Goal: Task Accomplishment & Management: Use online tool/utility

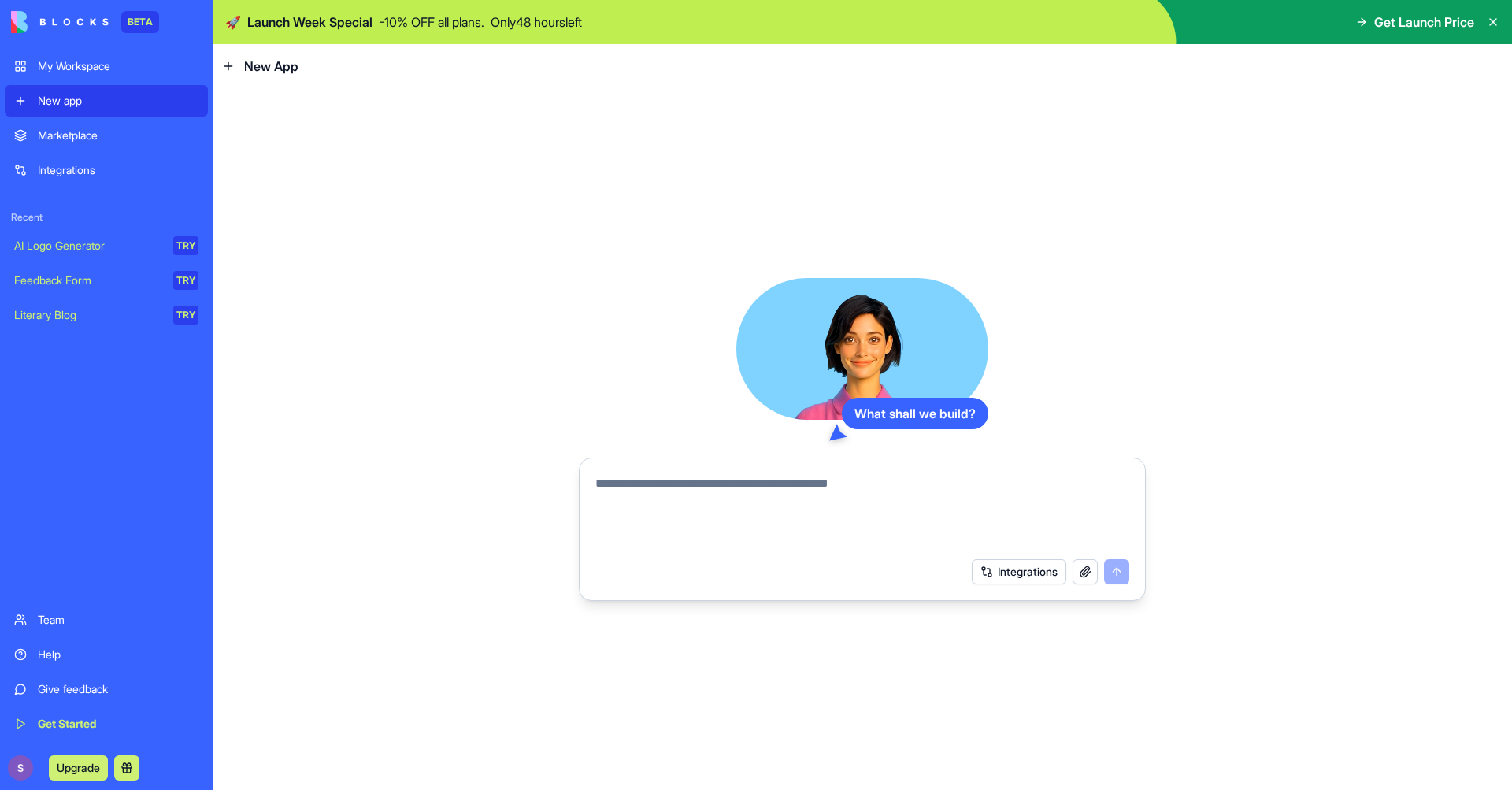
click at [777, 474] on textarea at bounding box center [862, 511] width 534 height 75
click at [143, 130] on div "Marketplace" at bounding box center [118, 136] width 160 height 16
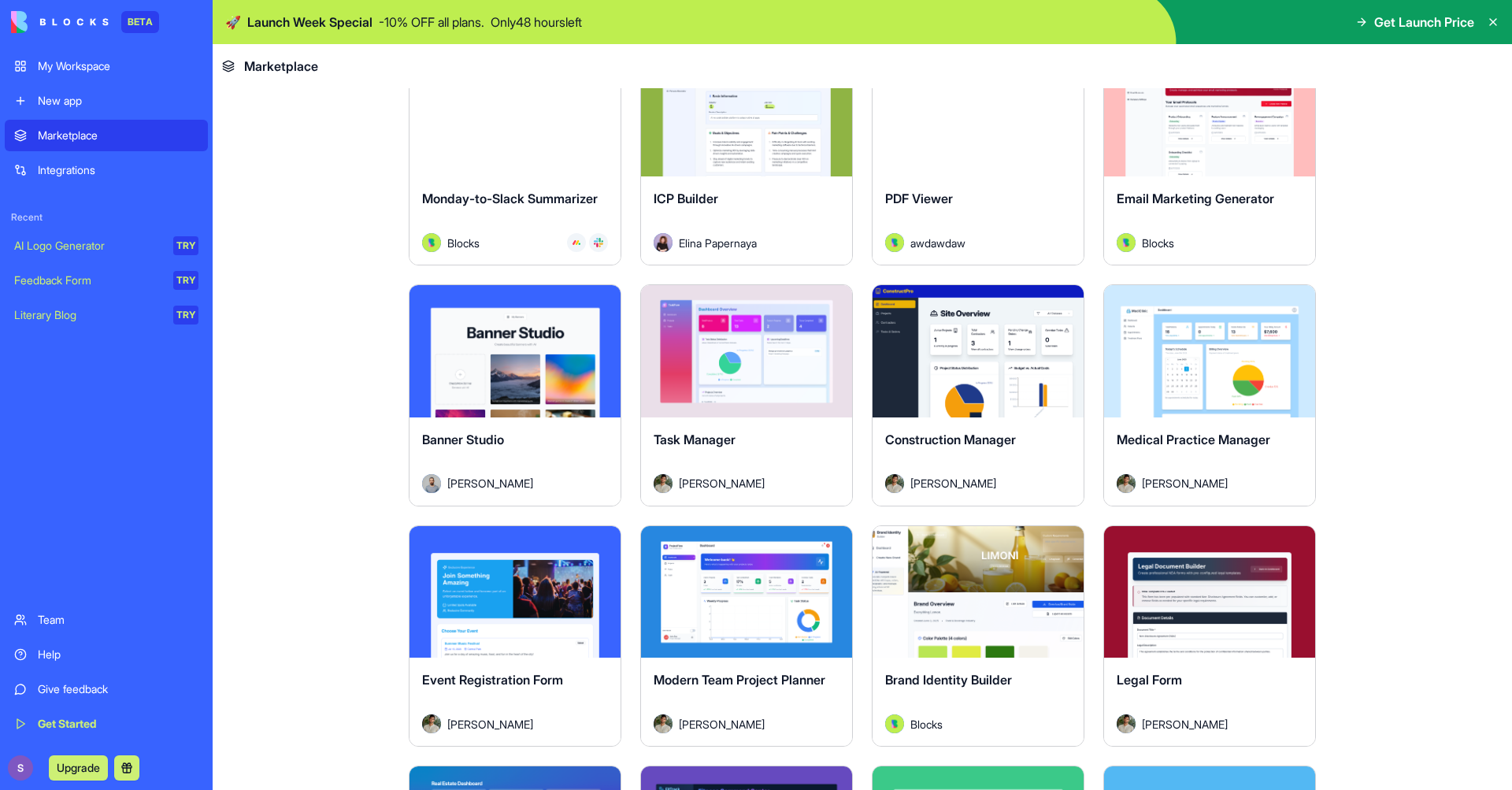
scroll to position [2599, 0]
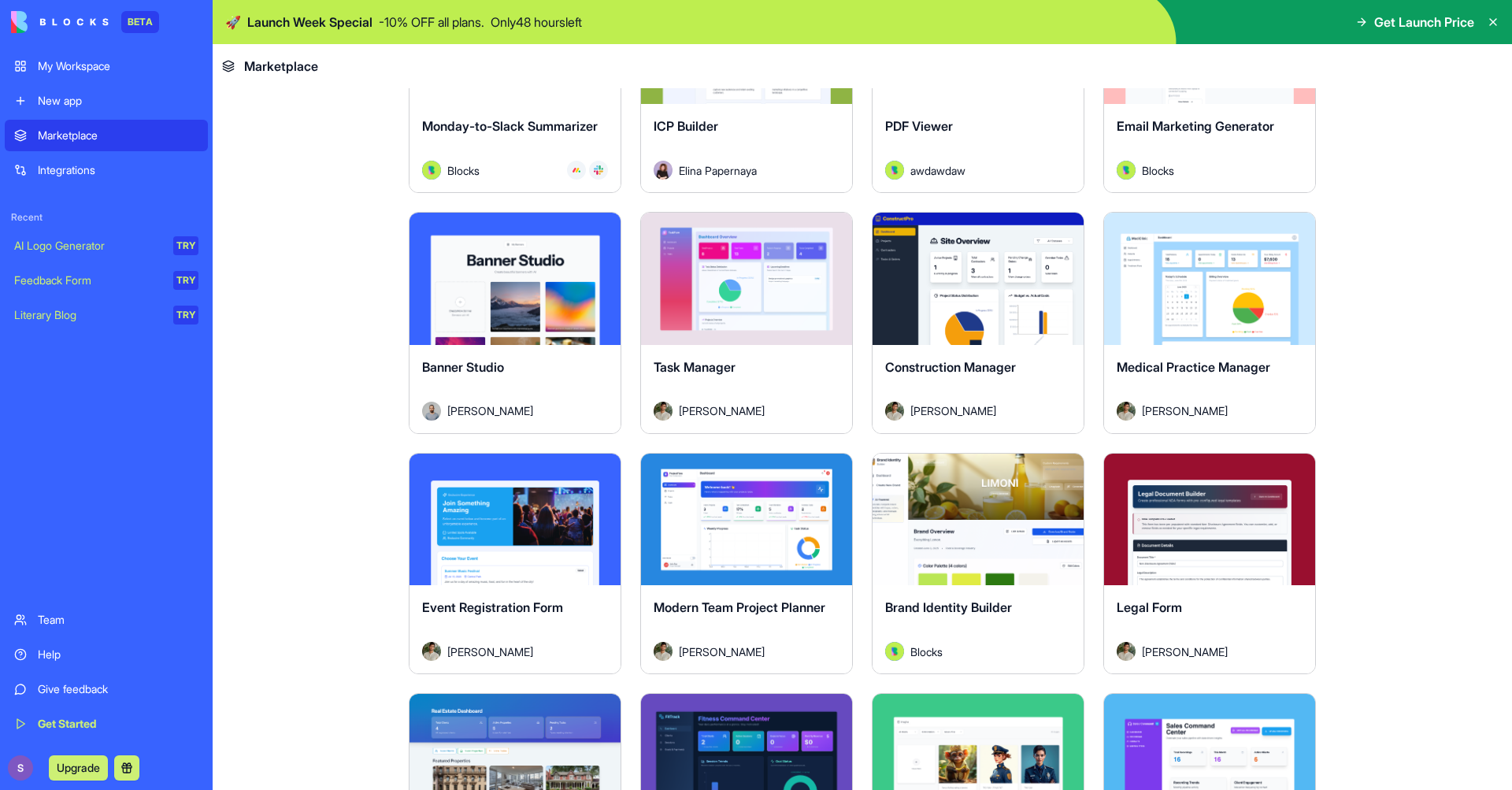
click at [729, 277] on button "Explore" at bounding box center [746, 279] width 118 height 32
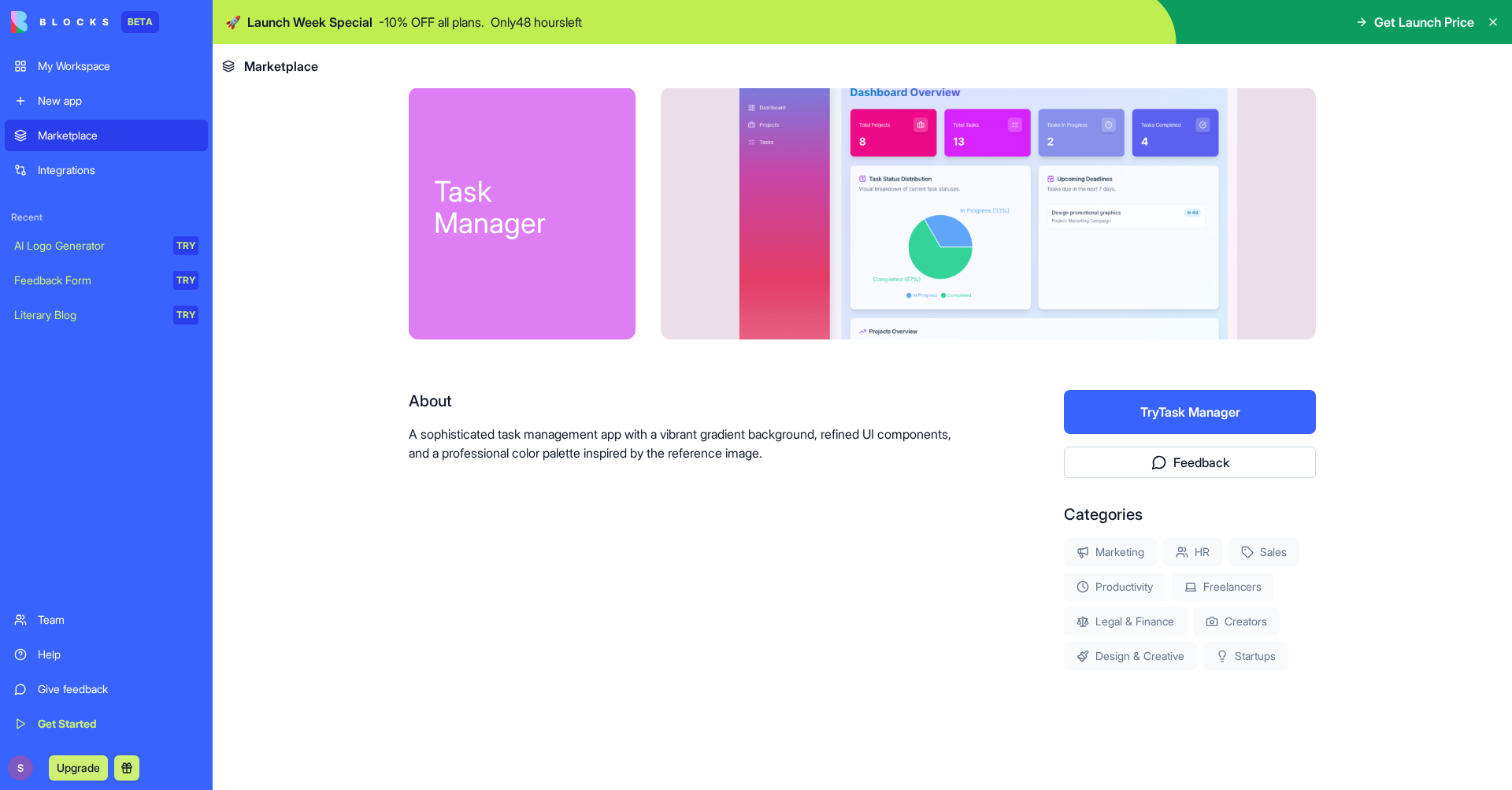
scroll to position [19, 0]
click at [1212, 419] on button "Try Task Manager" at bounding box center [1190, 412] width 252 height 44
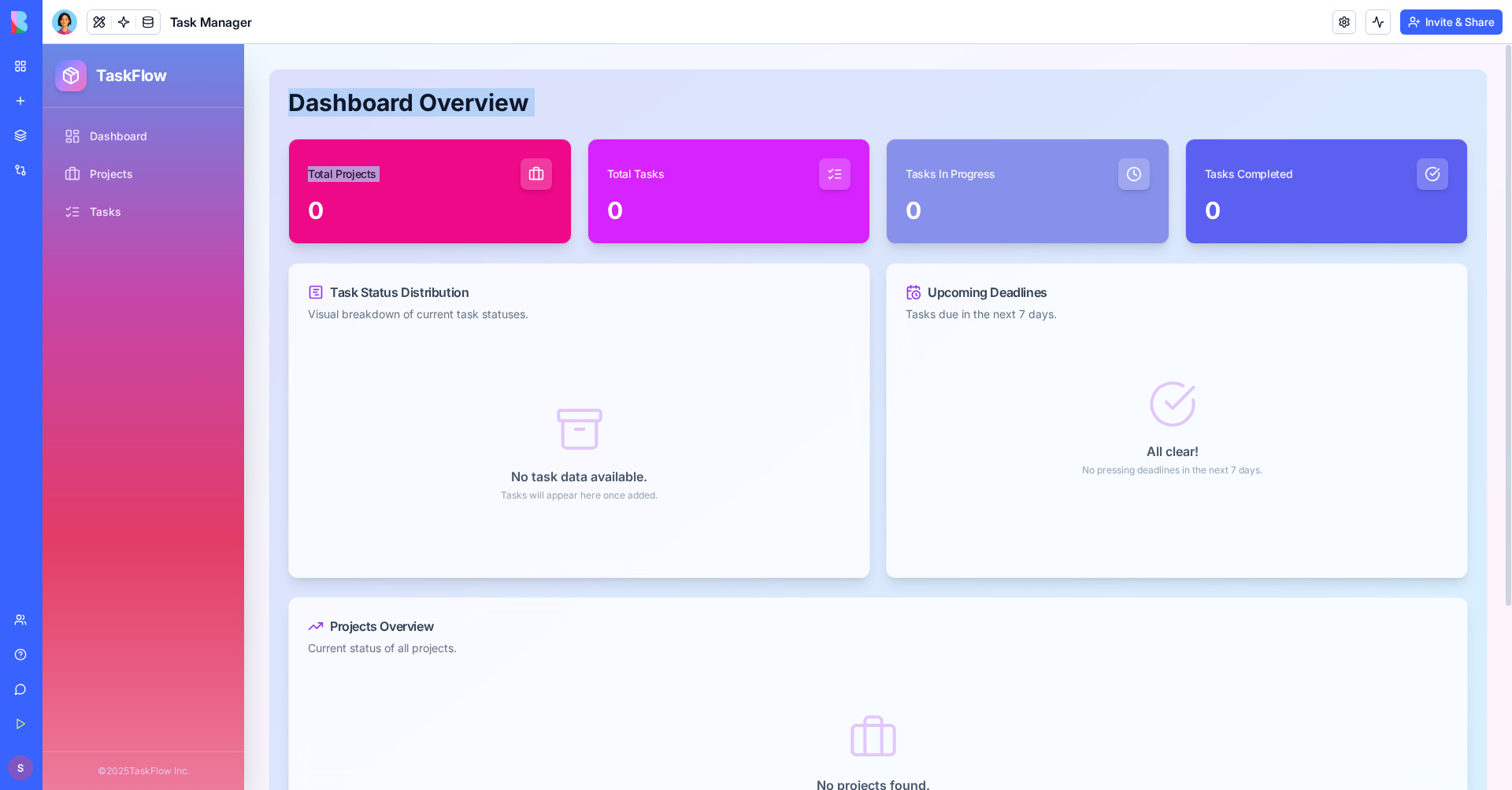
drag, startPoint x: 492, startPoint y: 174, endPoint x: 531, endPoint y: 74, distance: 107.3
click at [531, 74] on div "Dashboard Overview Total Projects 0 Total Tasks 0 Tasks In Progress 0 Tasks Com…" at bounding box center [878, 519] width 1217 height 901
click at [110, 172] on link "Projects" at bounding box center [143, 174] width 187 height 32
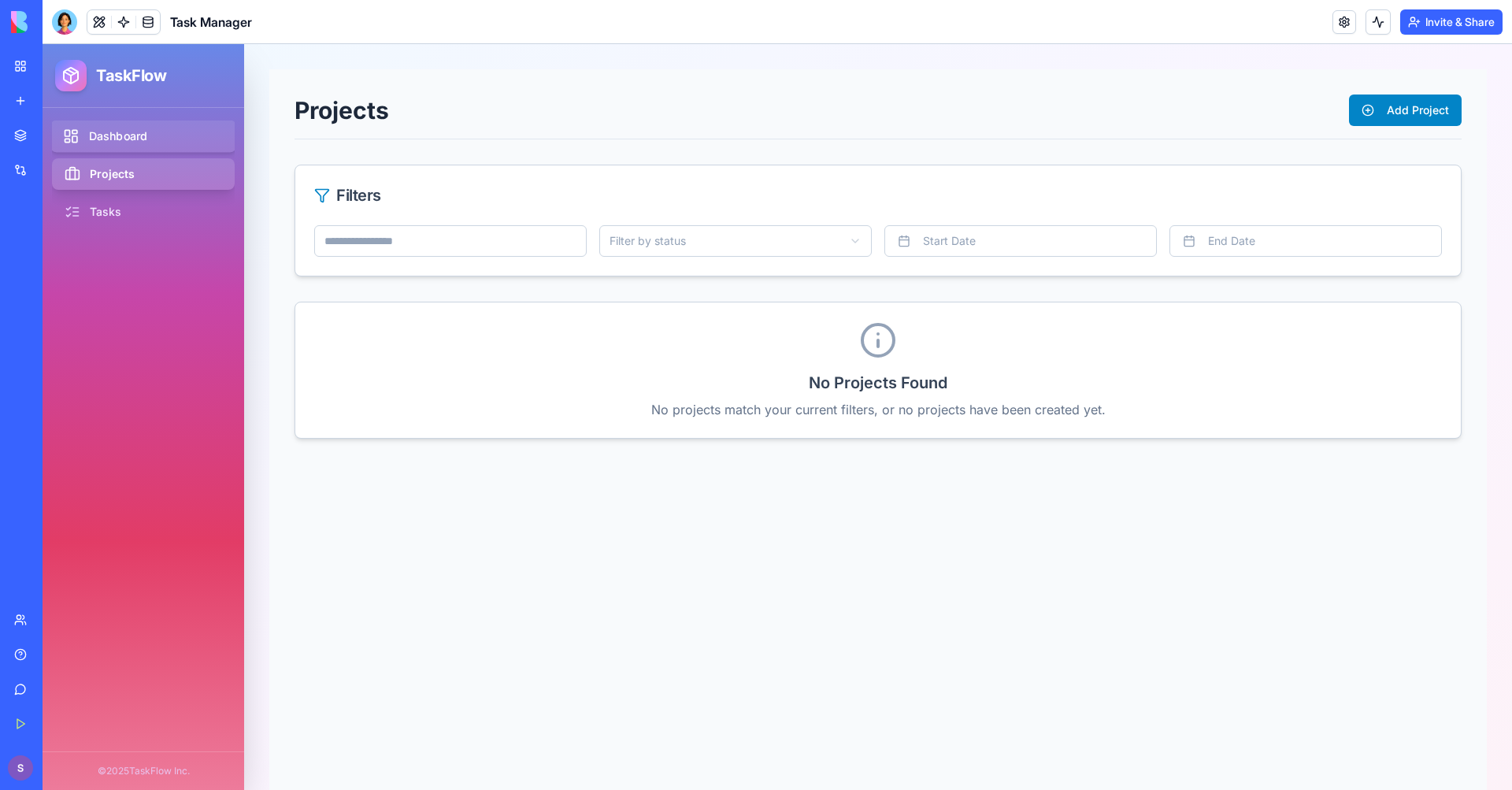
click at [192, 133] on link "Dashboard" at bounding box center [143, 136] width 187 height 32
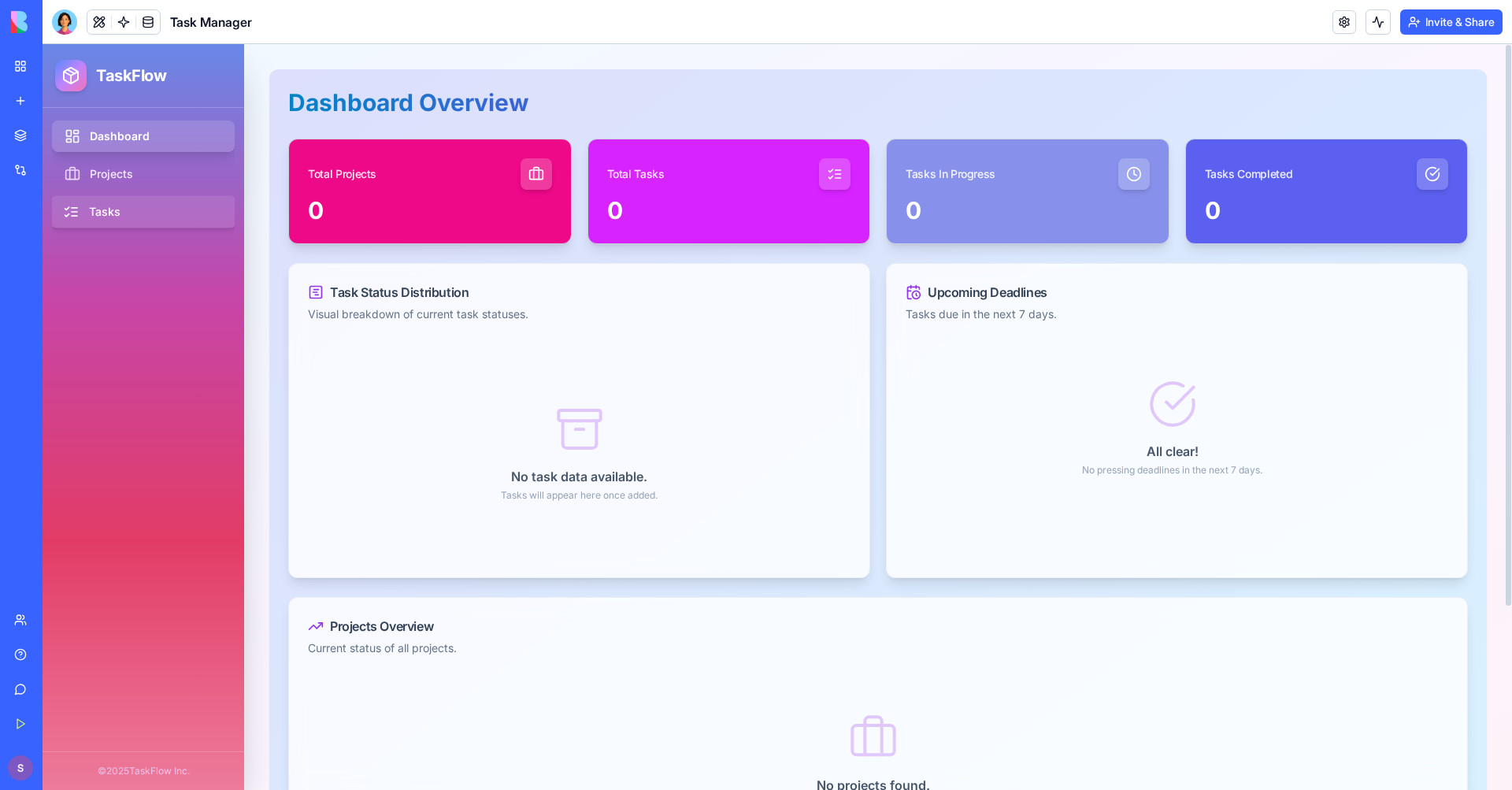
click at [154, 202] on link "Tasks" at bounding box center [143, 212] width 187 height 32
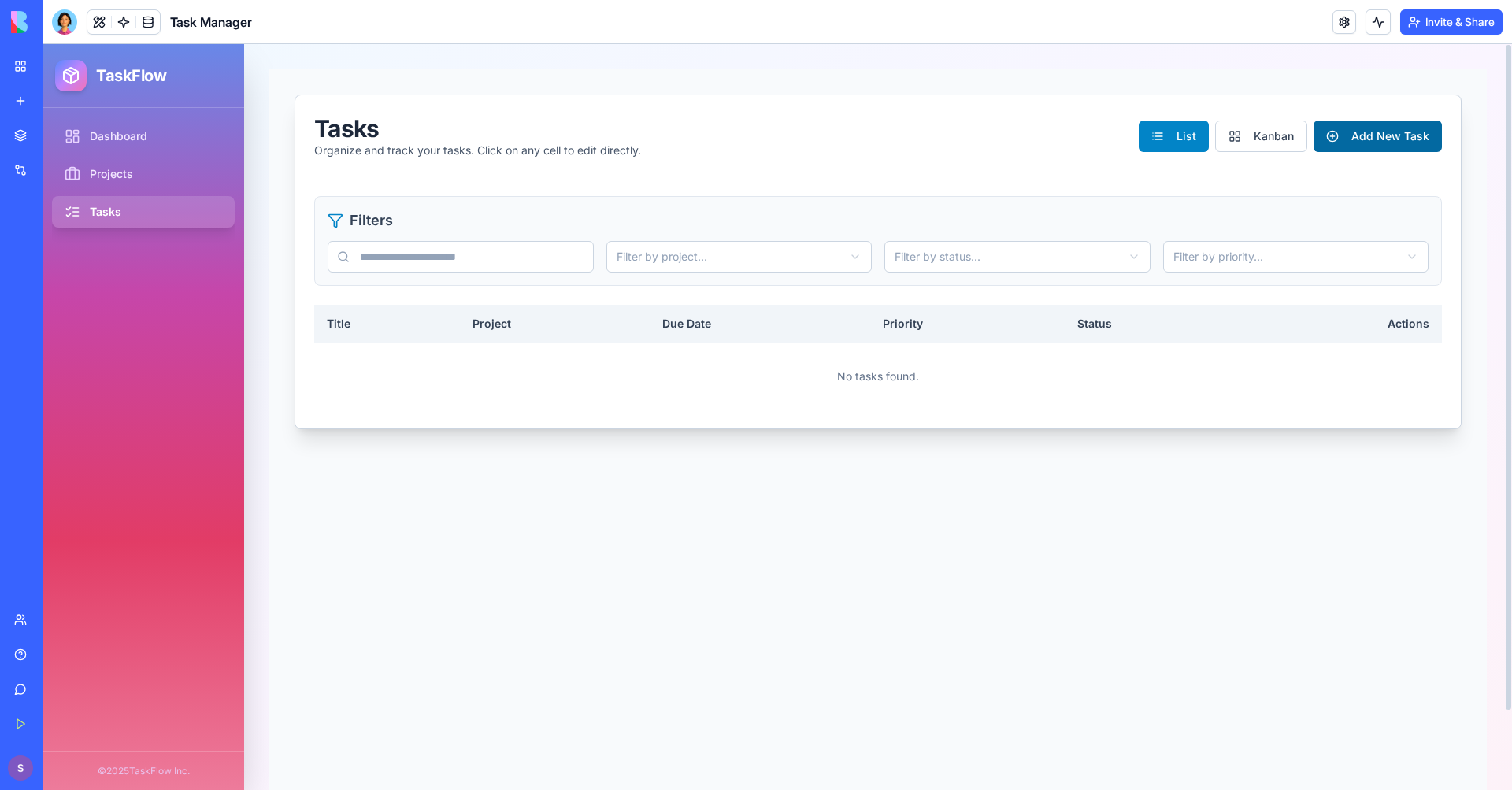
click at [1400, 141] on button "Add New Task" at bounding box center [1377, 136] width 128 height 32
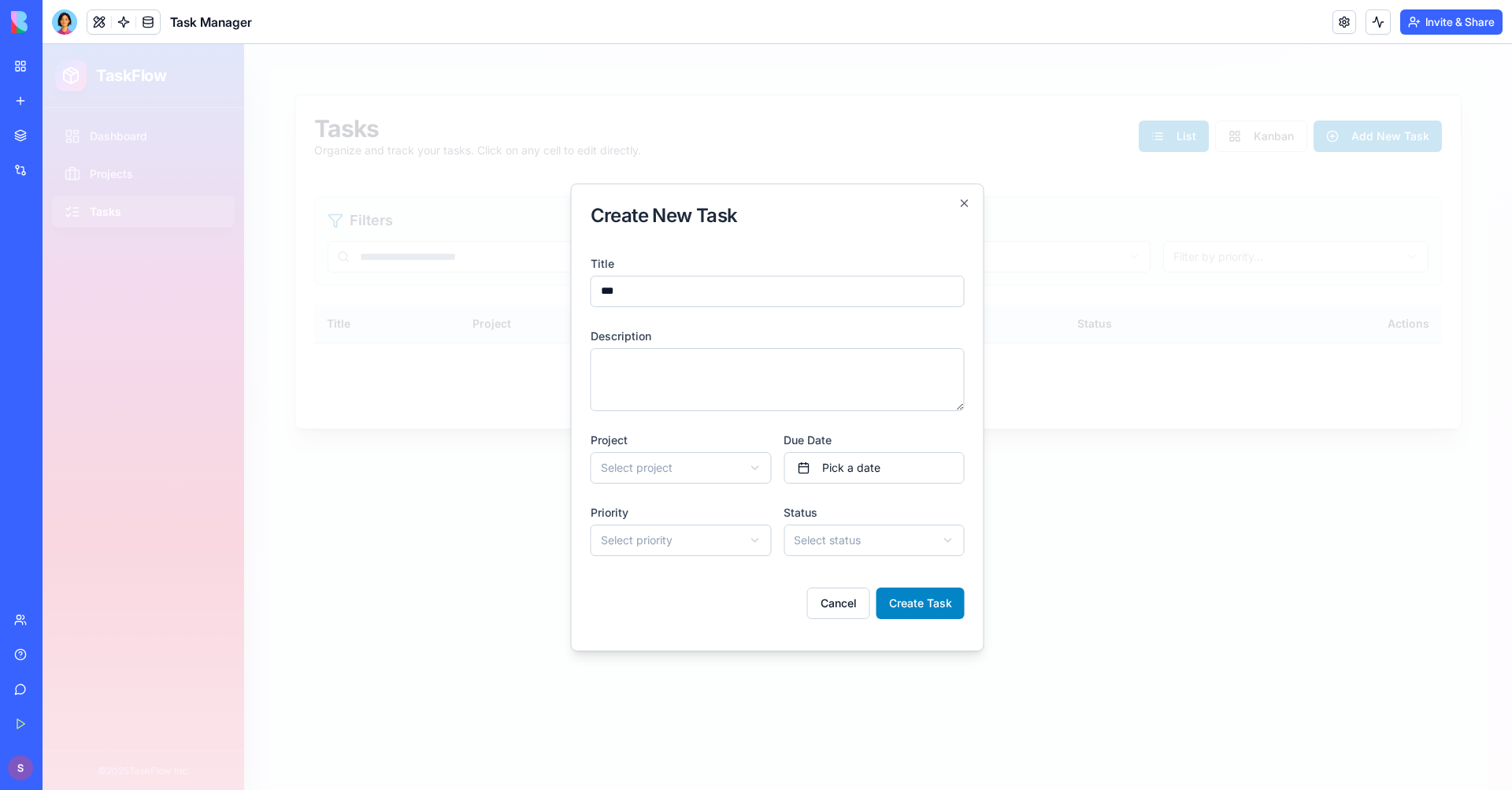
type input "***"
drag, startPoint x: 687, startPoint y: 376, endPoint x: 724, endPoint y: 418, distance: 56.0
click at [689, 377] on textarea "Description" at bounding box center [778, 379] width 374 height 63
type textarea "*******"
click at [940, 599] on button "Create Task" at bounding box center [920, 603] width 89 height 32
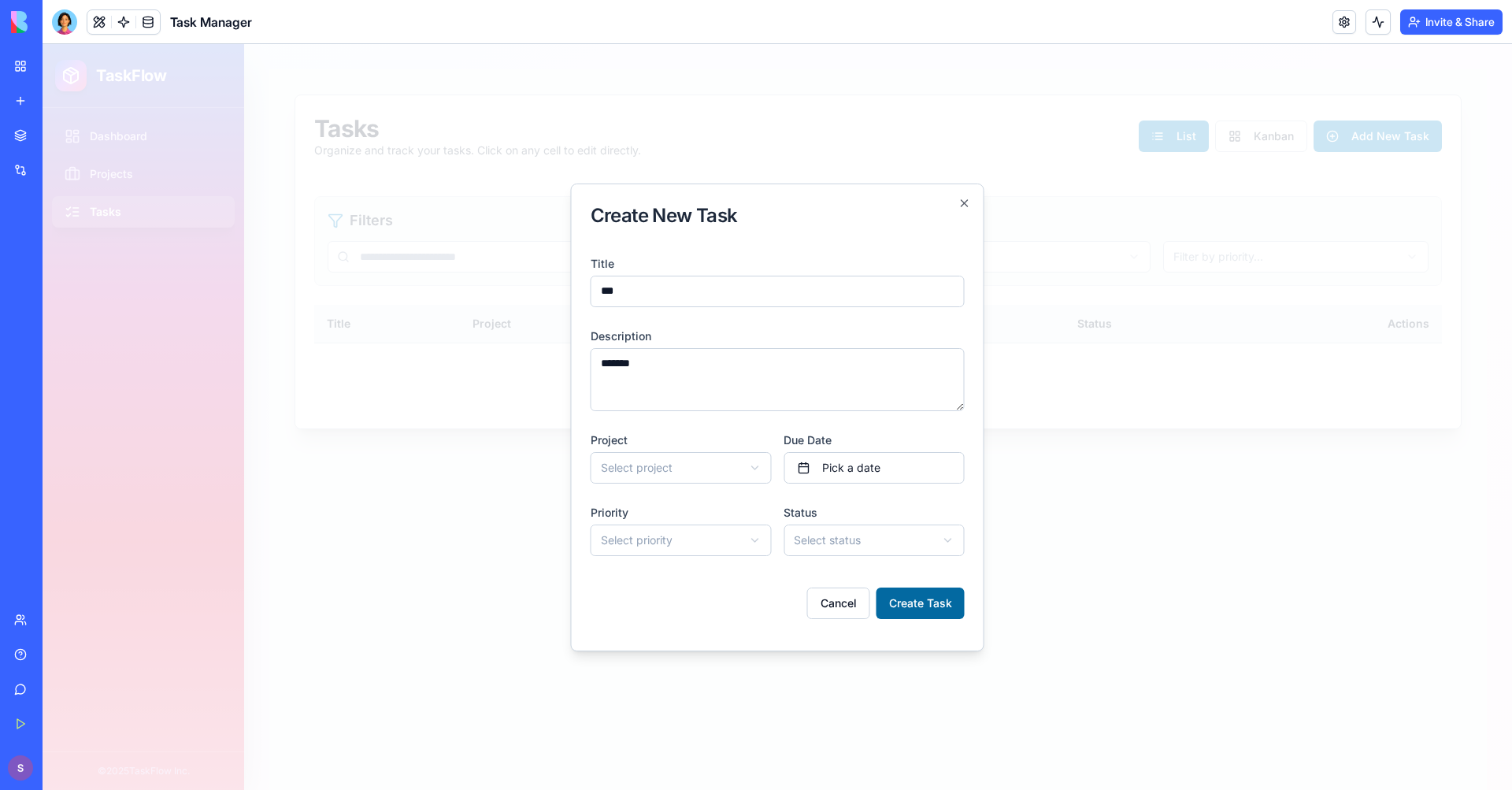
click at [919, 602] on button "Create Task" at bounding box center [920, 603] width 89 height 32
click at [715, 469] on body "**********" at bounding box center [777, 417] width 1469 height 746
click at [734, 485] on body "**********" at bounding box center [777, 417] width 1469 height 746
click at [829, 594] on button "Cancel" at bounding box center [838, 603] width 63 height 32
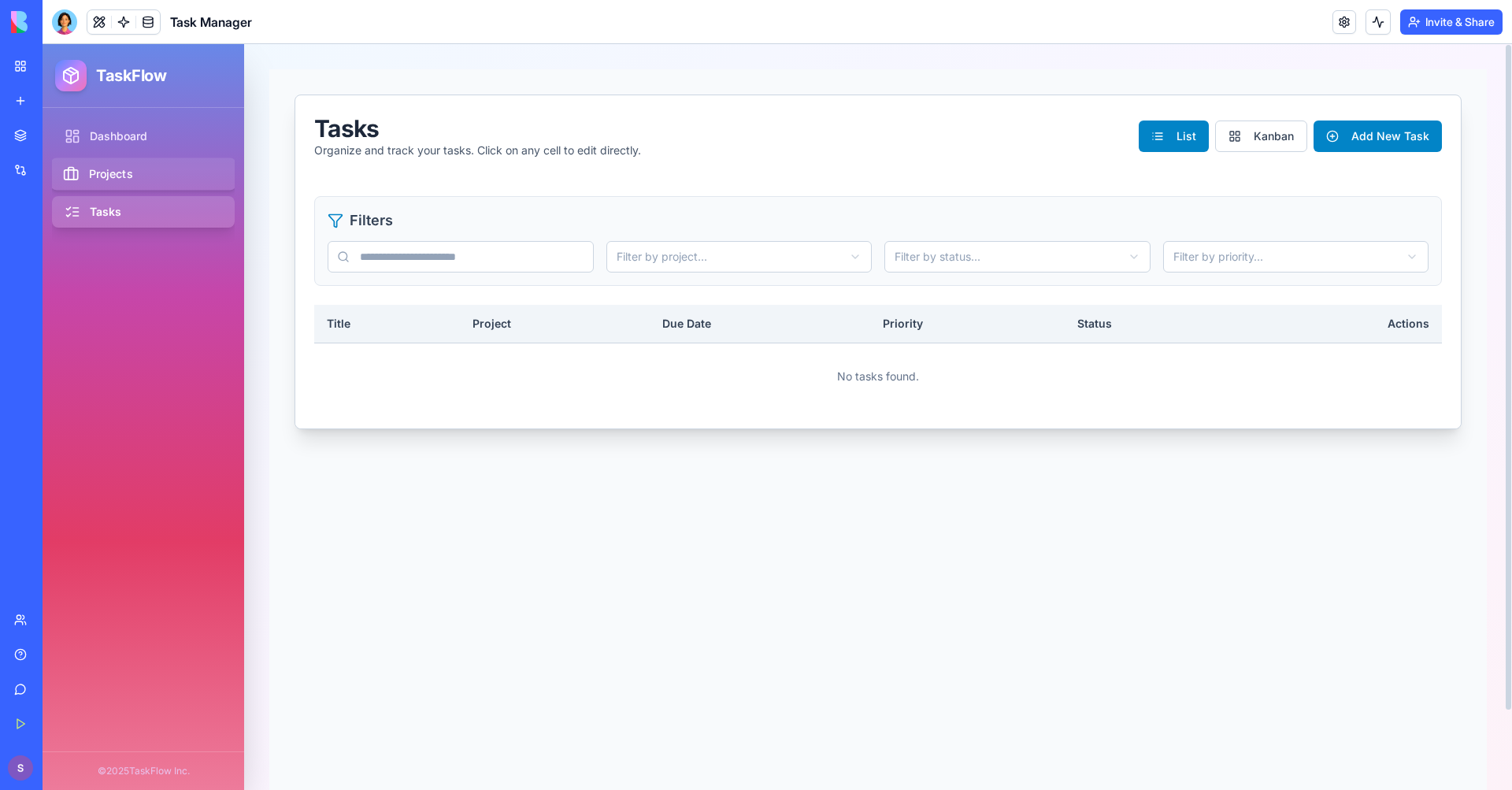
click at [136, 171] on link "Projects" at bounding box center [143, 174] width 187 height 32
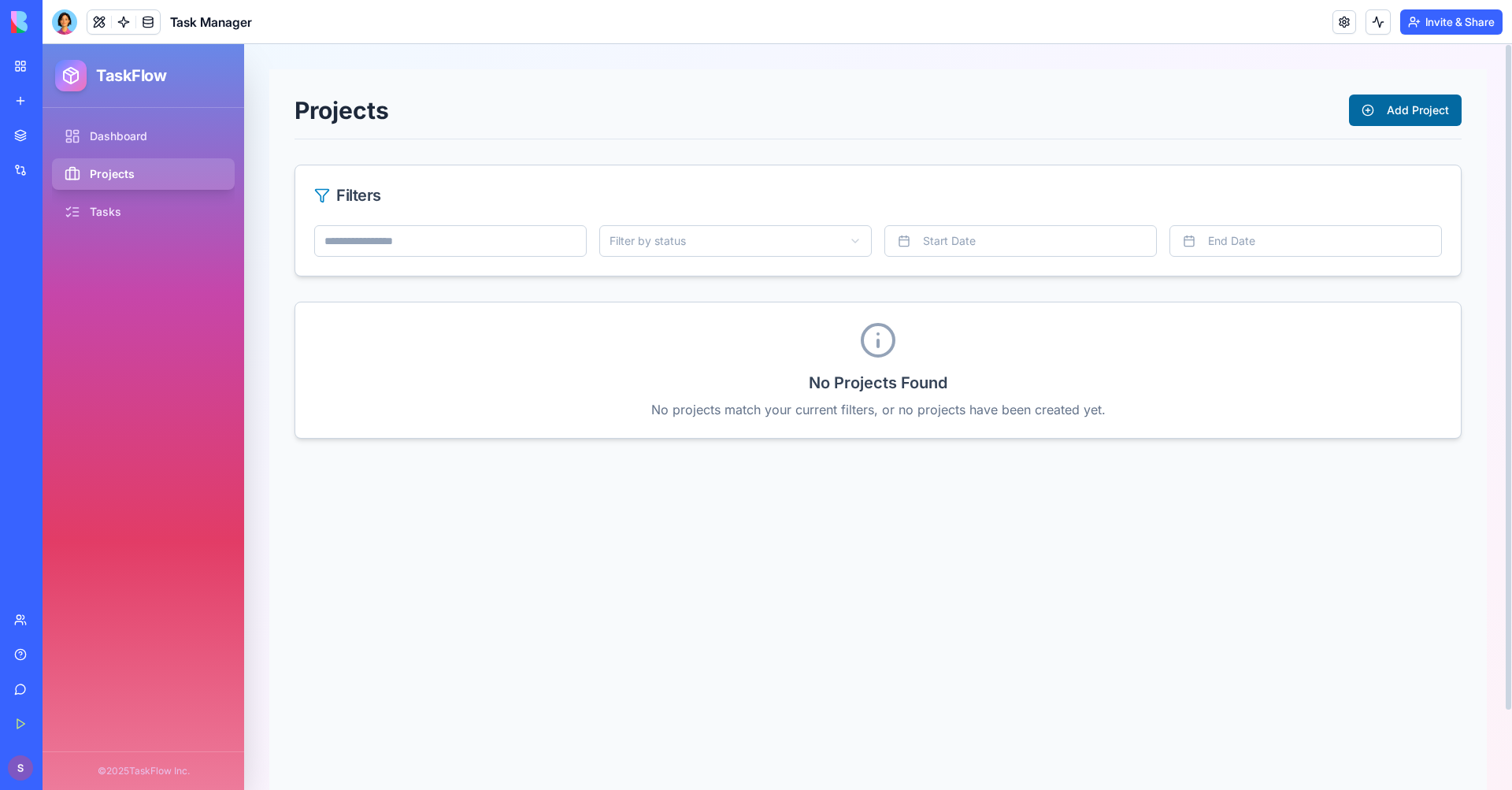
click at [1422, 112] on button "Add Project" at bounding box center [1405, 111] width 112 height 32
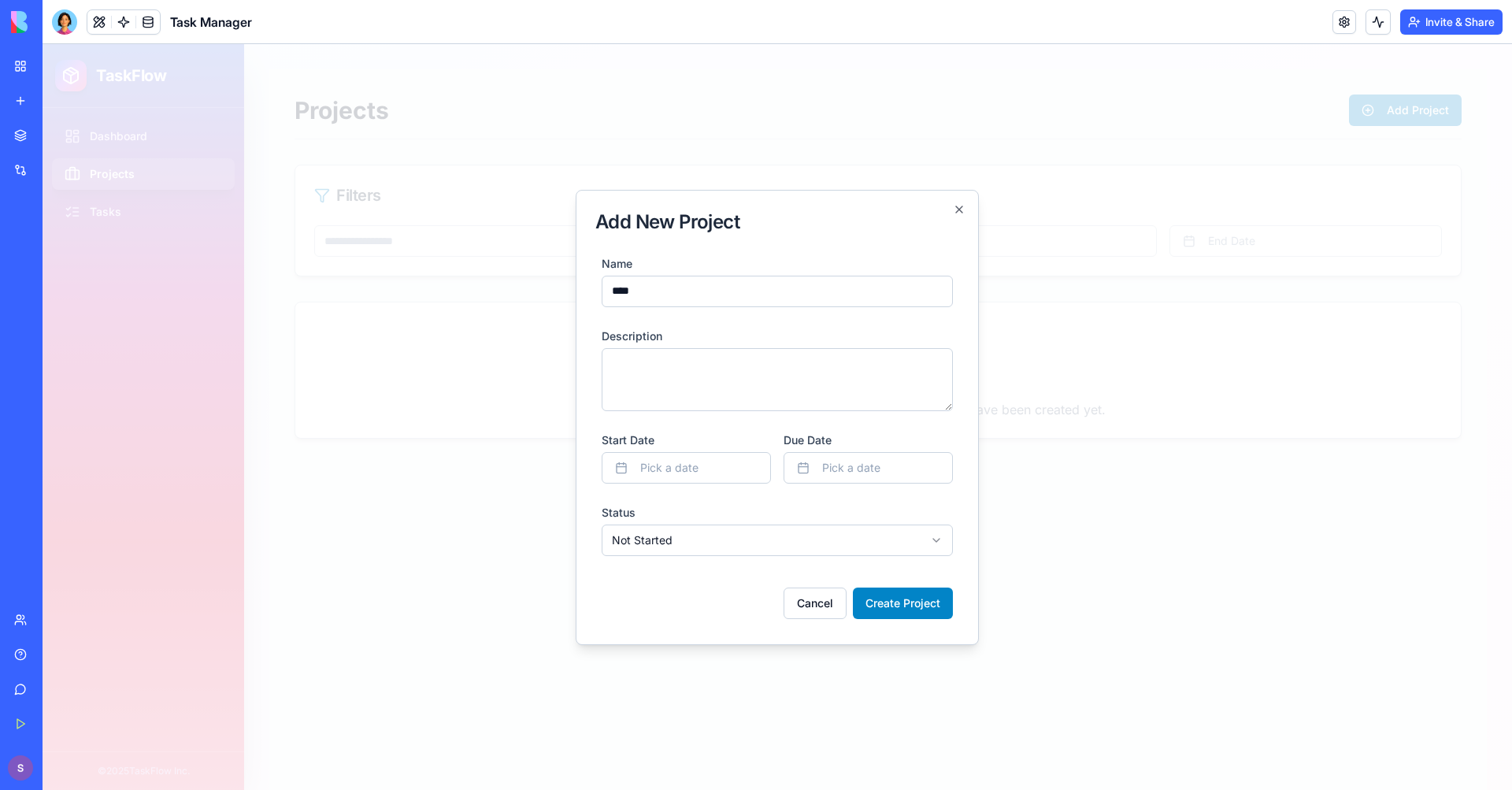
type input "****"
drag, startPoint x: 787, startPoint y: 389, endPoint x: 795, endPoint y: 430, distance: 41.8
click at [787, 388] on textarea "**" at bounding box center [777, 379] width 351 height 63
type textarea "*********"
click at [896, 600] on button "Create Project" at bounding box center [903, 603] width 100 height 32
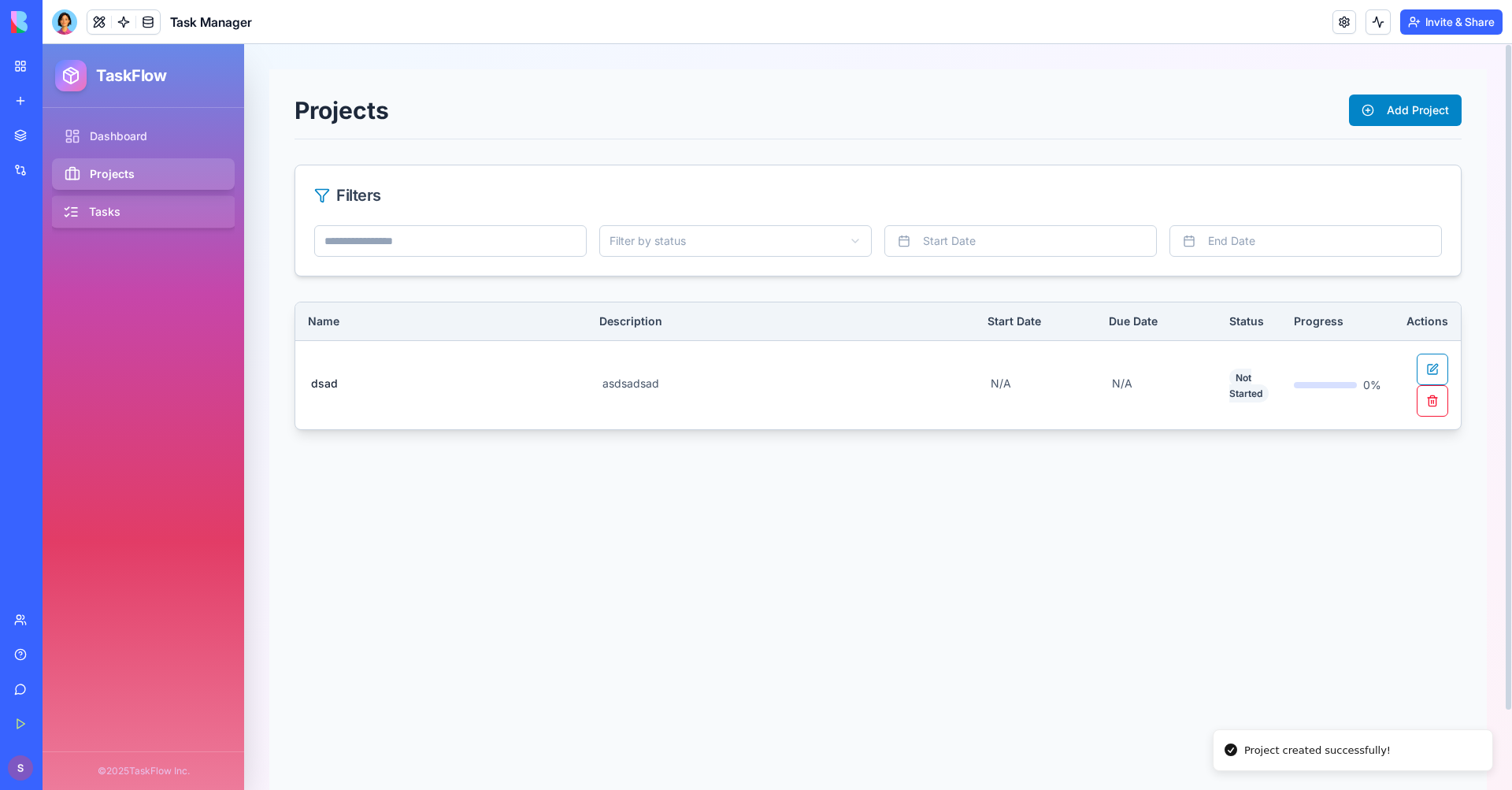
click at [151, 197] on link "Tasks" at bounding box center [143, 212] width 187 height 32
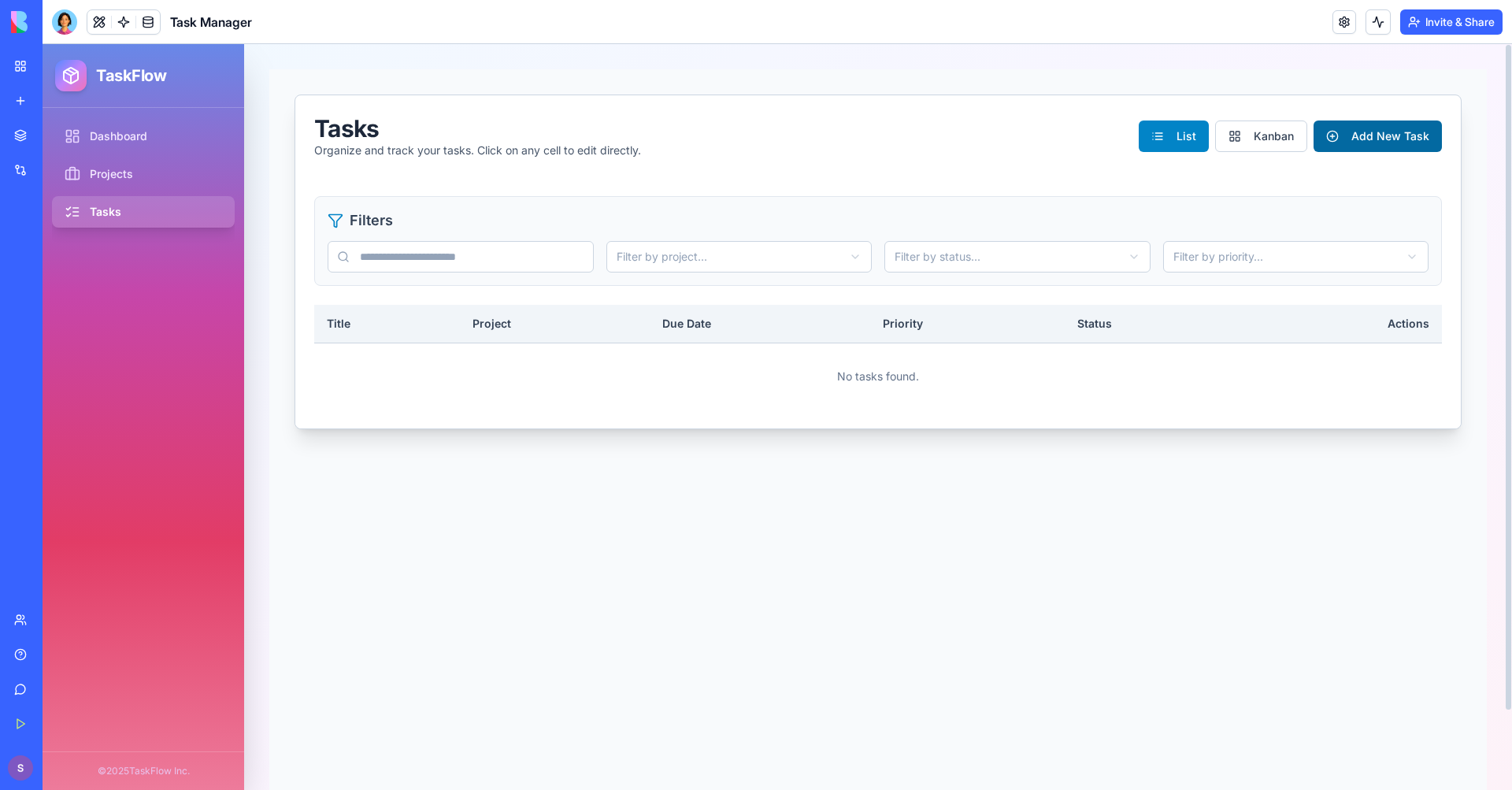
click at [1364, 133] on button "Add New Task" at bounding box center [1377, 136] width 128 height 32
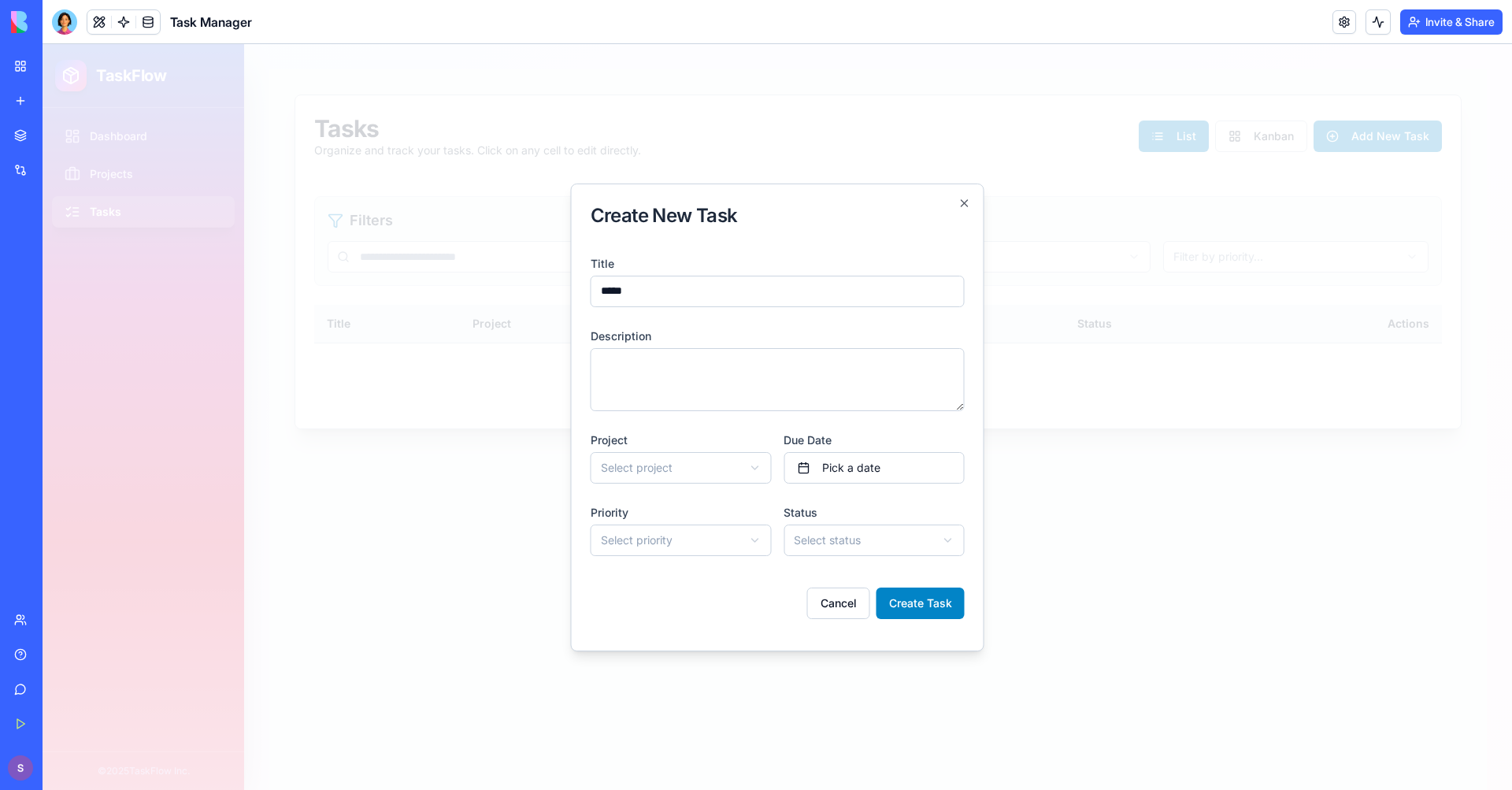
type input "*****"
click at [754, 358] on textarea "Description" at bounding box center [778, 379] width 374 height 63
type textarea "****"
click at [696, 460] on body "**********" at bounding box center [777, 417] width 1469 height 746
drag, startPoint x: 679, startPoint y: 505, endPoint x: 680, endPoint y: 515, distance: 10.0
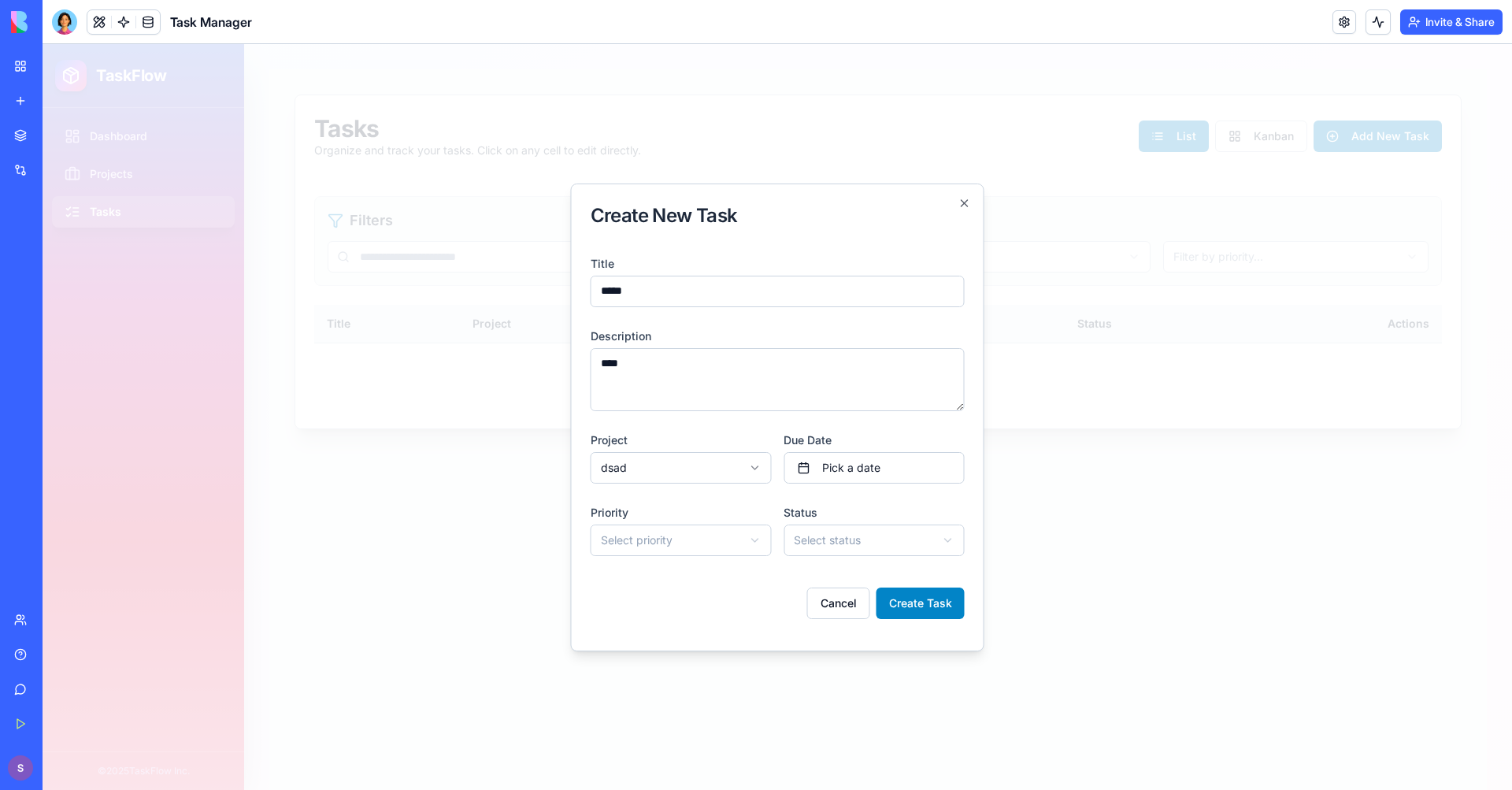
click at [677, 535] on body "**********" at bounding box center [777, 417] width 1469 height 746
click at [933, 601] on button "Create Task" at bounding box center [920, 603] width 89 height 32
click at [903, 529] on body "**********" at bounding box center [777, 417] width 1469 height 746
click at [903, 589] on button "Create Task" at bounding box center [920, 603] width 89 height 32
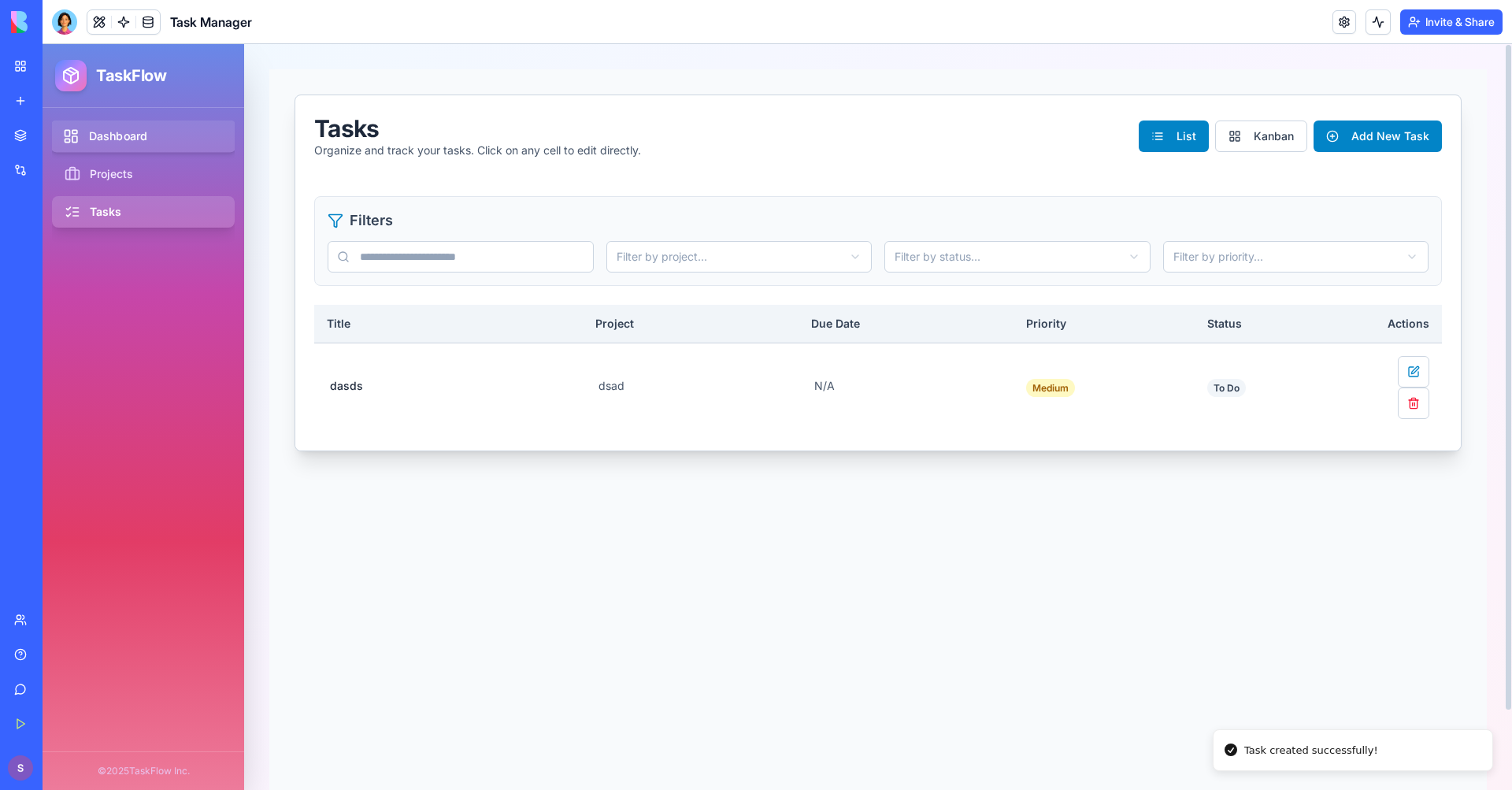
click at [182, 136] on link "Dashboard" at bounding box center [143, 136] width 187 height 32
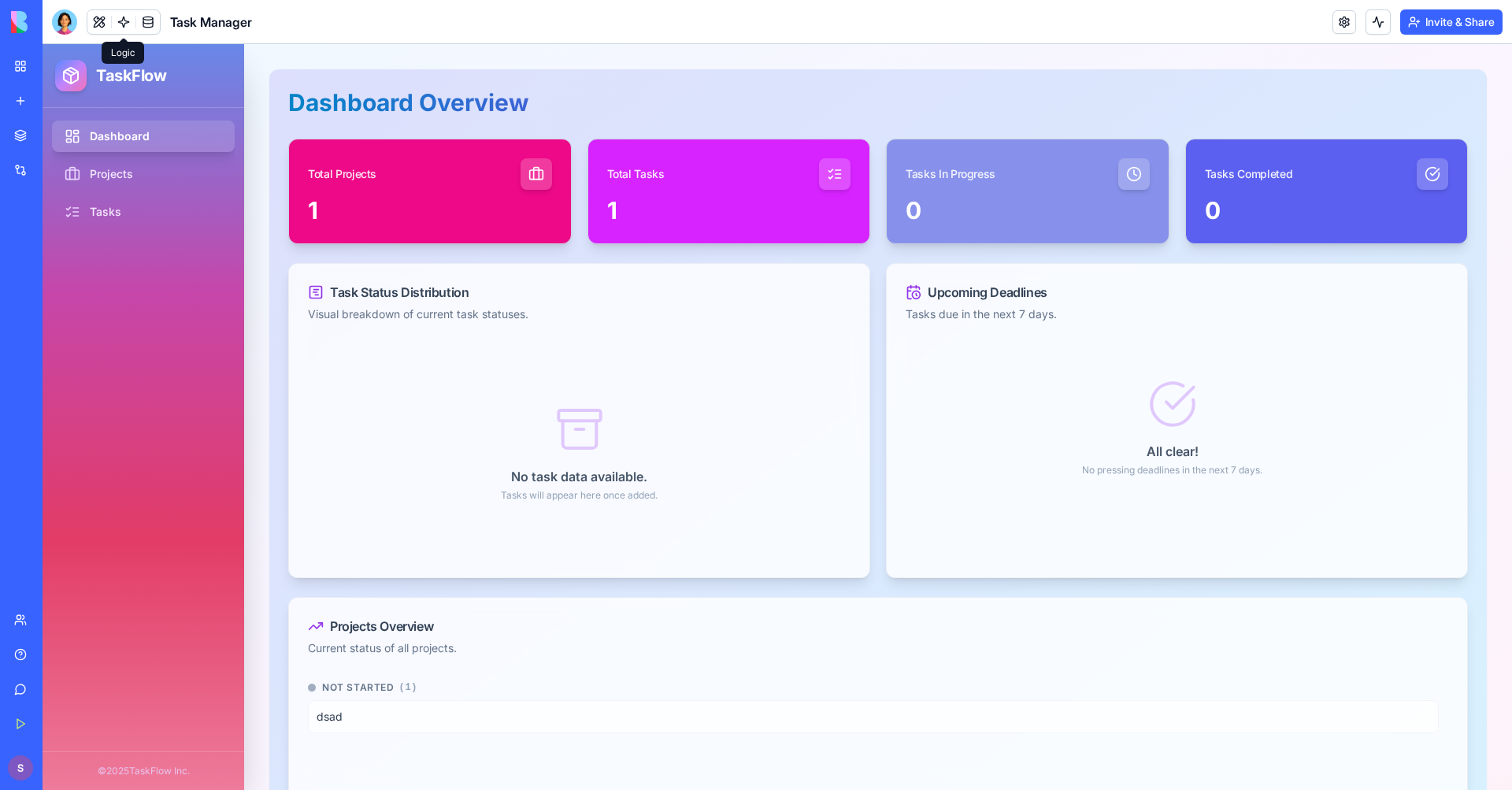
click at [122, 19] on link at bounding box center [123, 22] width 24 height 24
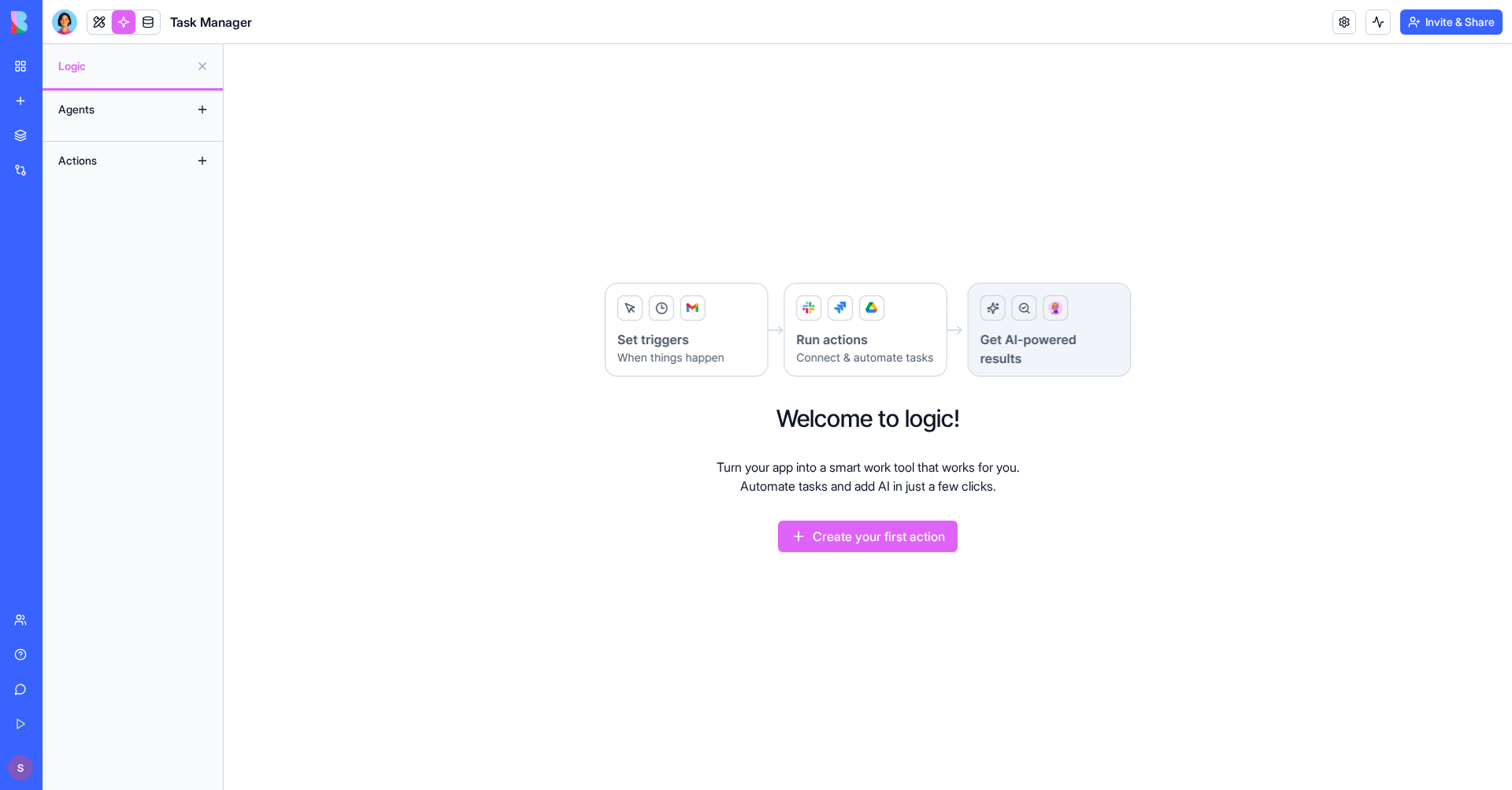
click at [174, 105] on div "Agents" at bounding box center [113, 109] width 126 height 25
click at [204, 108] on button at bounding box center [202, 109] width 25 height 25
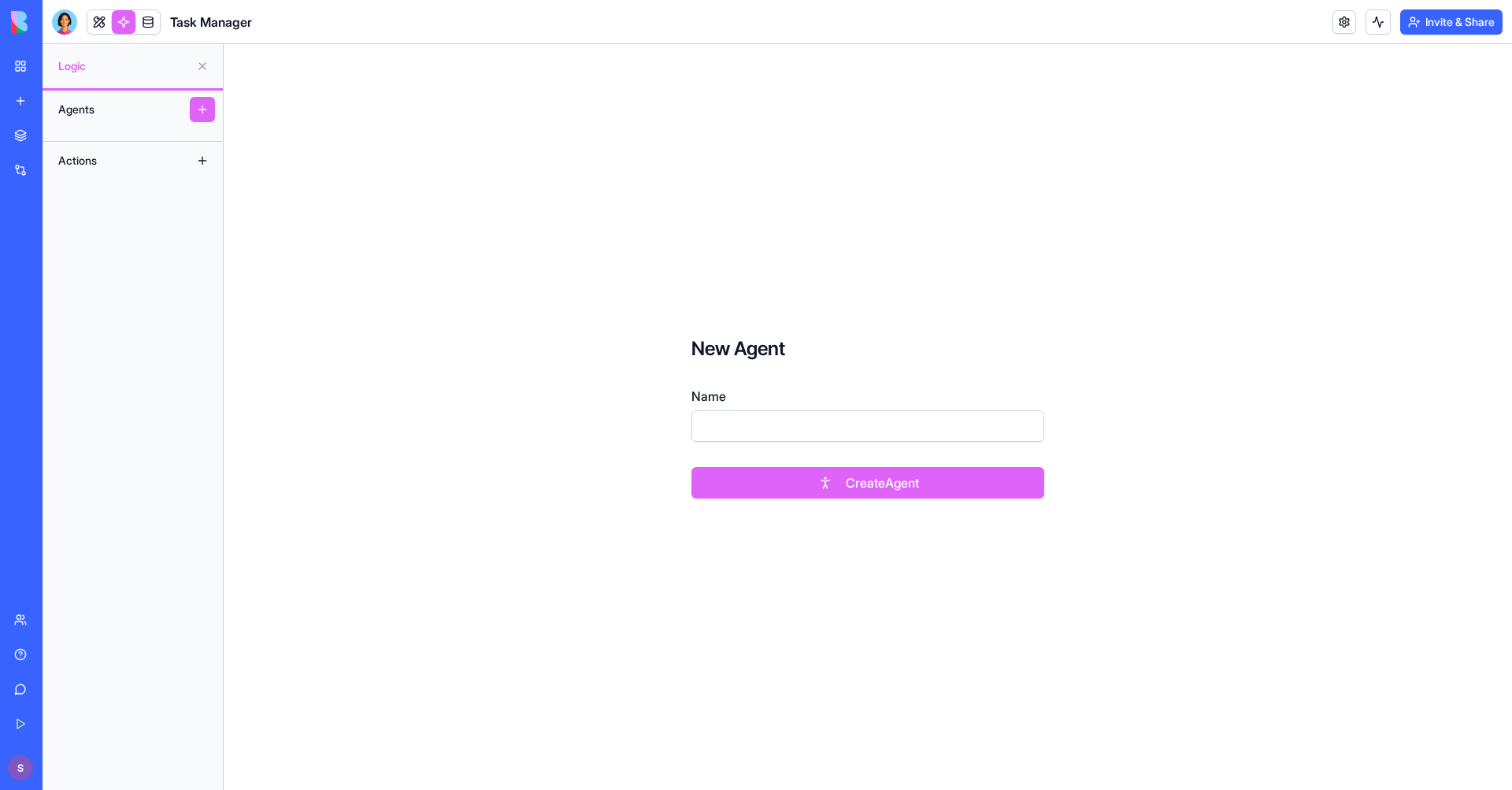
click at [198, 102] on button at bounding box center [202, 109] width 25 height 25
click at [727, 422] on input "Name" at bounding box center [867, 426] width 353 height 32
type input "****"
click at [813, 503] on form "New Agent Name **** Create Agent" at bounding box center [868, 417] width 454 height 263
click at [826, 488] on button "Create Agent" at bounding box center [867, 483] width 353 height 32
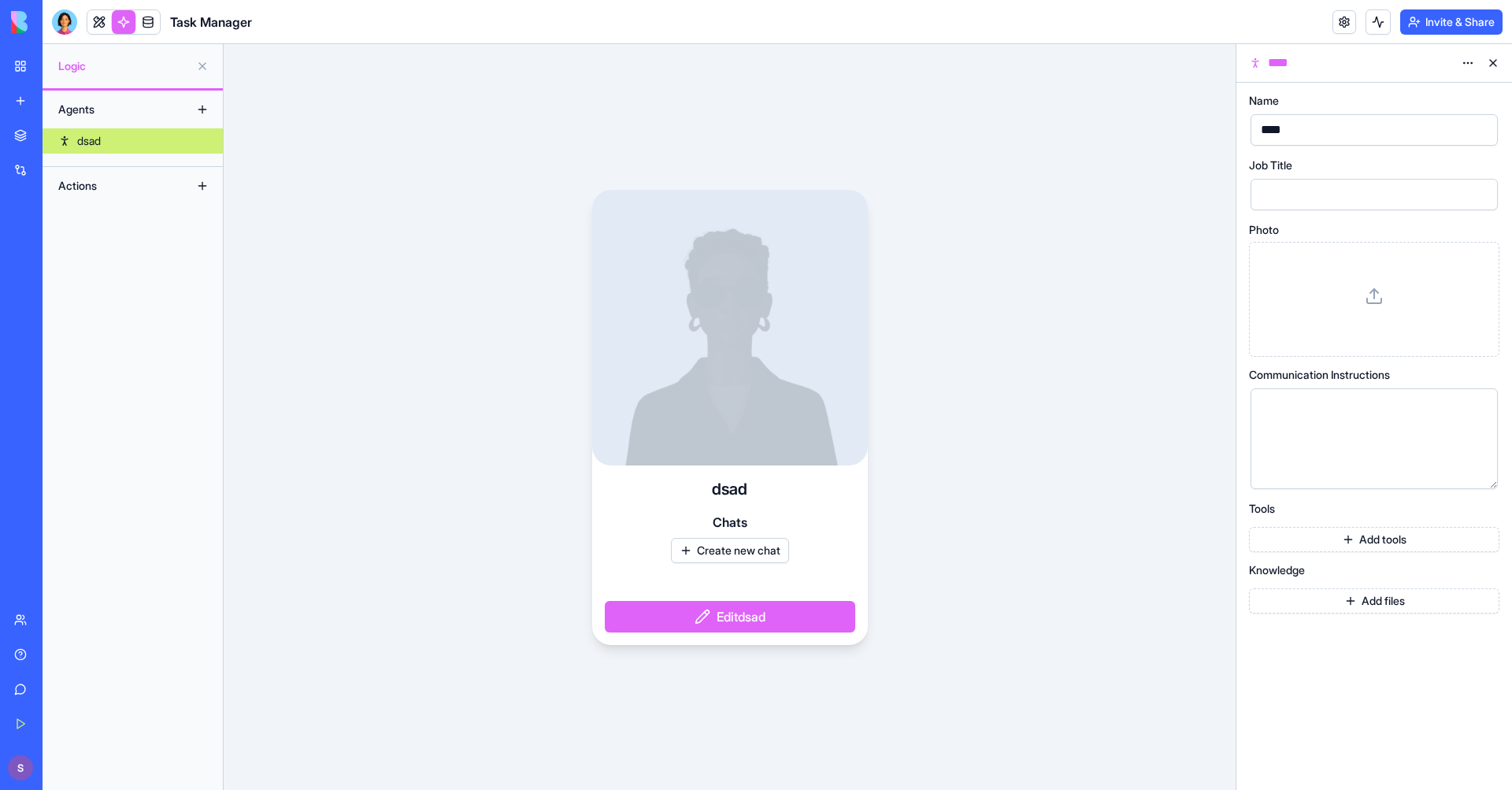
click at [1319, 287] on div at bounding box center [1374, 299] width 223 height 89
click at [1322, 600] on button "Add files" at bounding box center [1374, 600] width 251 height 25
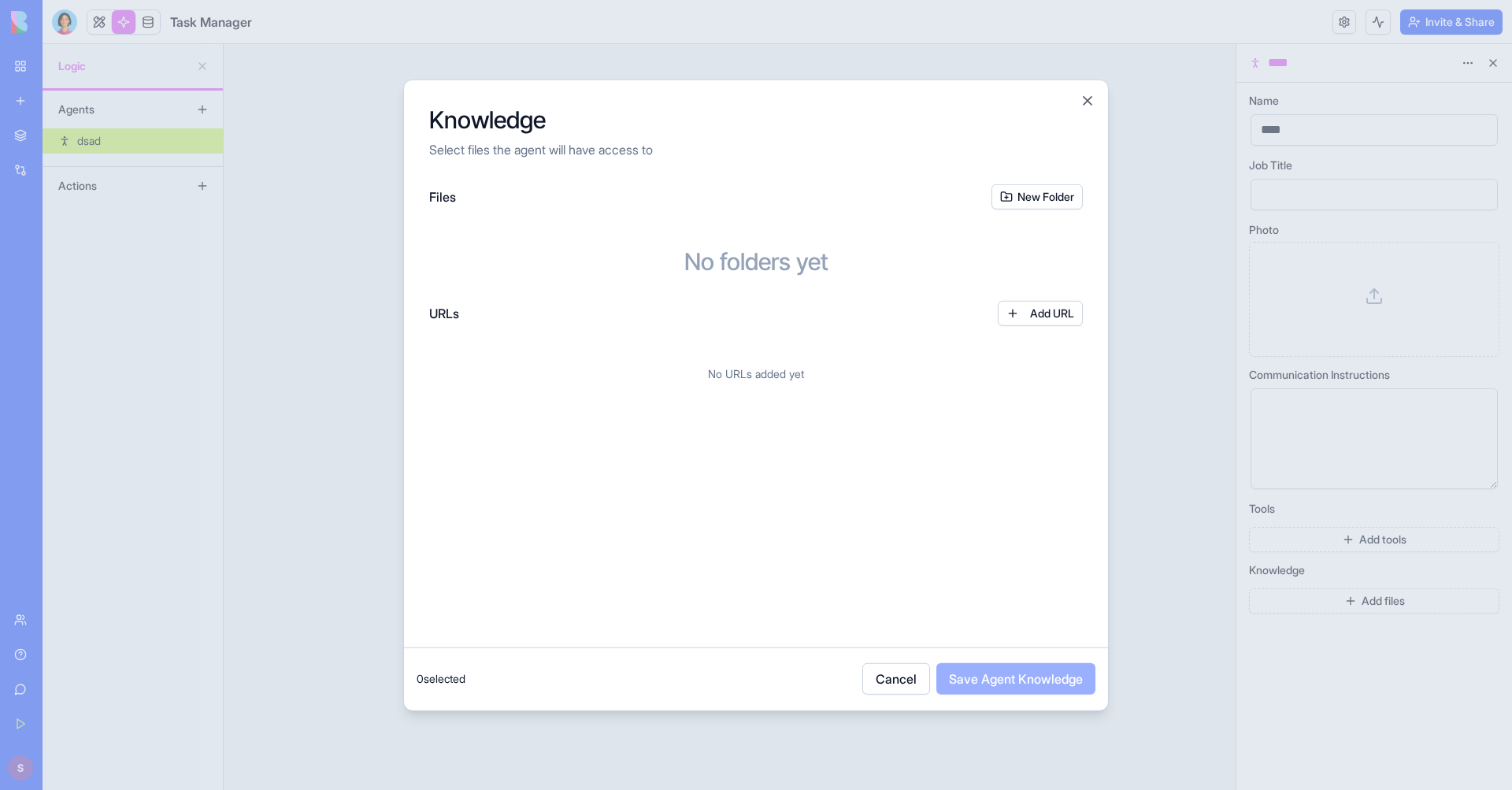
click at [1034, 313] on button "Add URL" at bounding box center [1040, 313] width 85 height 25
click at [999, 362] on button at bounding box center [998, 363] width 47 height 25
click at [989, 673] on button "Save Agent Knowledge" at bounding box center [1016, 678] width 159 height 32
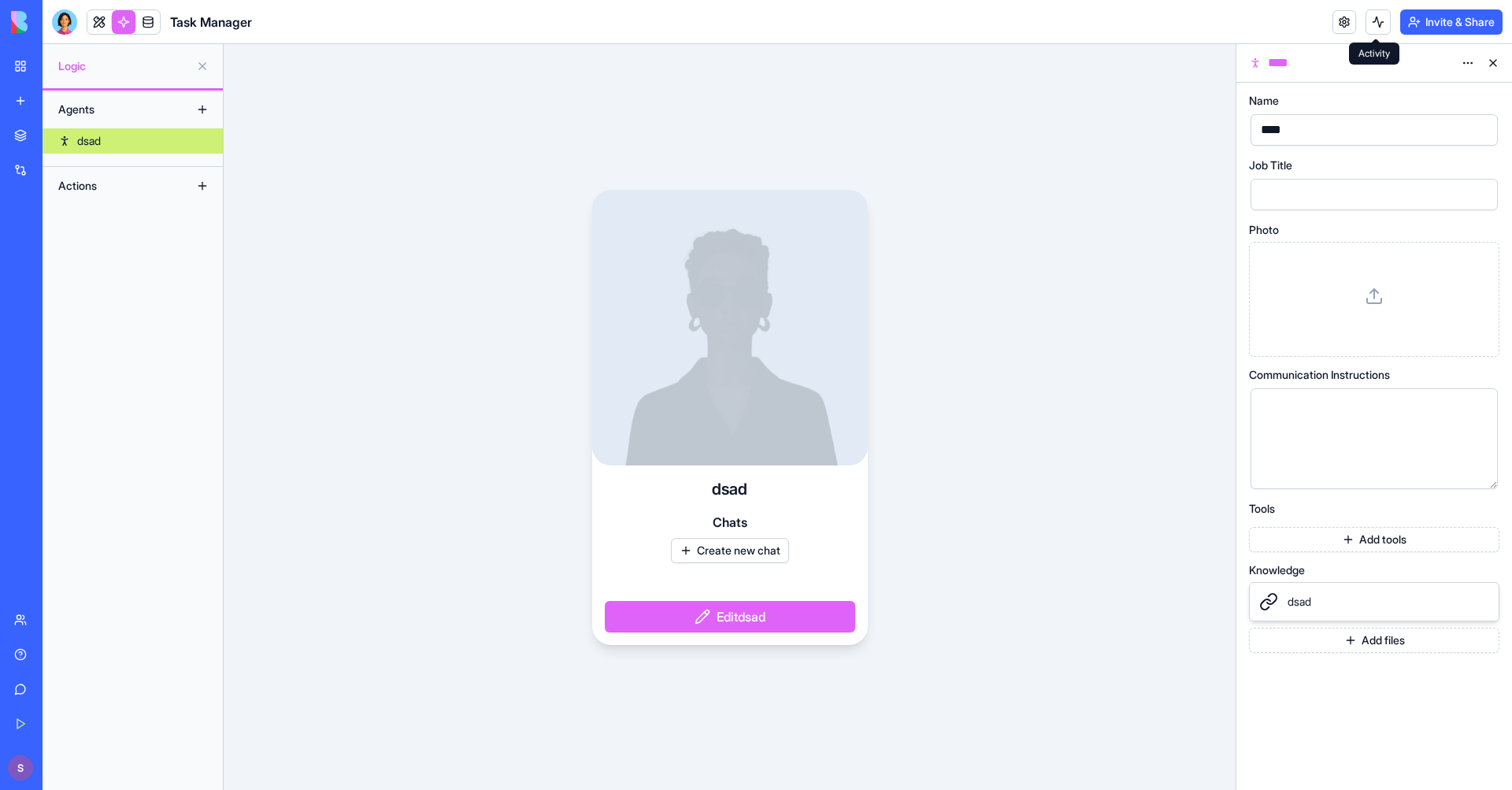
click at [1379, 20] on button at bounding box center [1377, 22] width 25 height 25
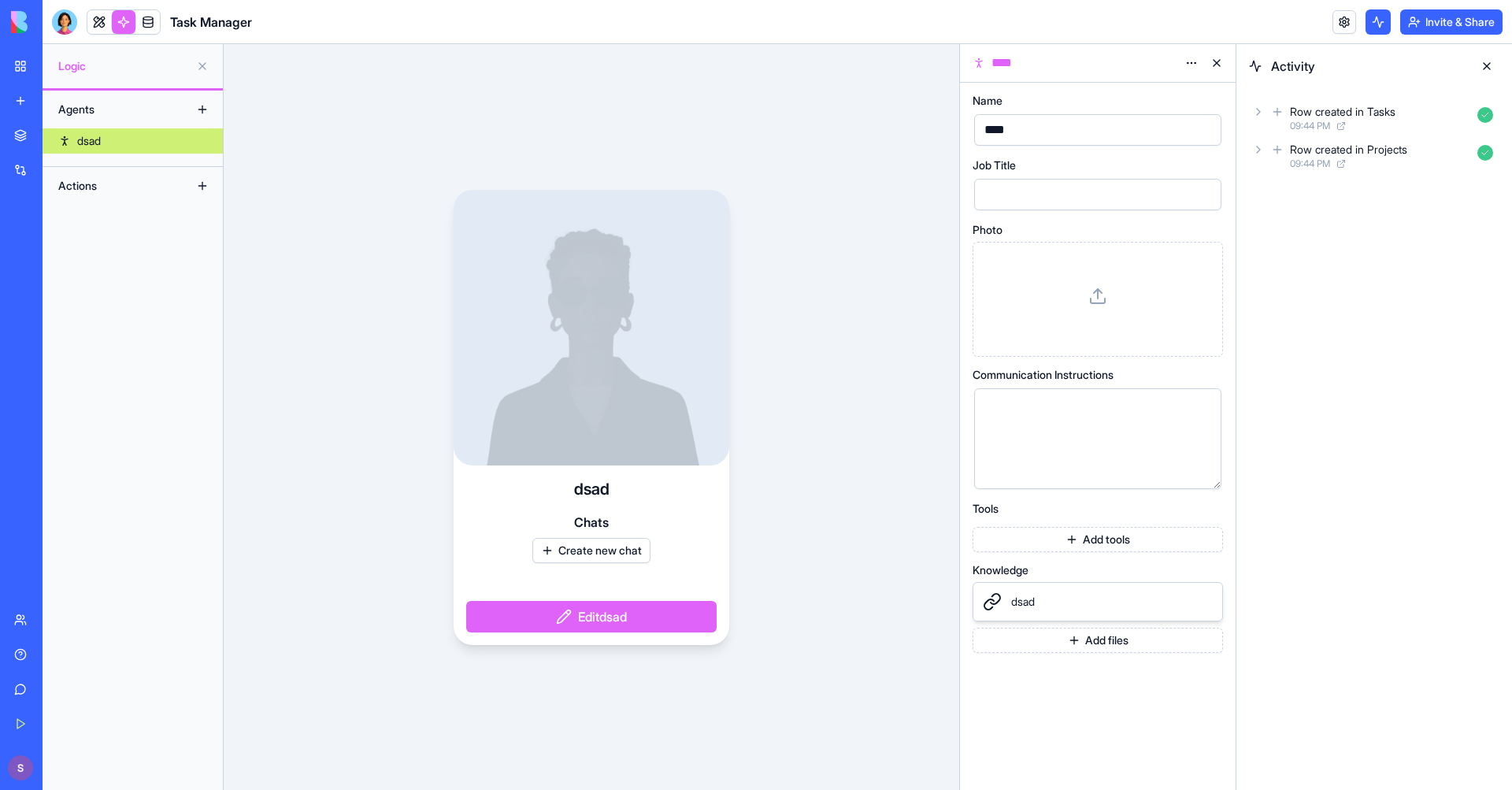
click at [1375, 126] on div "09:44 PM" at bounding box center [1380, 126] width 181 height 12
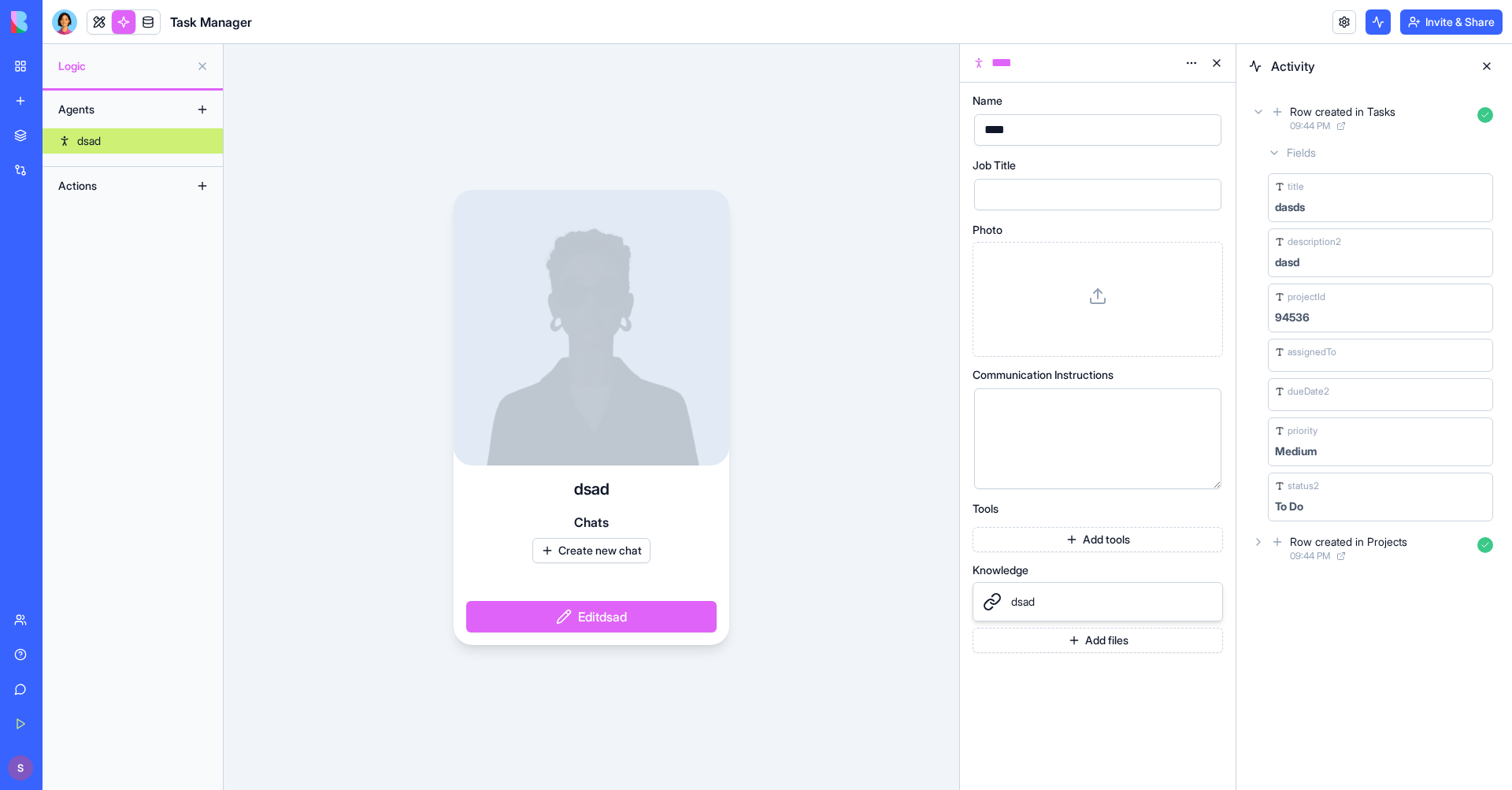
click at [1351, 538] on div "Row created in Projects" at bounding box center [1348, 542] width 117 height 16
click at [146, 17] on link at bounding box center [148, 22] width 24 height 24
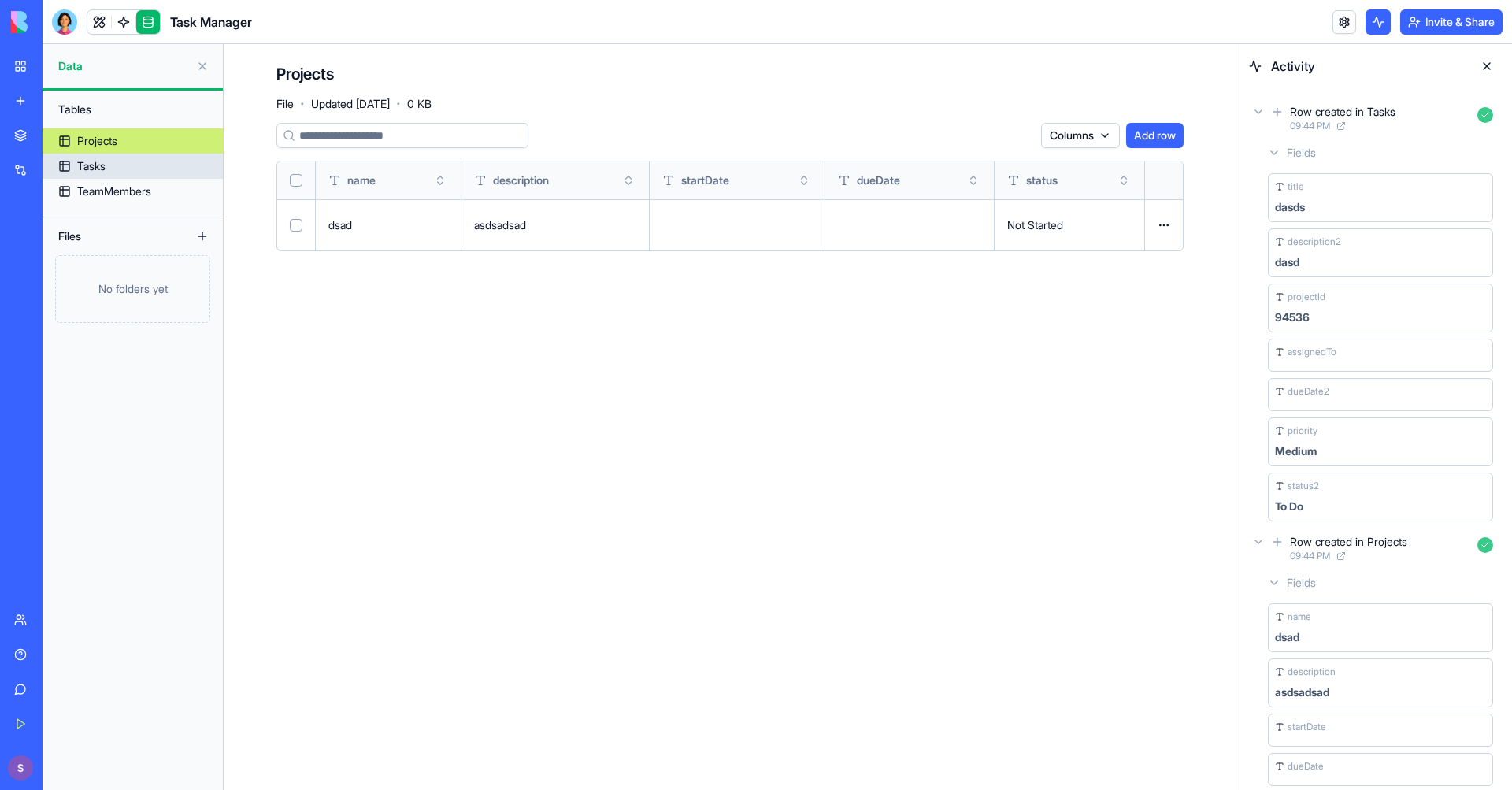
click at [151, 159] on link "Tasks" at bounding box center [133, 166] width 181 height 25
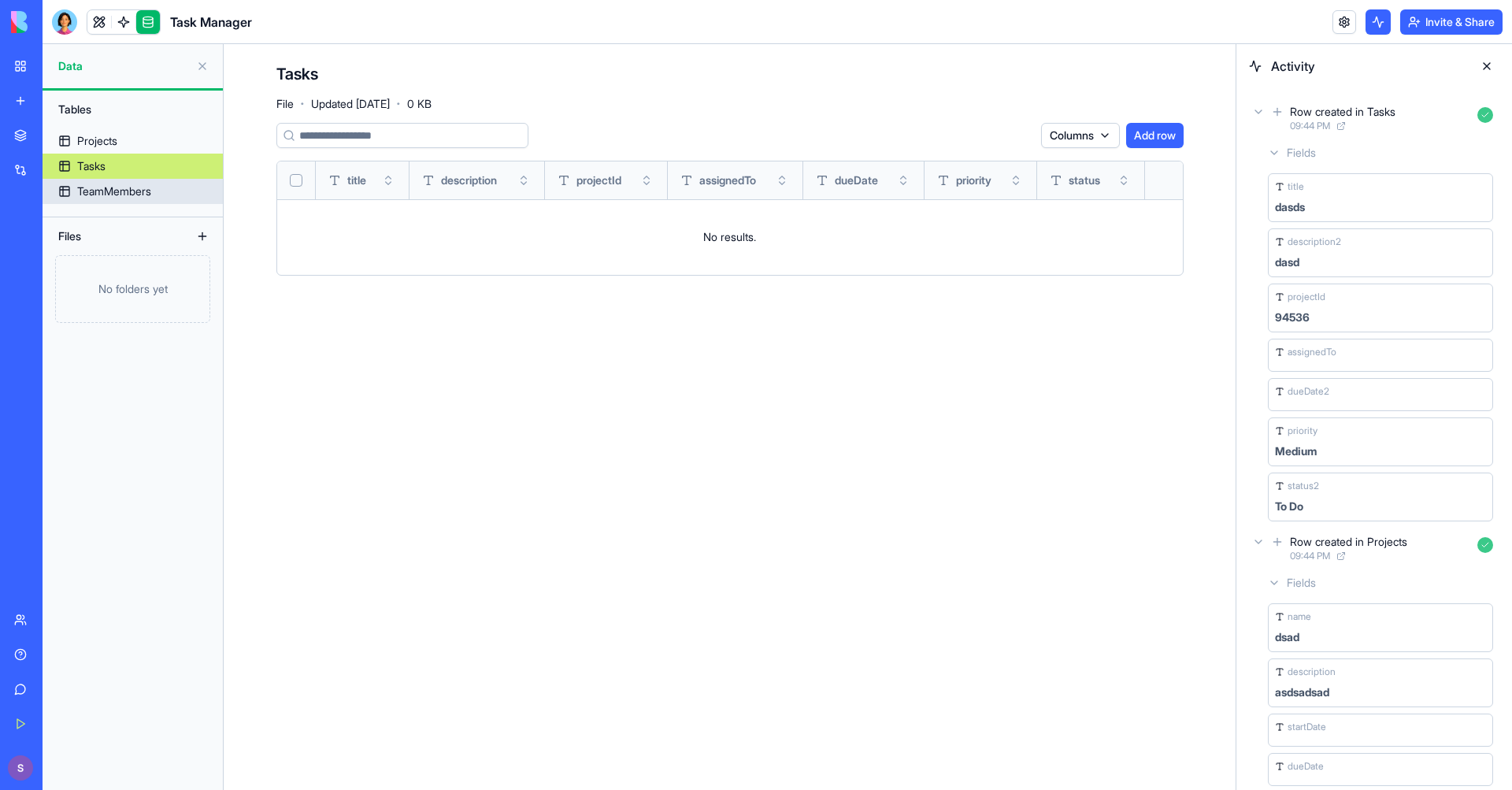
click at [147, 199] on link "TeamMembers" at bounding box center [133, 191] width 181 height 25
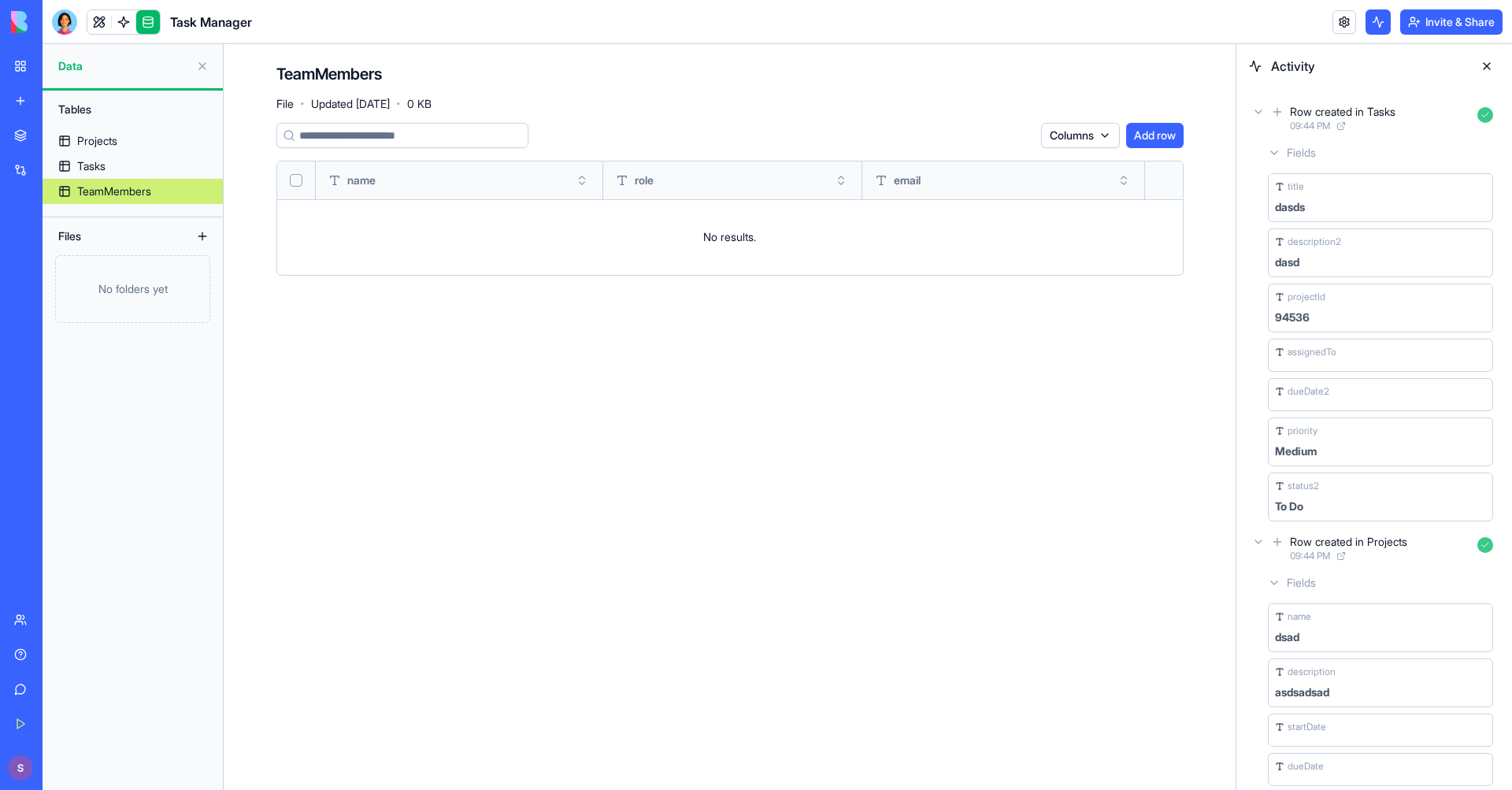
click at [58, 67] on div "My Workspace" at bounding box center [48, 66] width 20 height 16
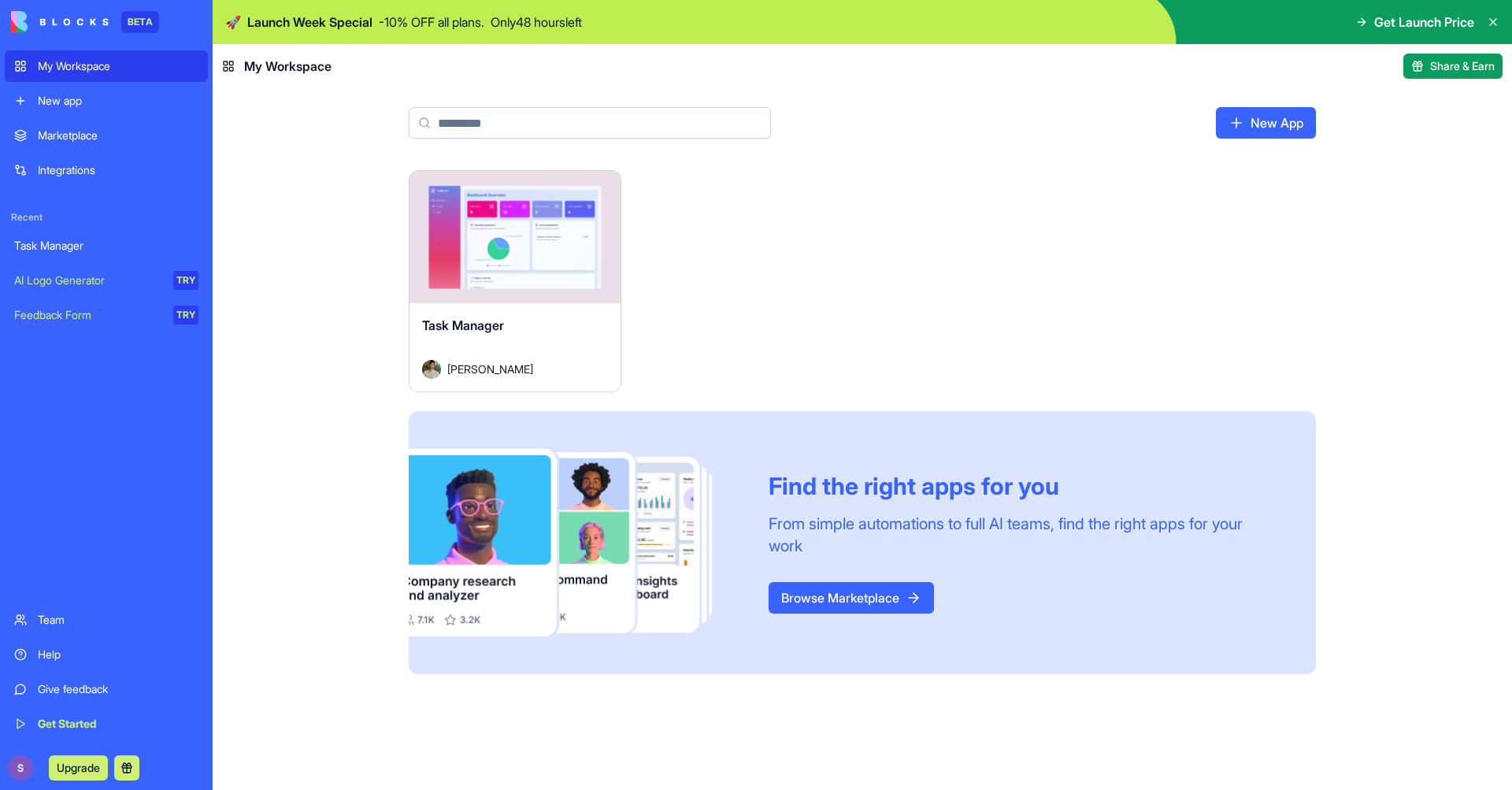
click at [142, 139] on div "Marketplace" at bounding box center [118, 136] width 160 height 16
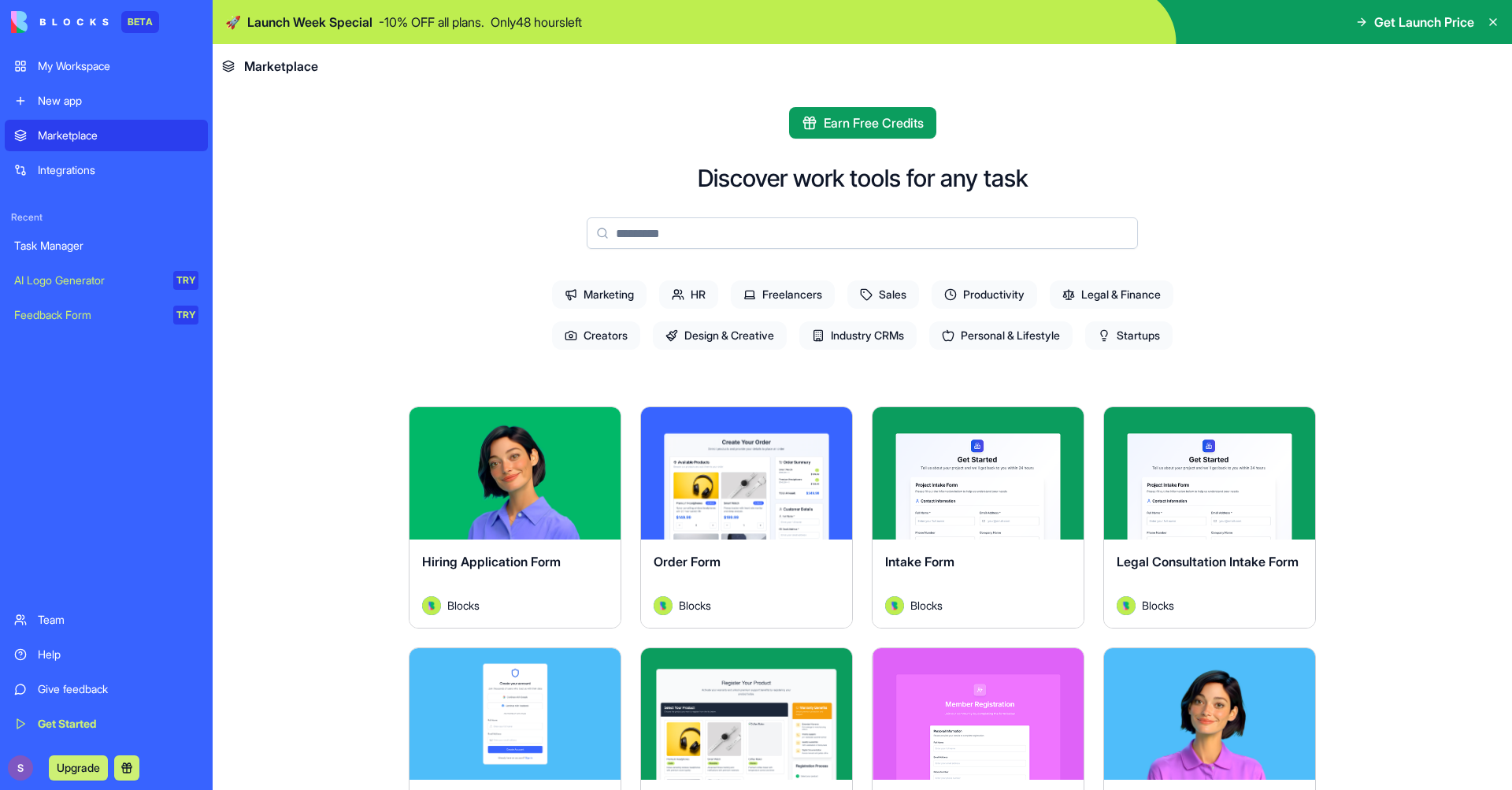
click at [895, 289] on span "Sales" at bounding box center [883, 294] width 72 height 28
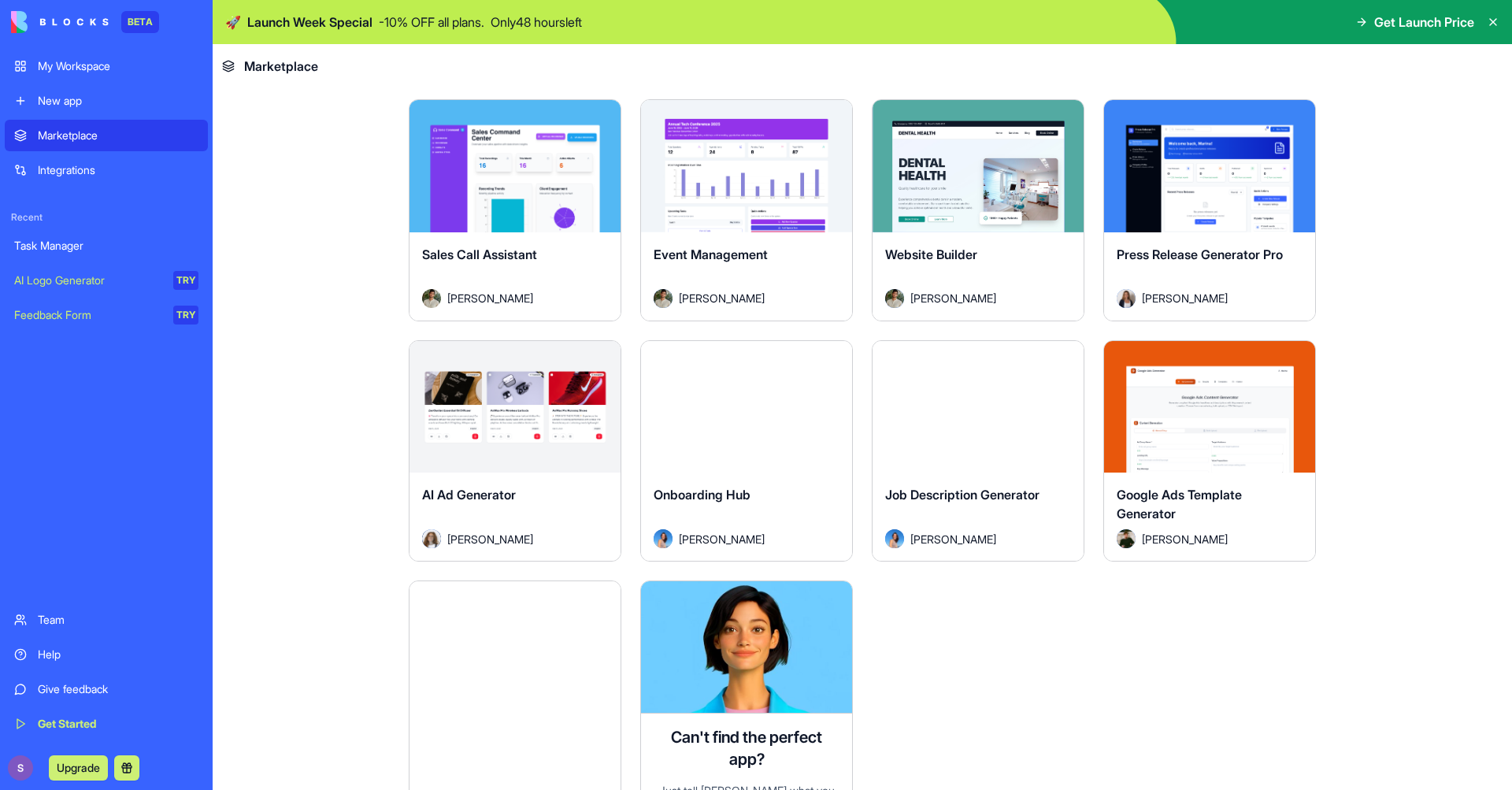
scroll to position [786, 0]
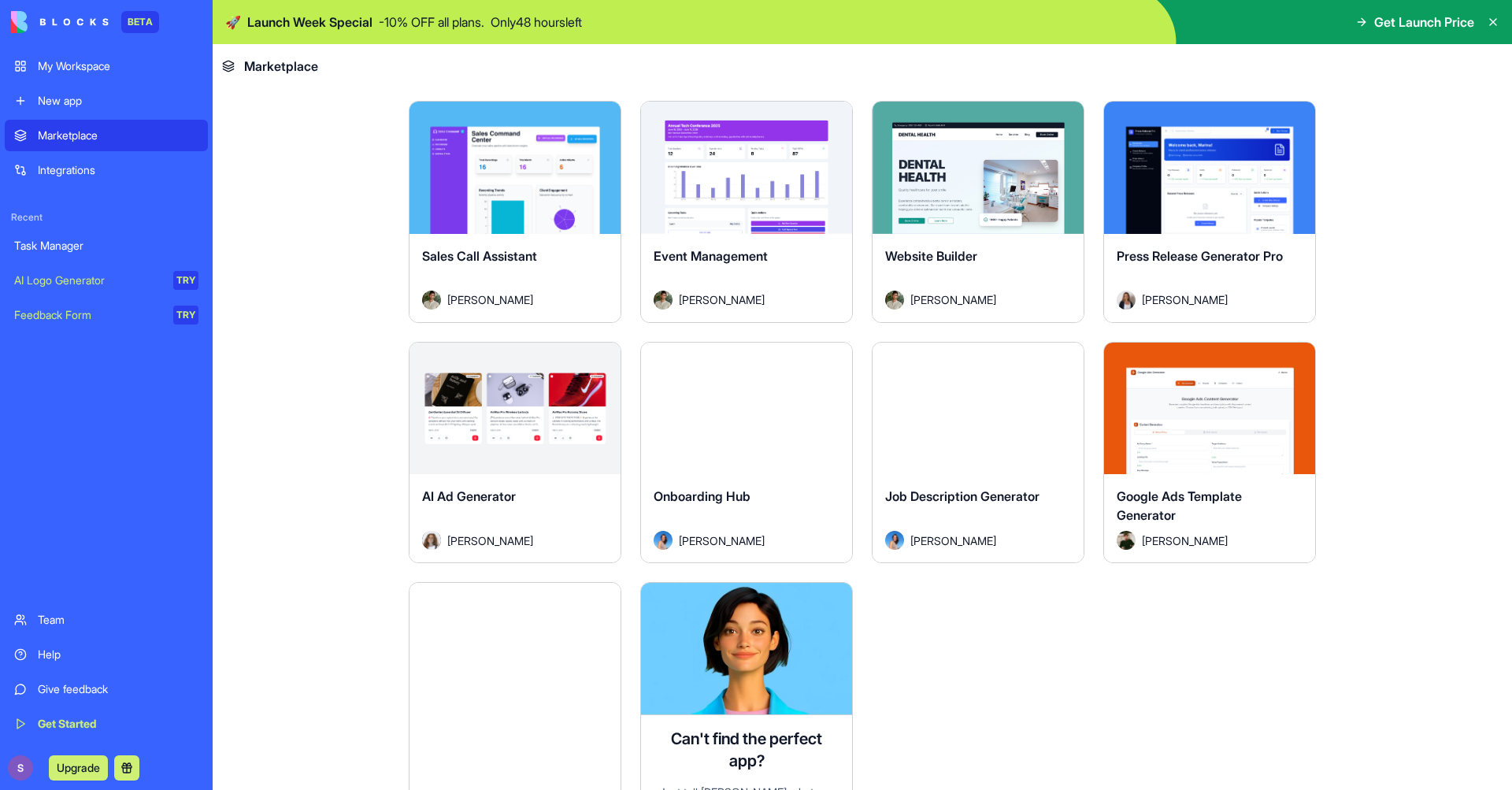
click at [986, 506] on div "Job Description Generator" at bounding box center [978, 508] width 186 height 44
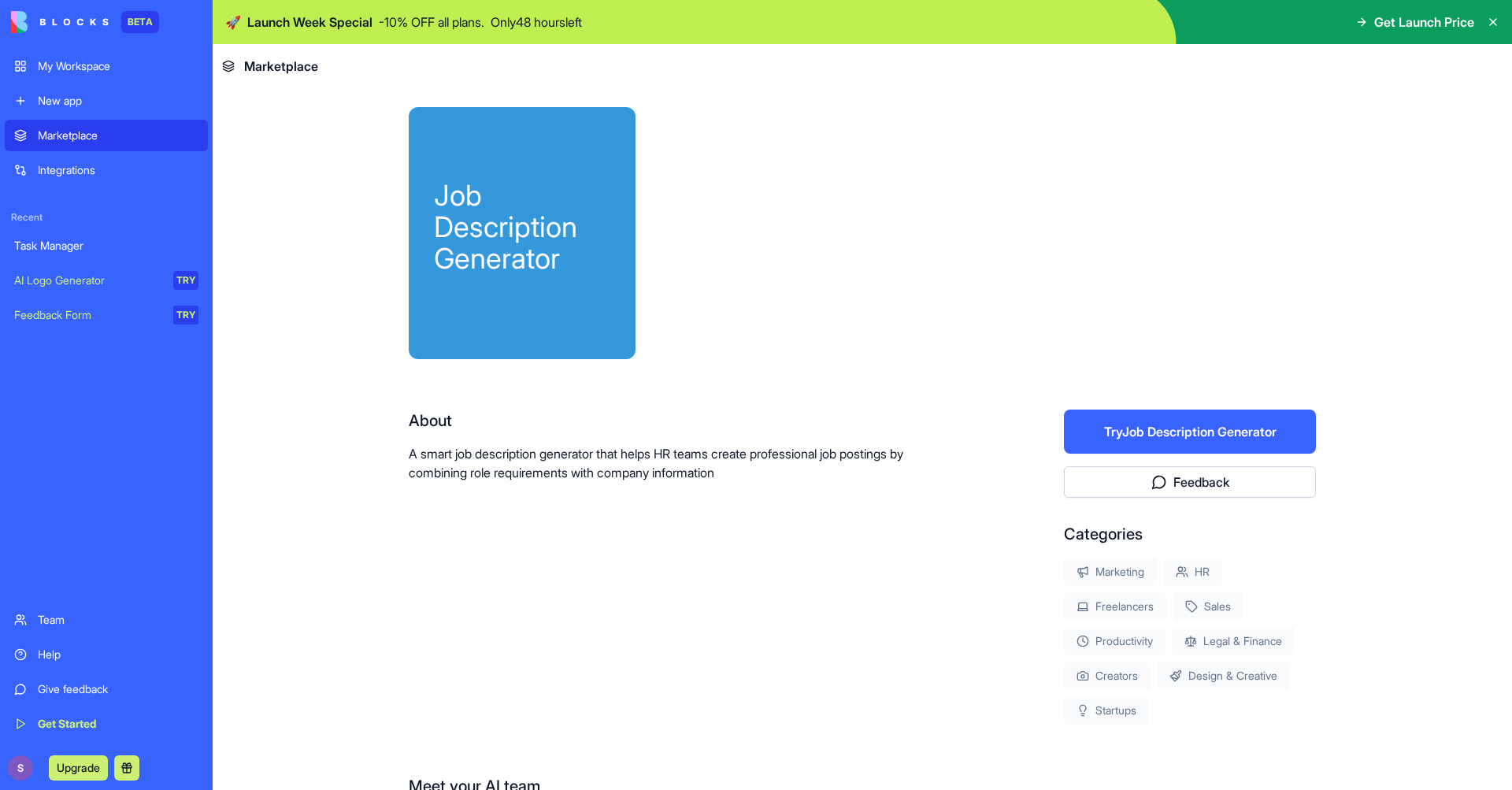
click at [1157, 423] on button "Try Job Description Generator" at bounding box center [1190, 431] width 252 height 44
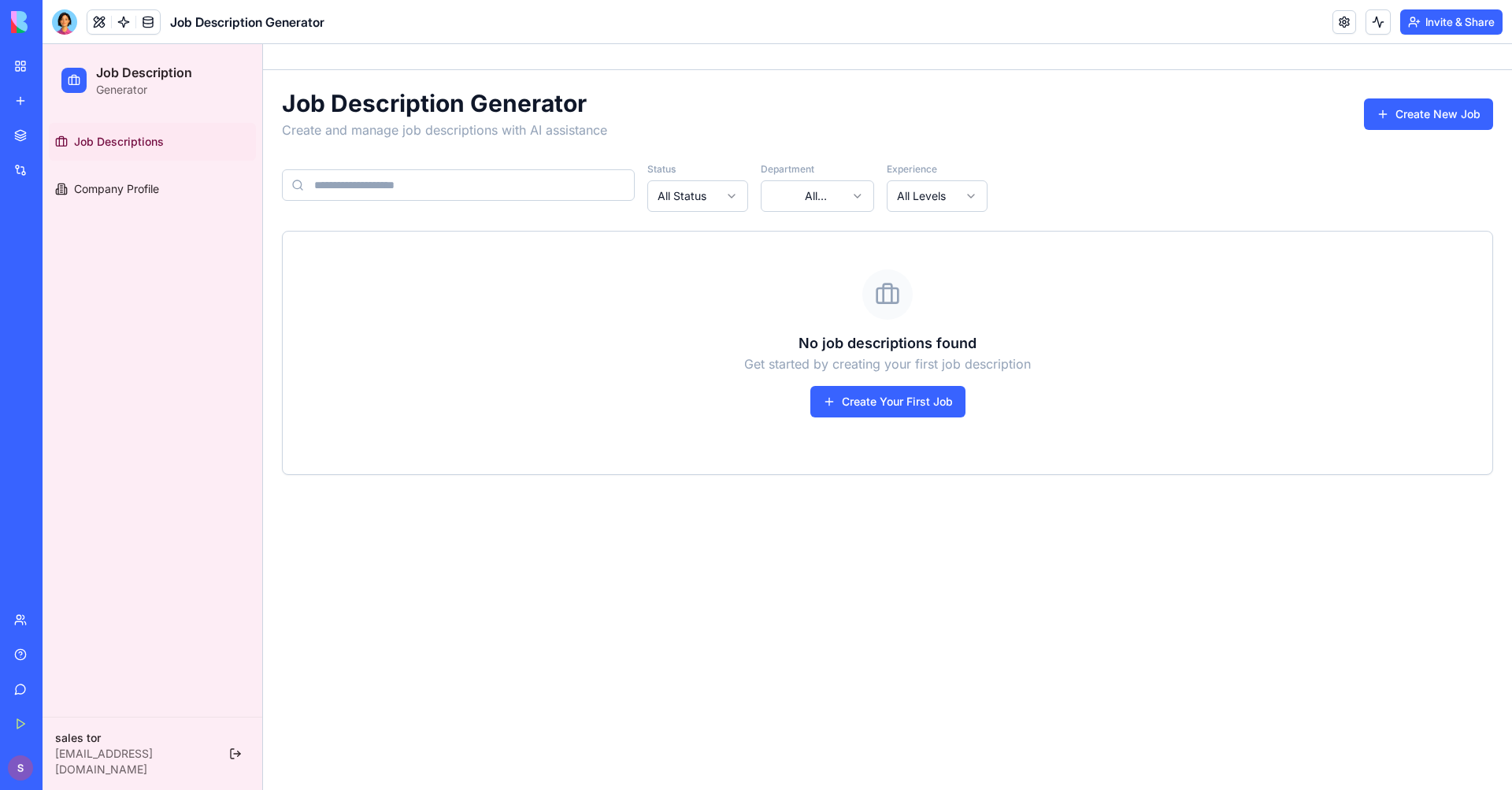
click at [88, 142] on span "Job Descriptions" at bounding box center [119, 142] width 89 height 16
click at [110, 210] on div "Job Descriptions Company Profile" at bounding box center [152, 166] width 220 height 97
click at [124, 195] on span "Company Profile" at bounding box center [117, 189] width 85 height 16
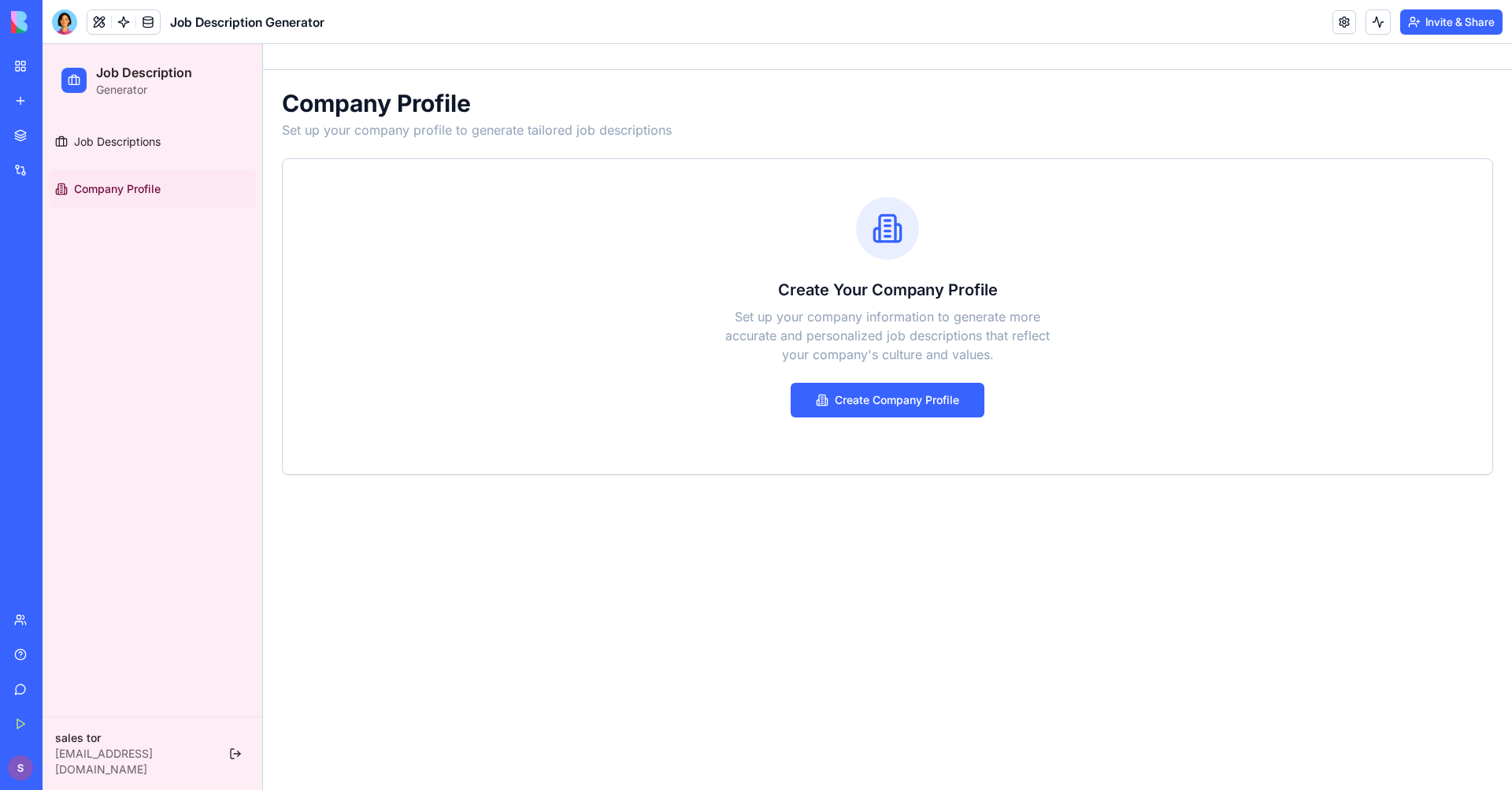
click at [21, 14] on img at bounding box center [59, 21] width 97 height 22
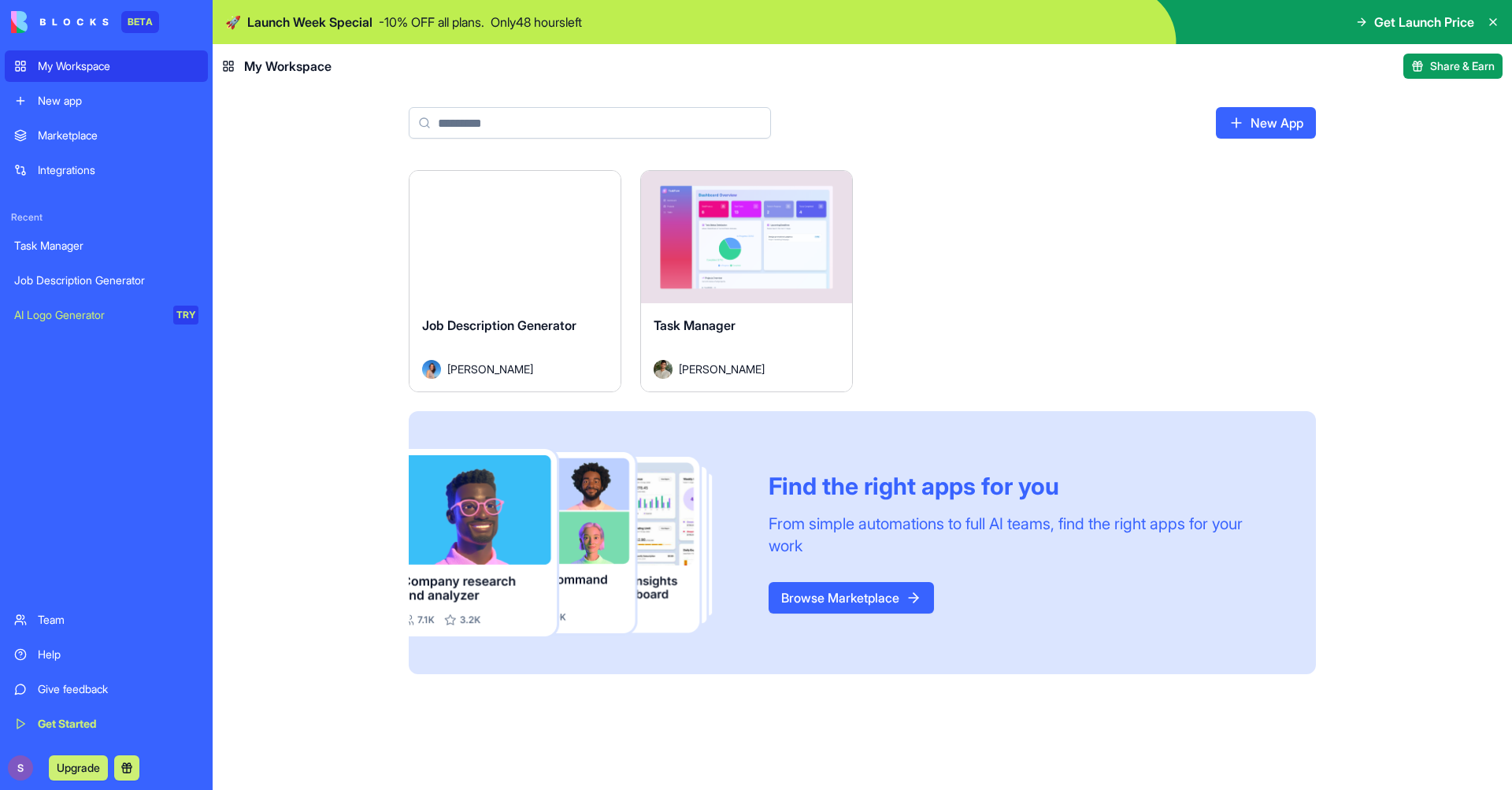
click at [99, 133] on div "Marketplace" at bounding box center [118, 136] width 160 height 16
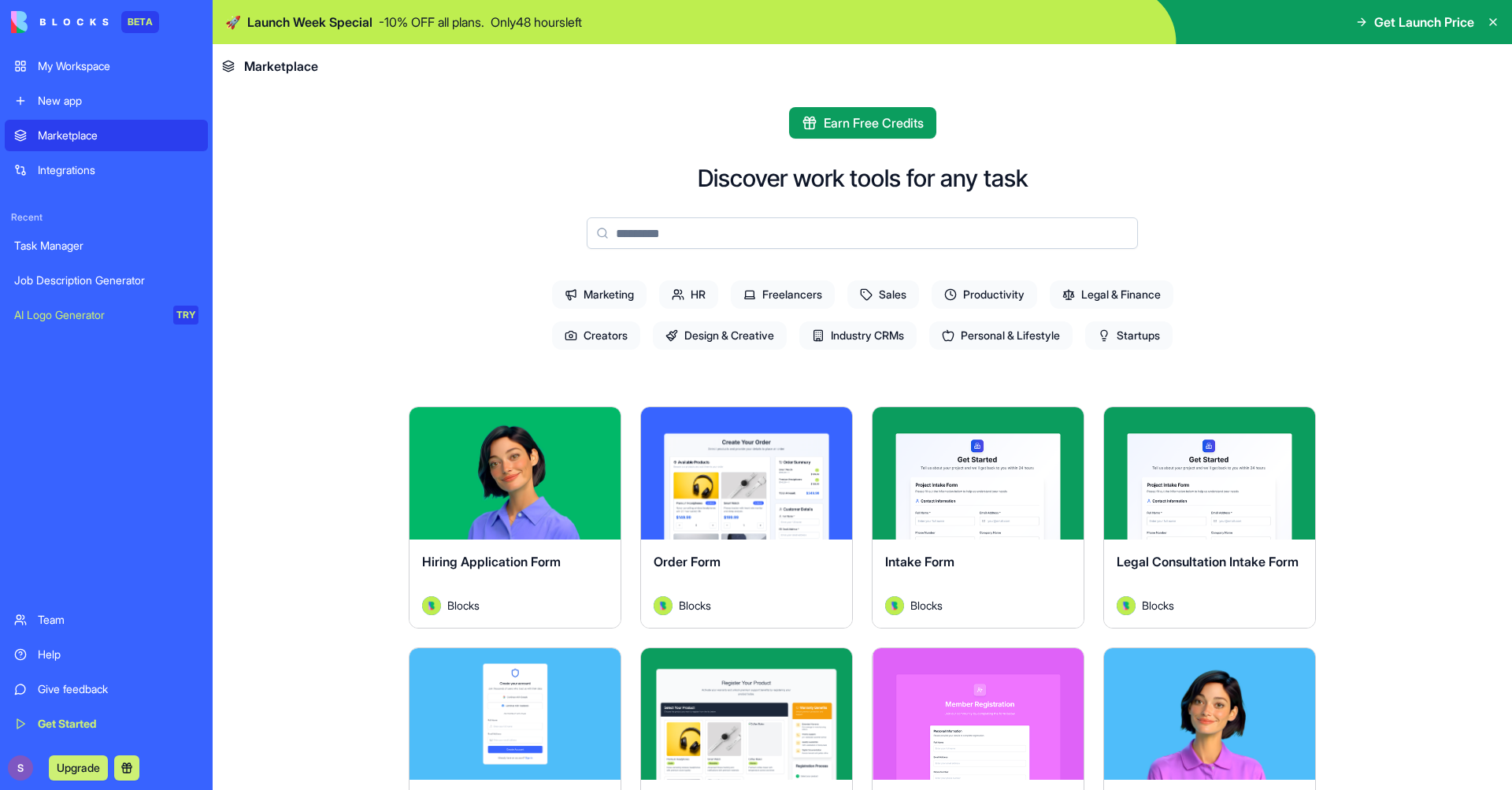
click at [120, 174] on div "Integrations" at bounding box center [118, 170] width 160 height 16
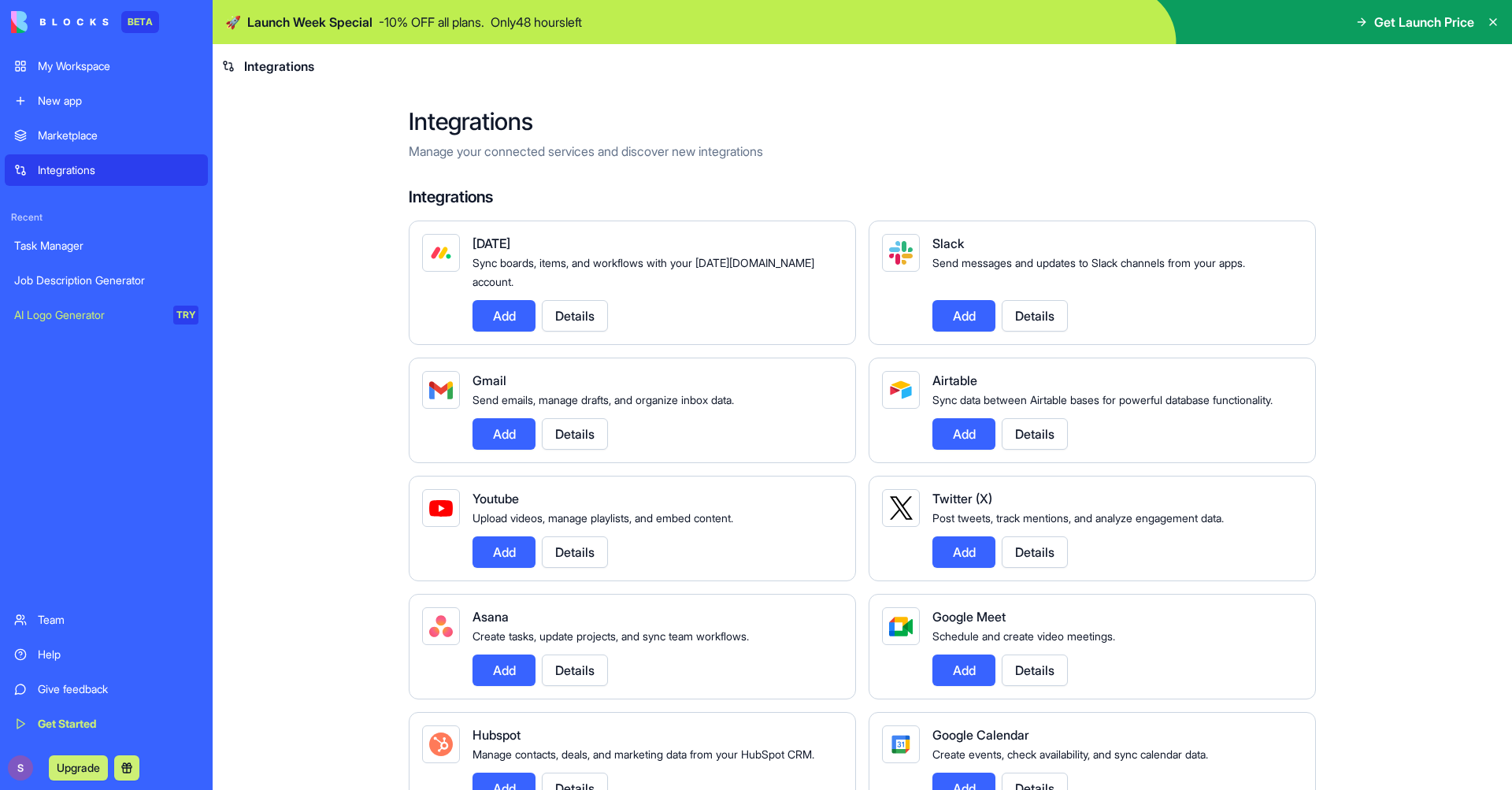
click at [511, 438] on button "Add" at bounding box center [503, 434] width 63 height 32
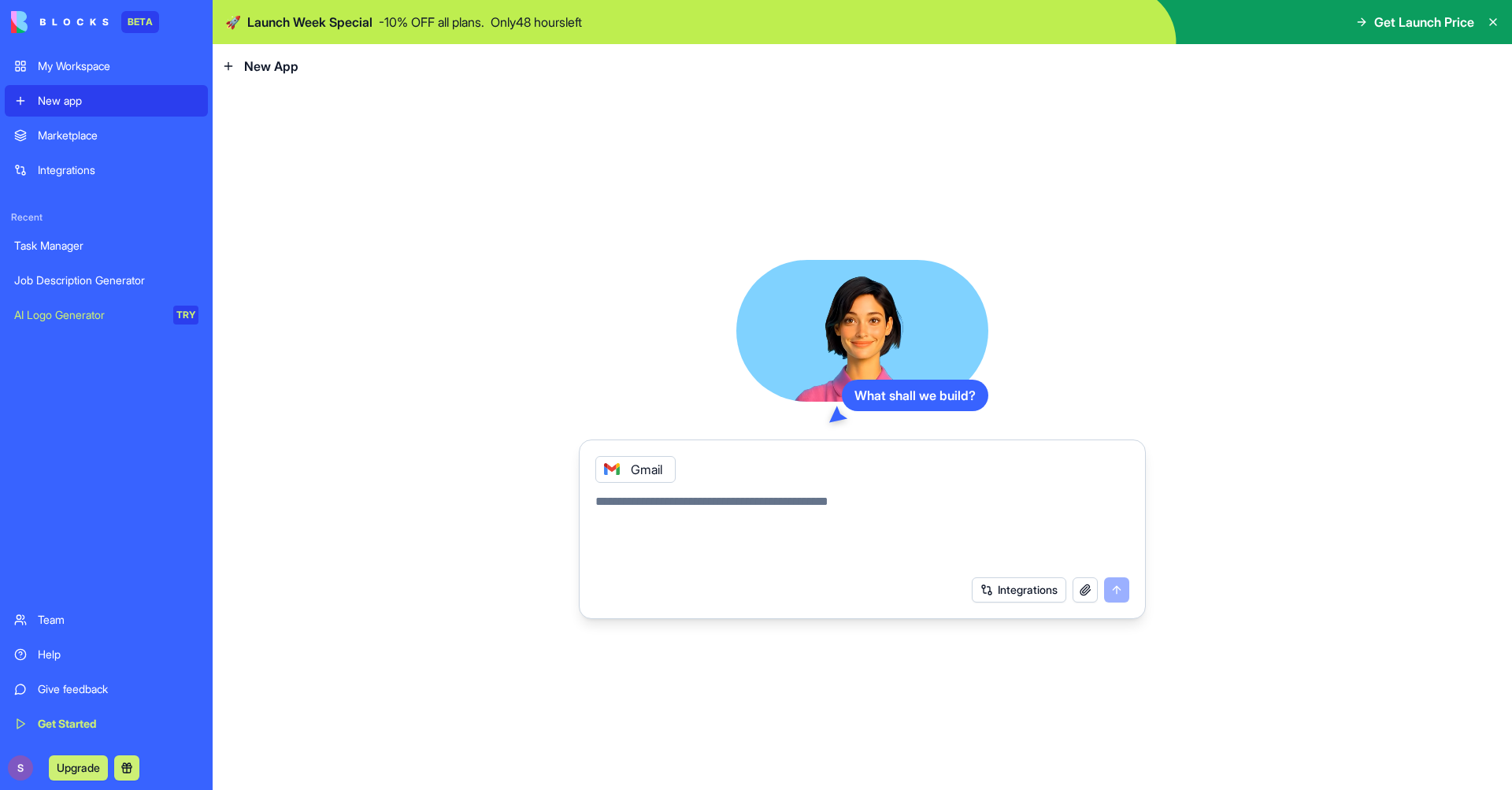
click at [742, 507] on textarea at bounding box center [862, 530] width 534 height 75
click at [145, 145] on link "Marketplace" at bounding box center [105, 136] width 203 height 32
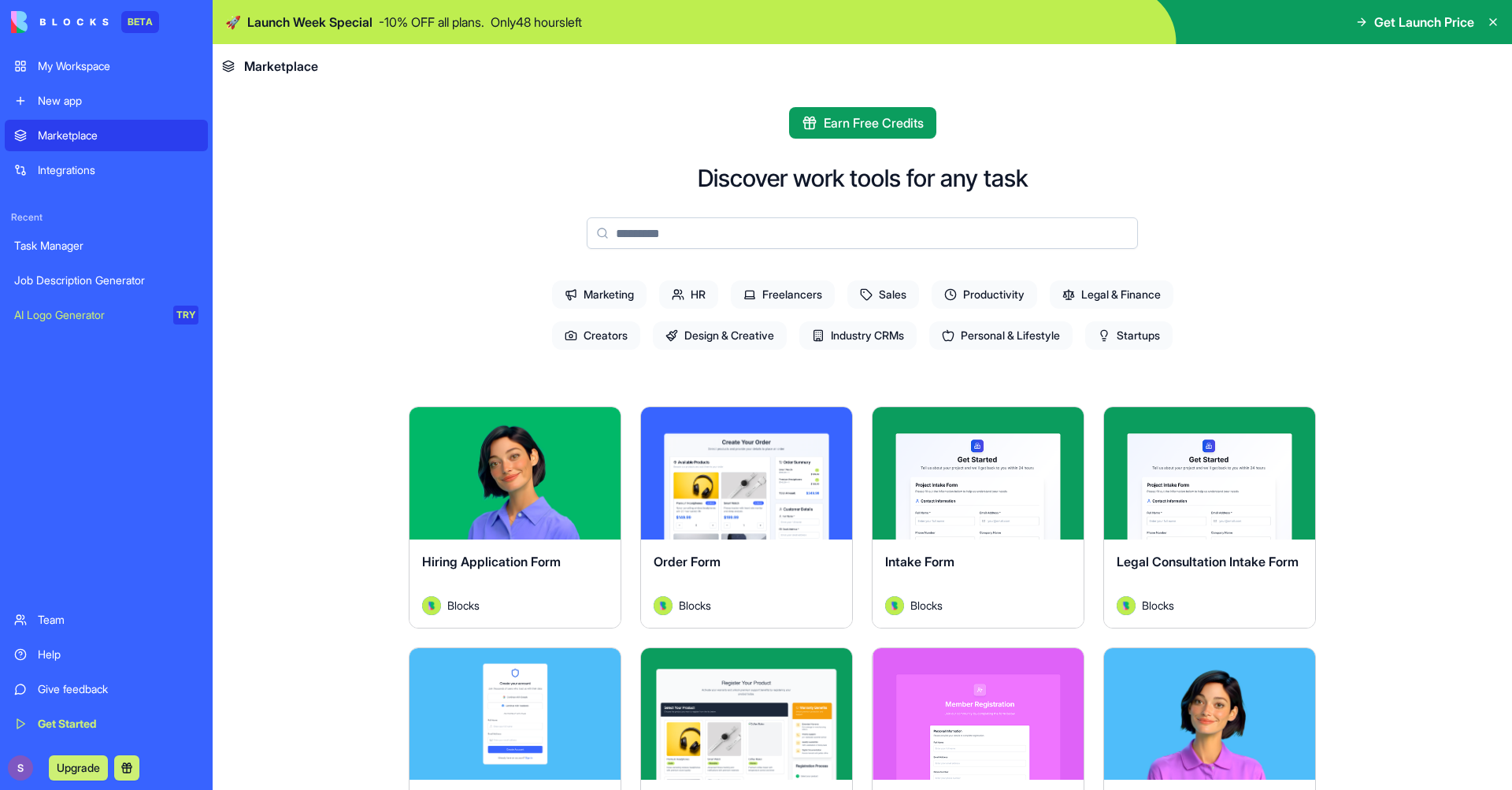
drag, startPoint x: 102, startPoint y: 168, endPoint x: 112, endPoint y: 172, distance: 10.8
click at [102, 169] on div "Integrations" at bounding box center [118, 170] width 160 height 16
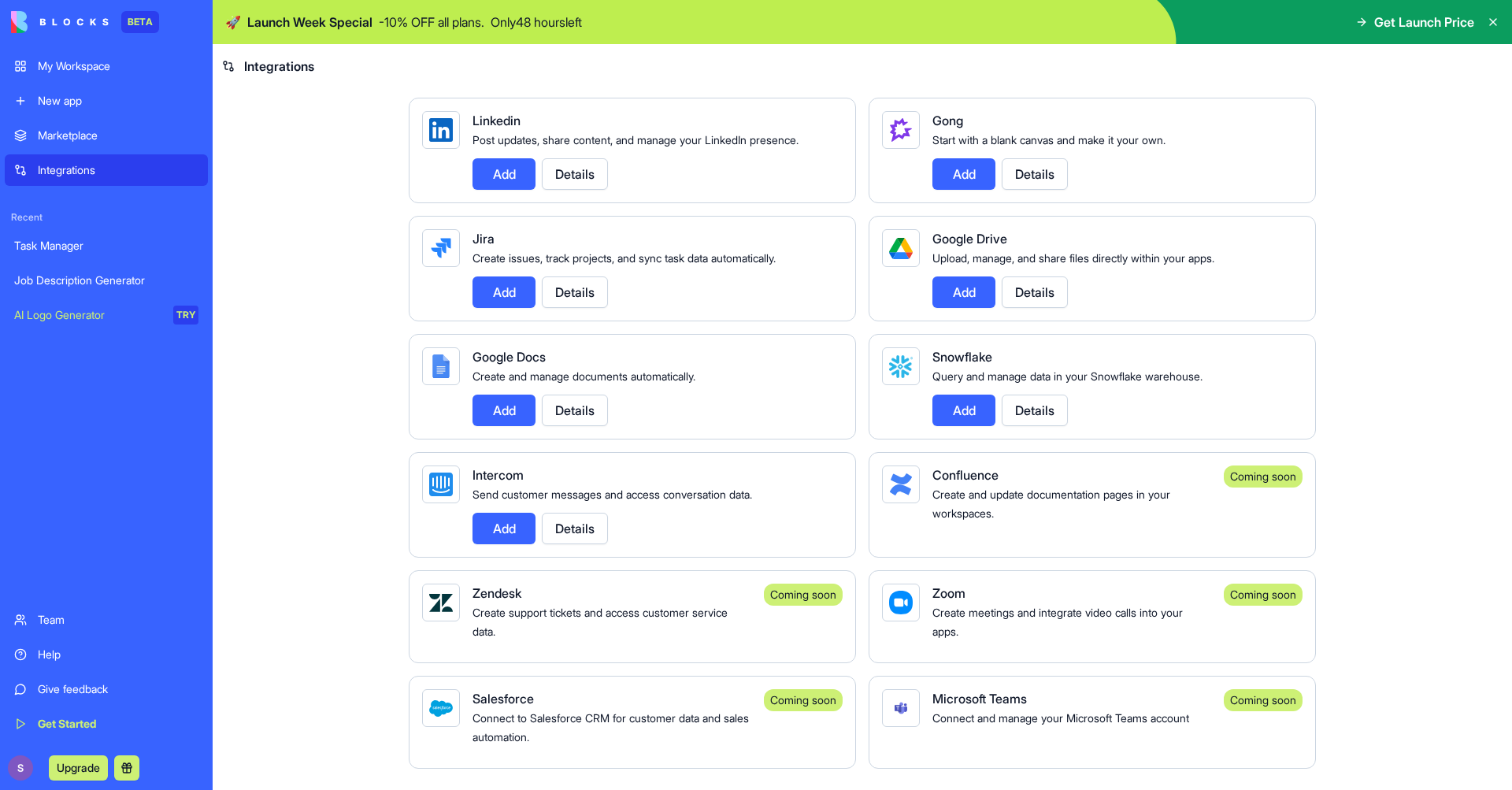
scroll to position [504, 0]
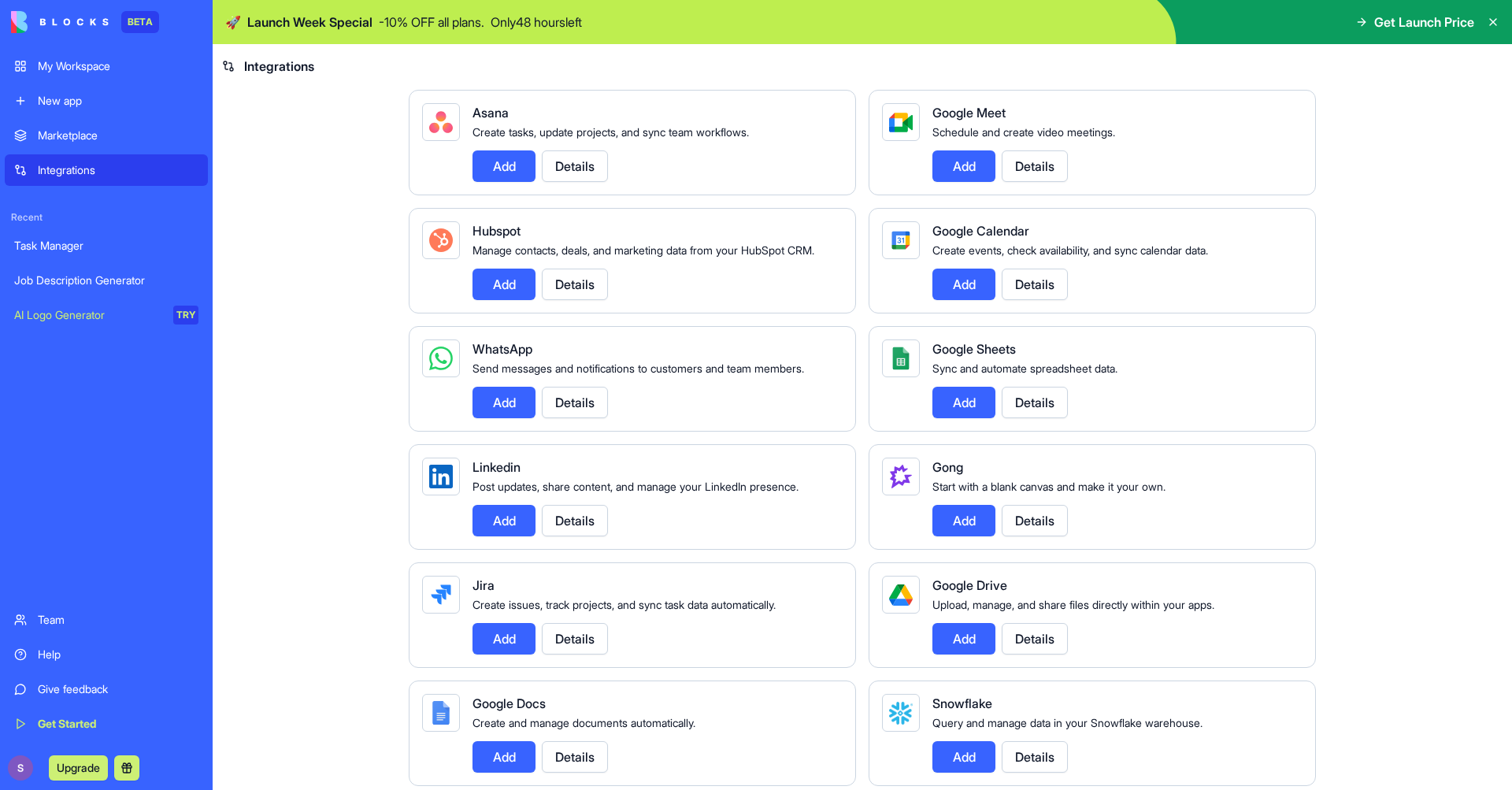
click at [502, 418] on button "Add" at bounding box center [503, 402] width 63 height 32
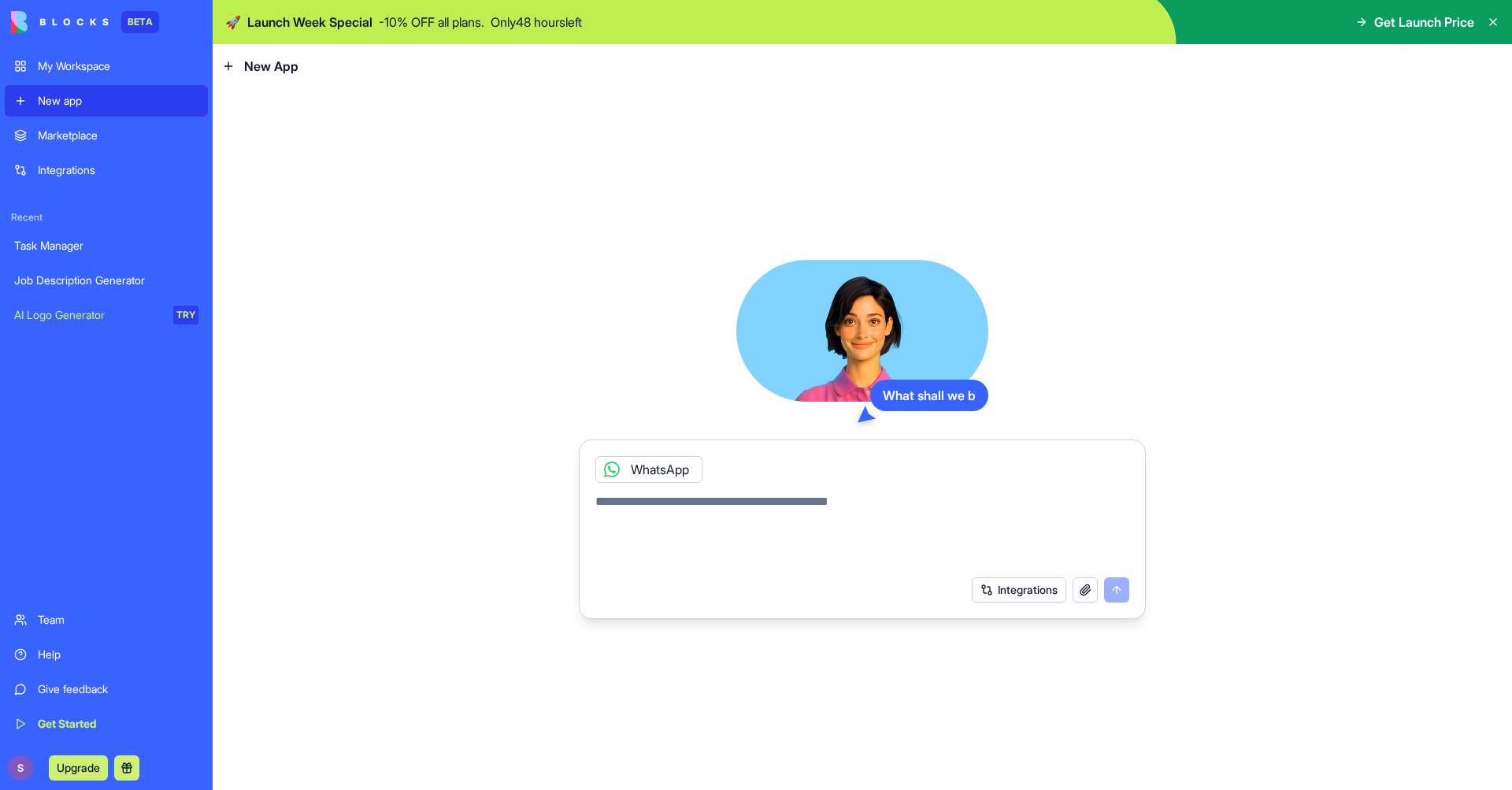
click at [715, 502] on textarea at bounding box center [862, 530] width 534 height 75
click at [1035, 588] on button "Integrations" at bounding box center [1019, 590] width 95 height 25
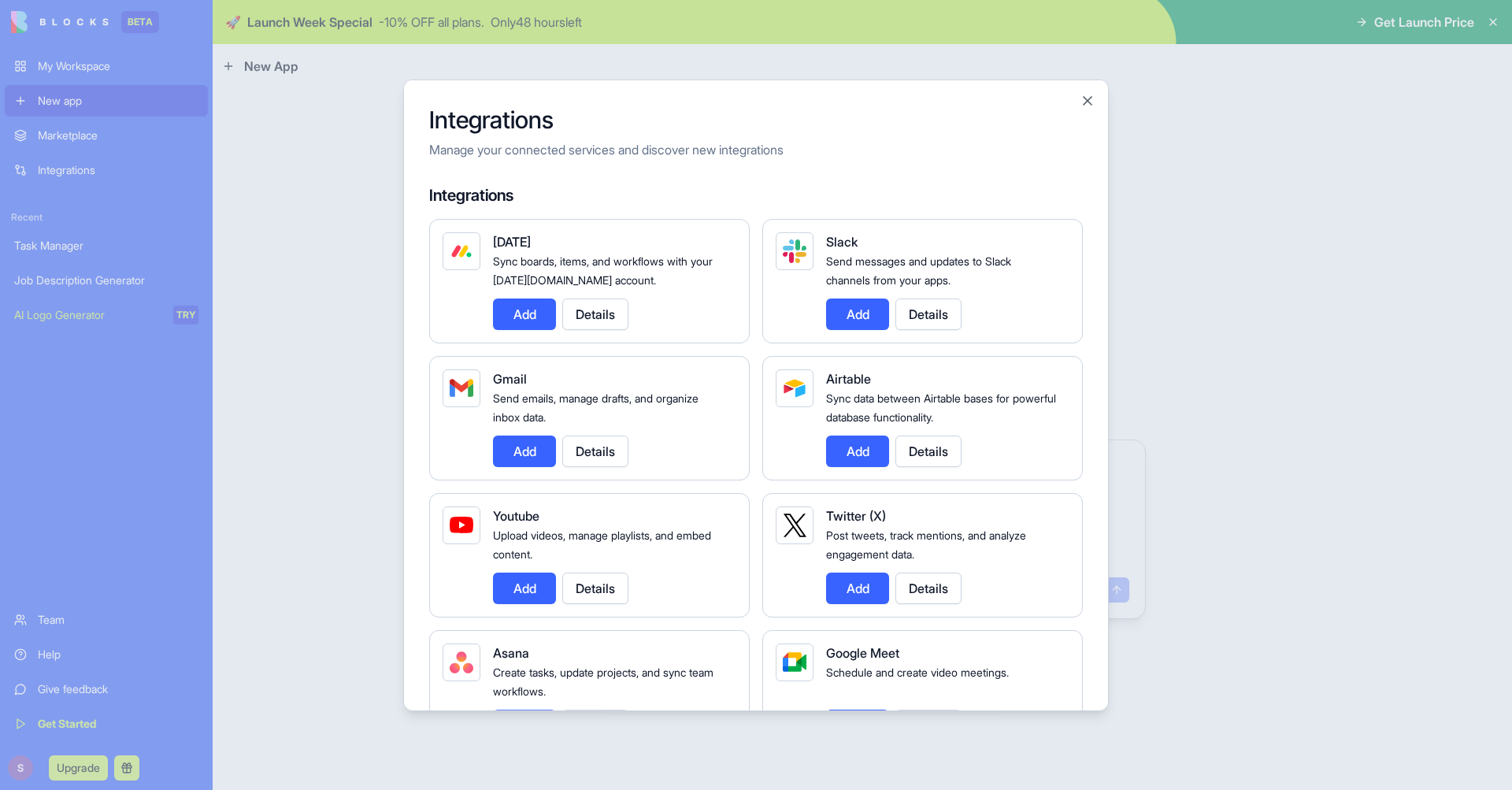
click at [528, 453] on button "Add" at bounding box center [523, 451] width 63 height 32
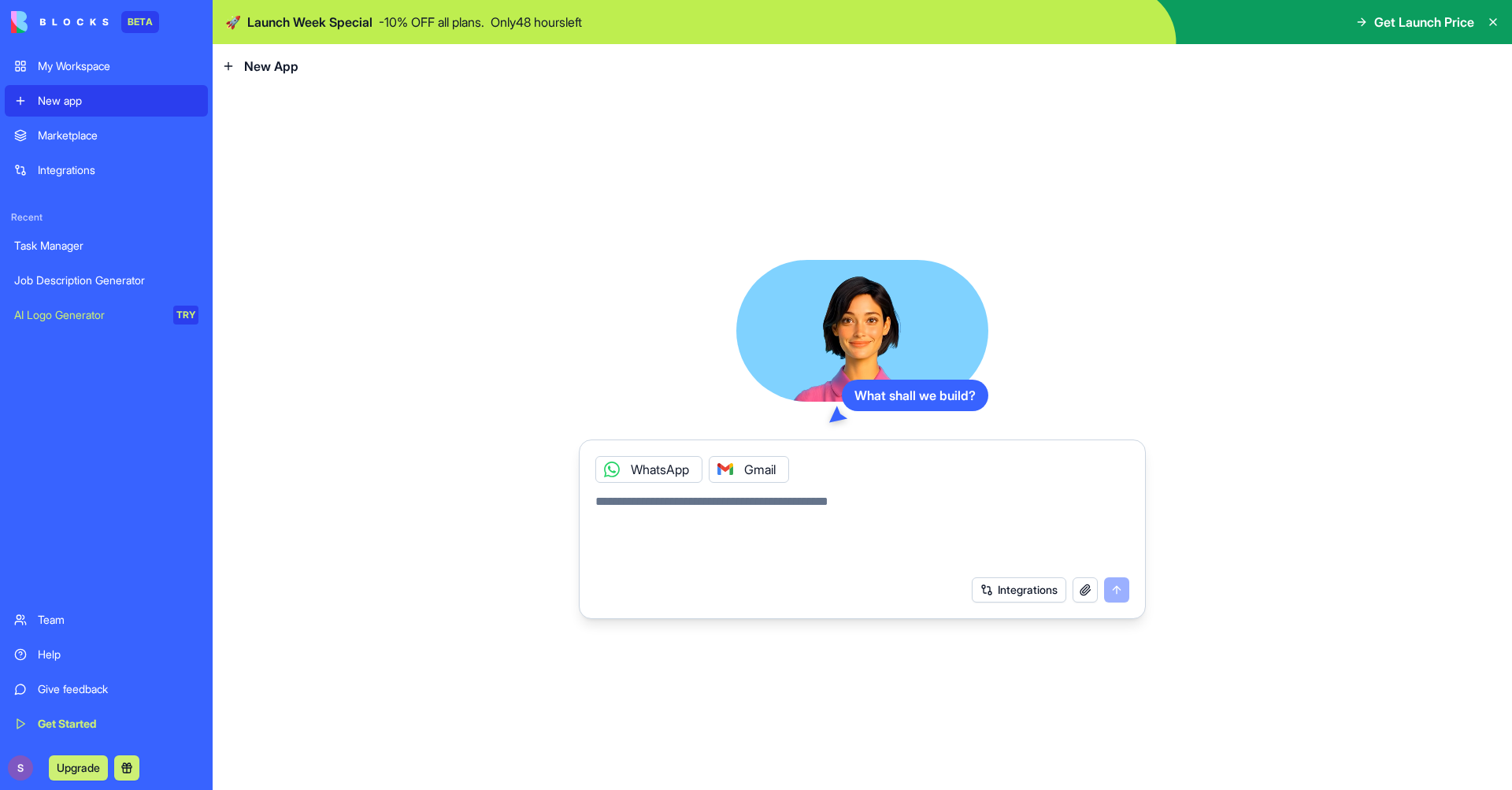
click at [1041, 592] on button "Integrations" at bounding box center [1019, 590] width 95 height 25
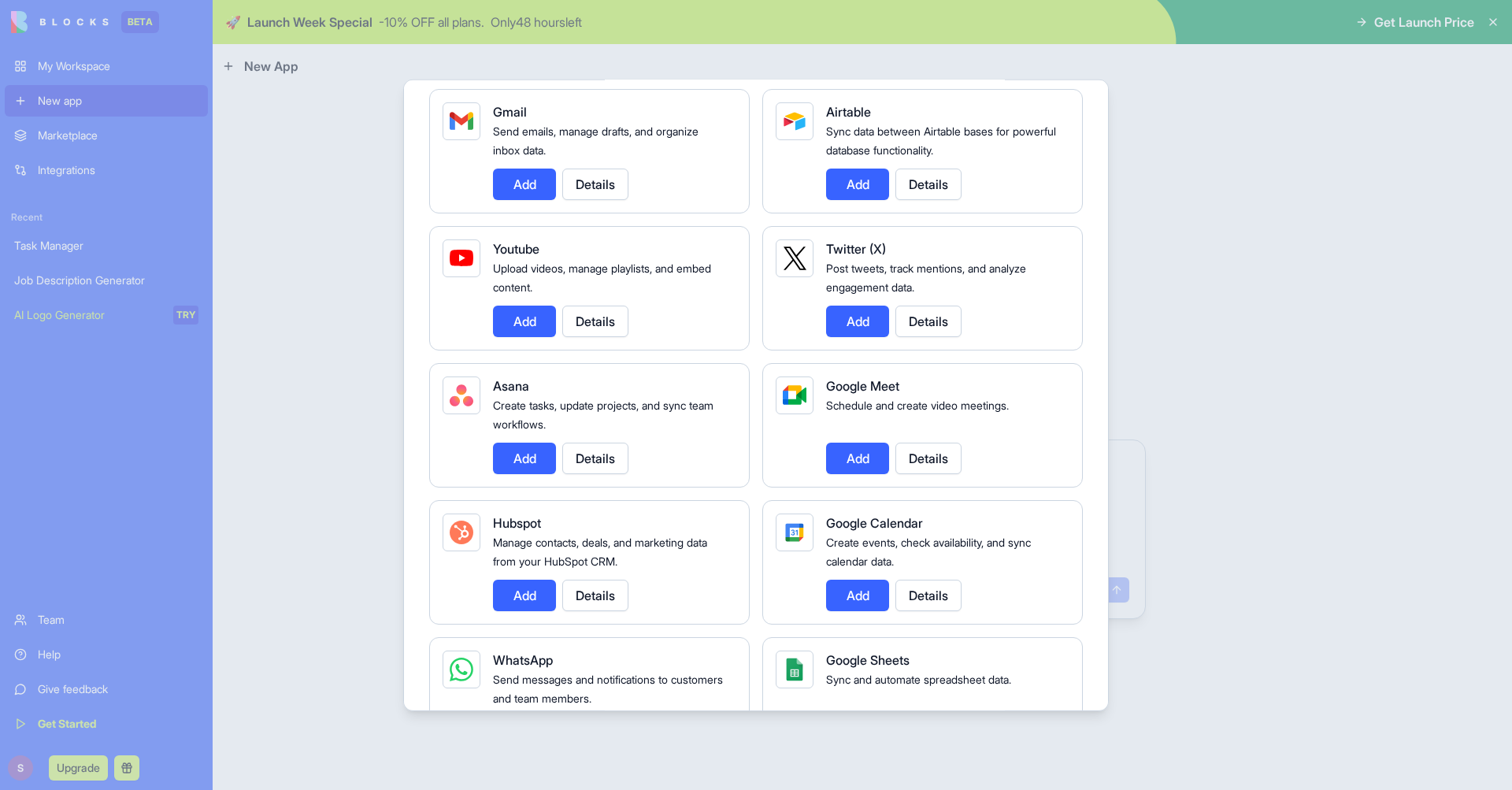
scroll to position [196, 0]
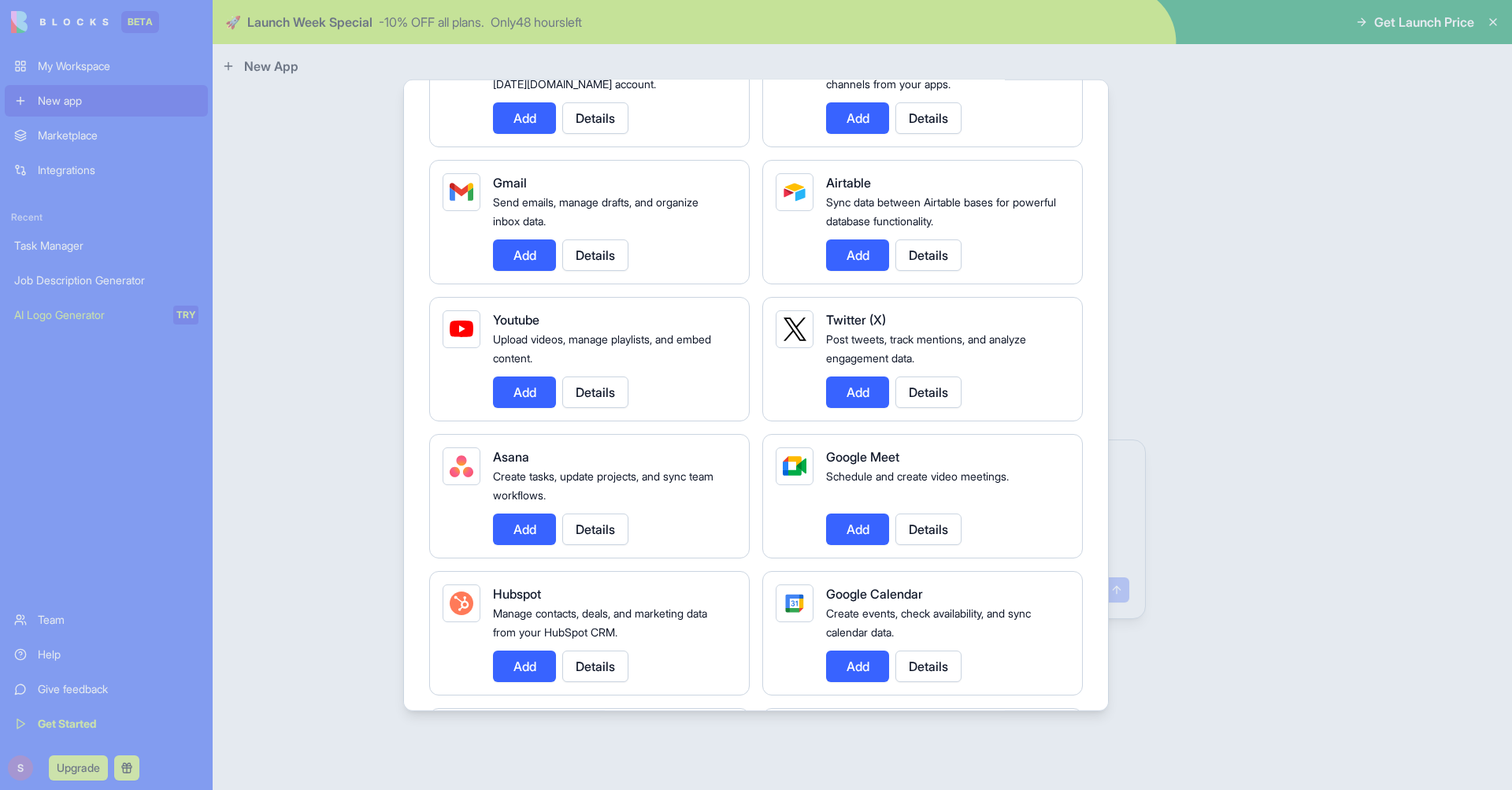
click at [864, 260] on button "Add" at bounding box center [857, 254] width 63 height 32
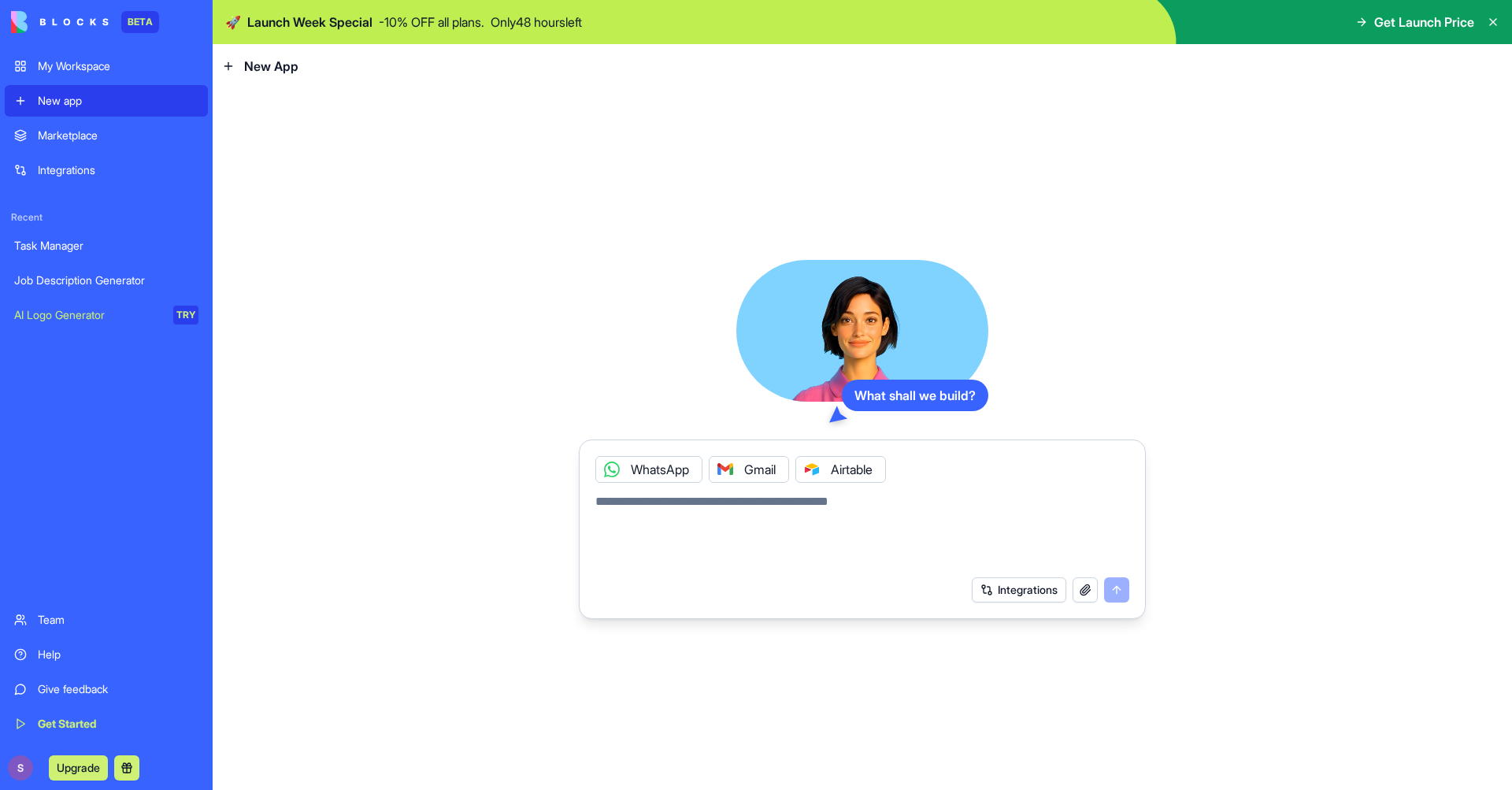
click at [1012, 585] on button "Integrations" at bounding box center [1019, 590] width 95 height 25
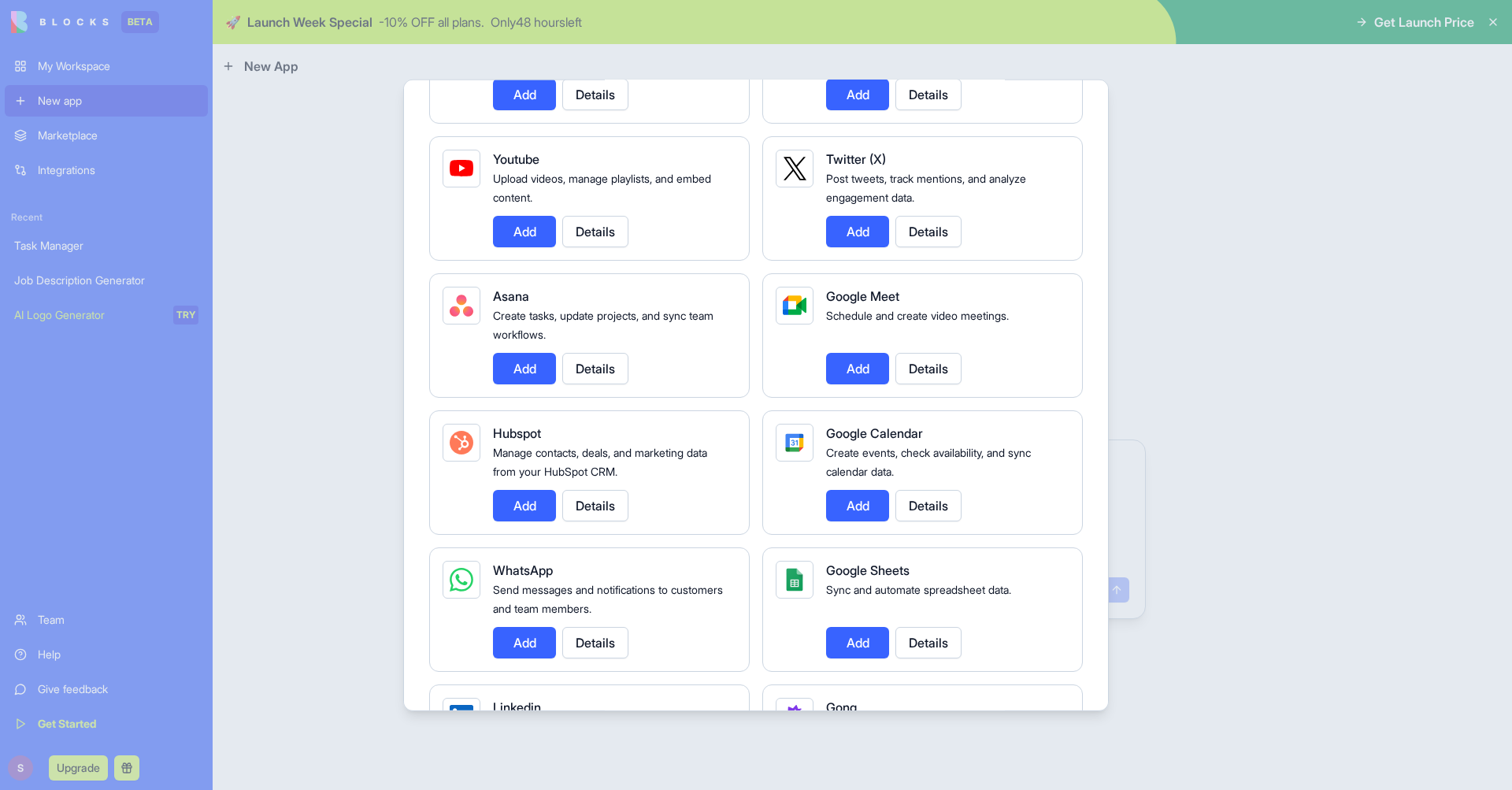
scroll to position [492, 0]
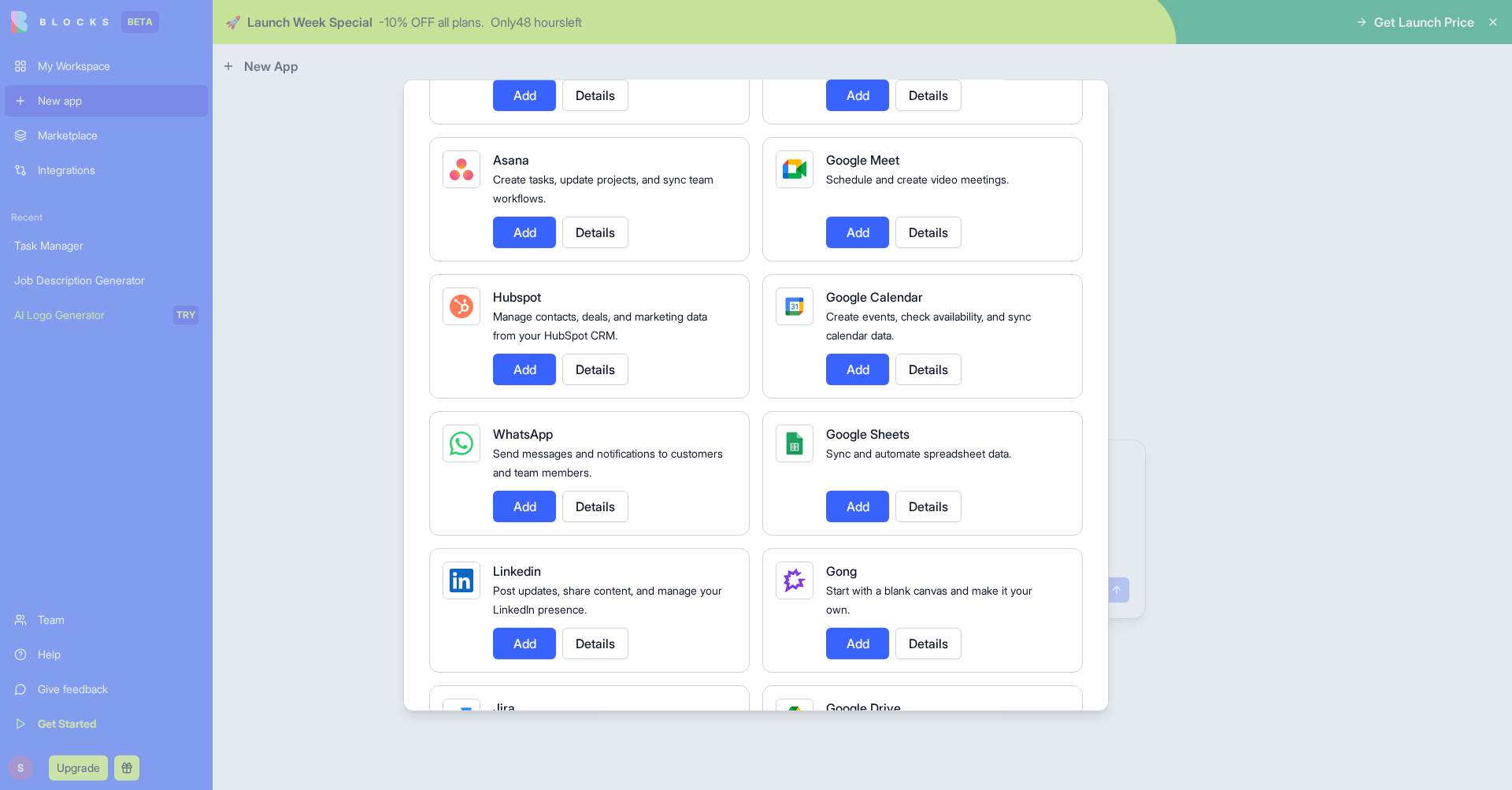
click at [853, 494] on button "Add" at bounding box center [857, 506] width 63 height 32
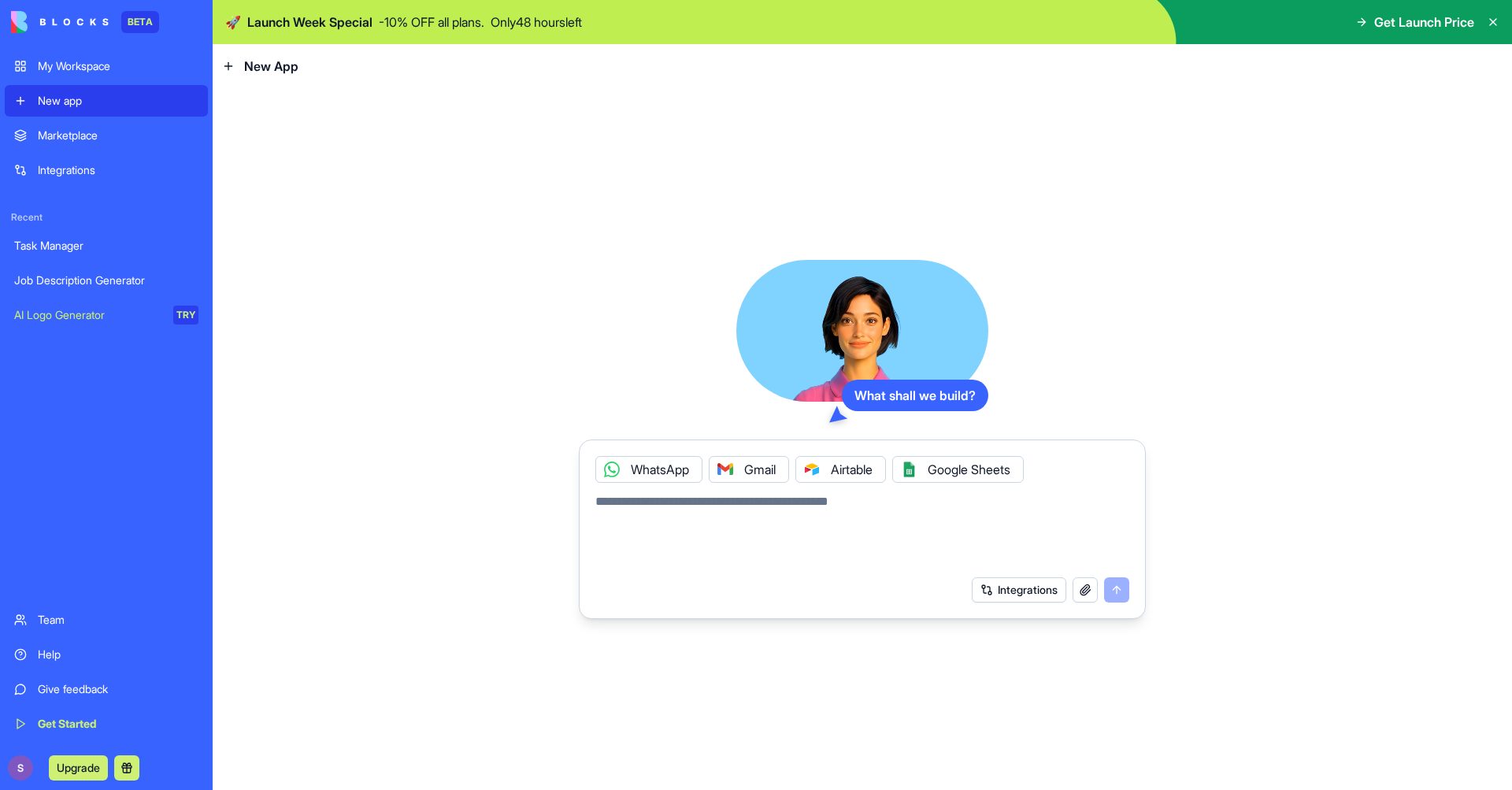
click at [1004, 582] on button "Integrations" at bounding box center [1019, 590] width 95 height 25
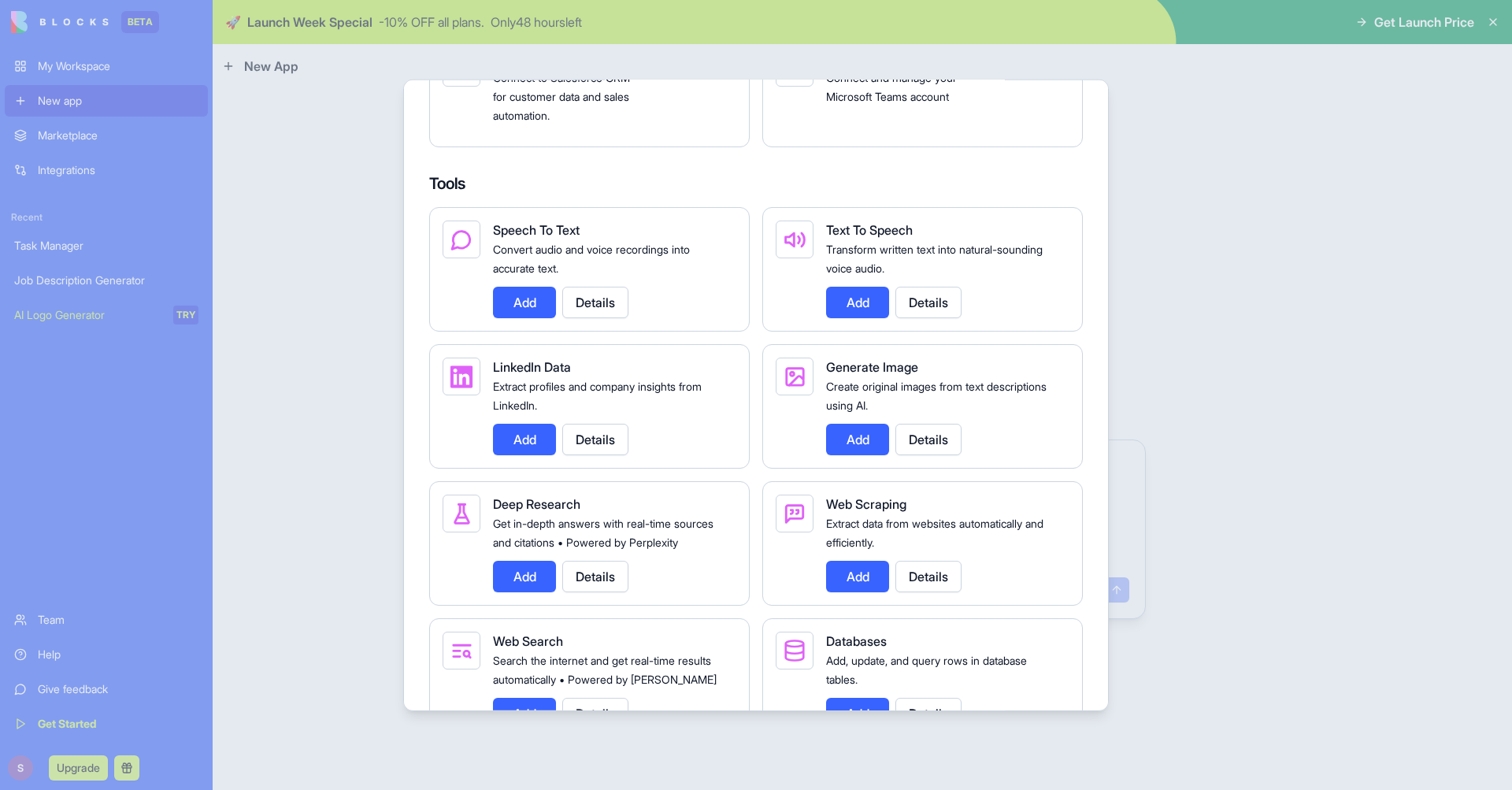
scroll to position [1684, 0]
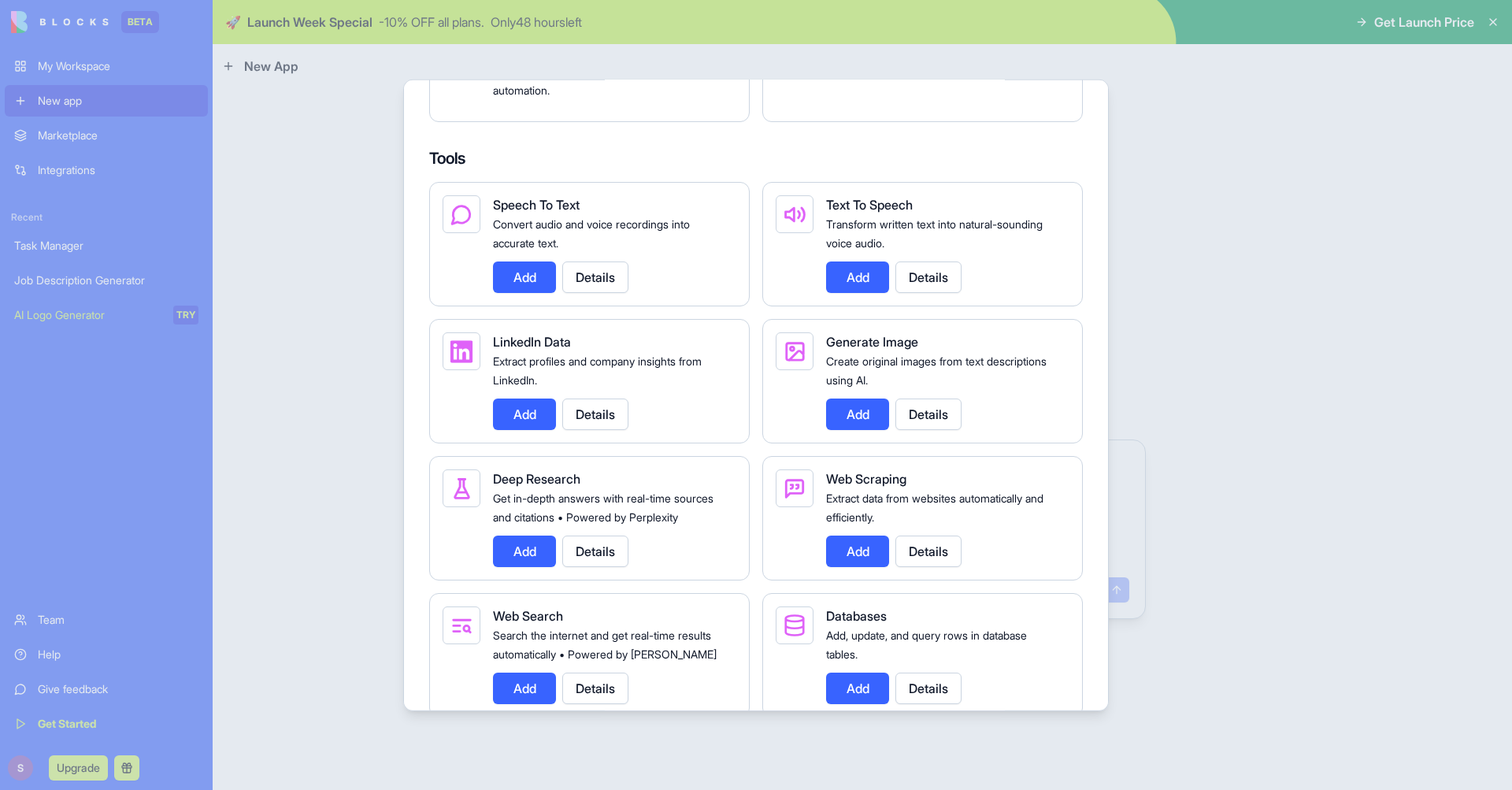
click at [524, 292] on button "Add" at bounding box center [523, 276] width 63 height 32
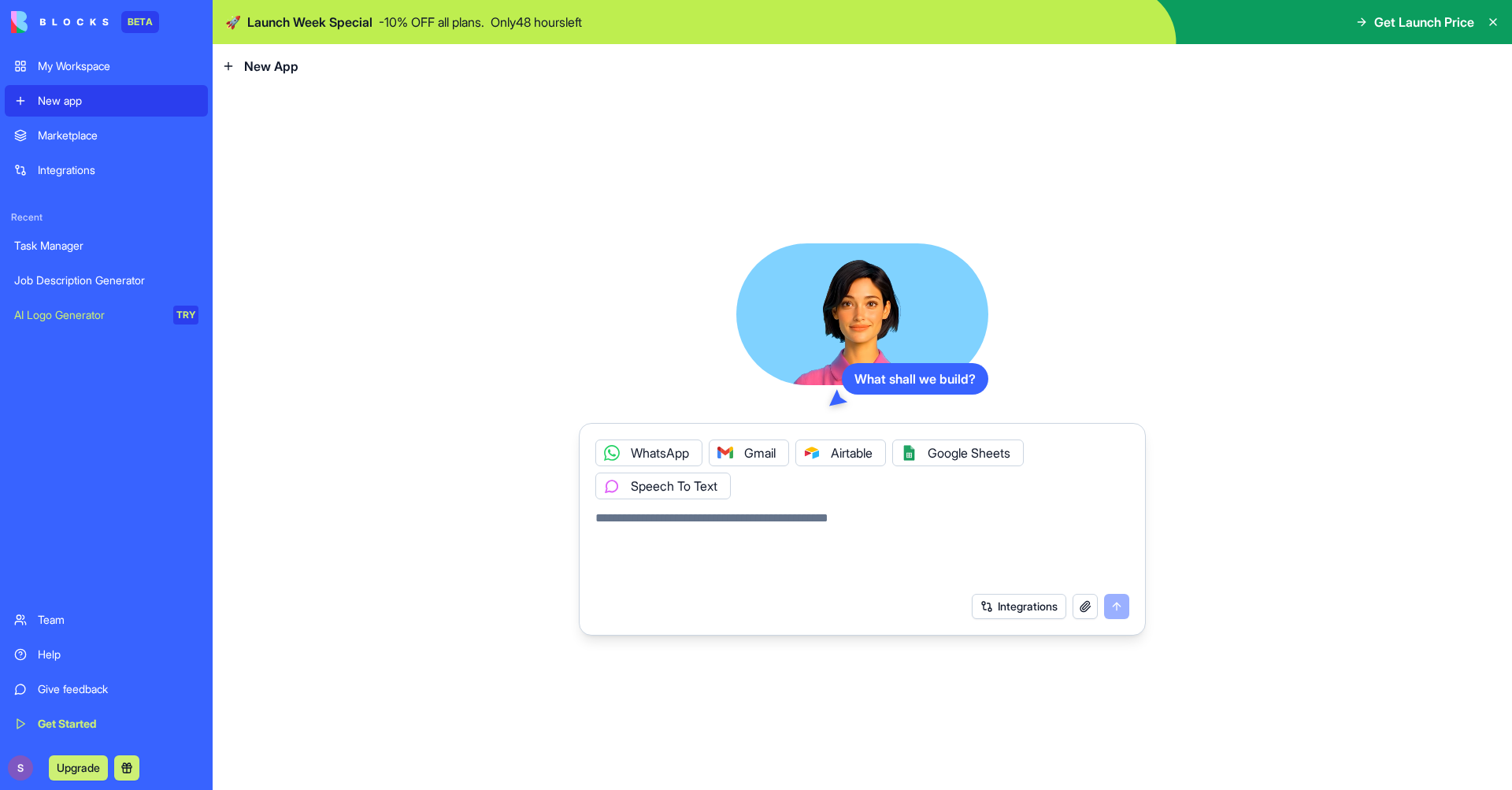
click at [1044, 607] on button "Integrations" at bounding box center [1019, 606] width 95 height 25
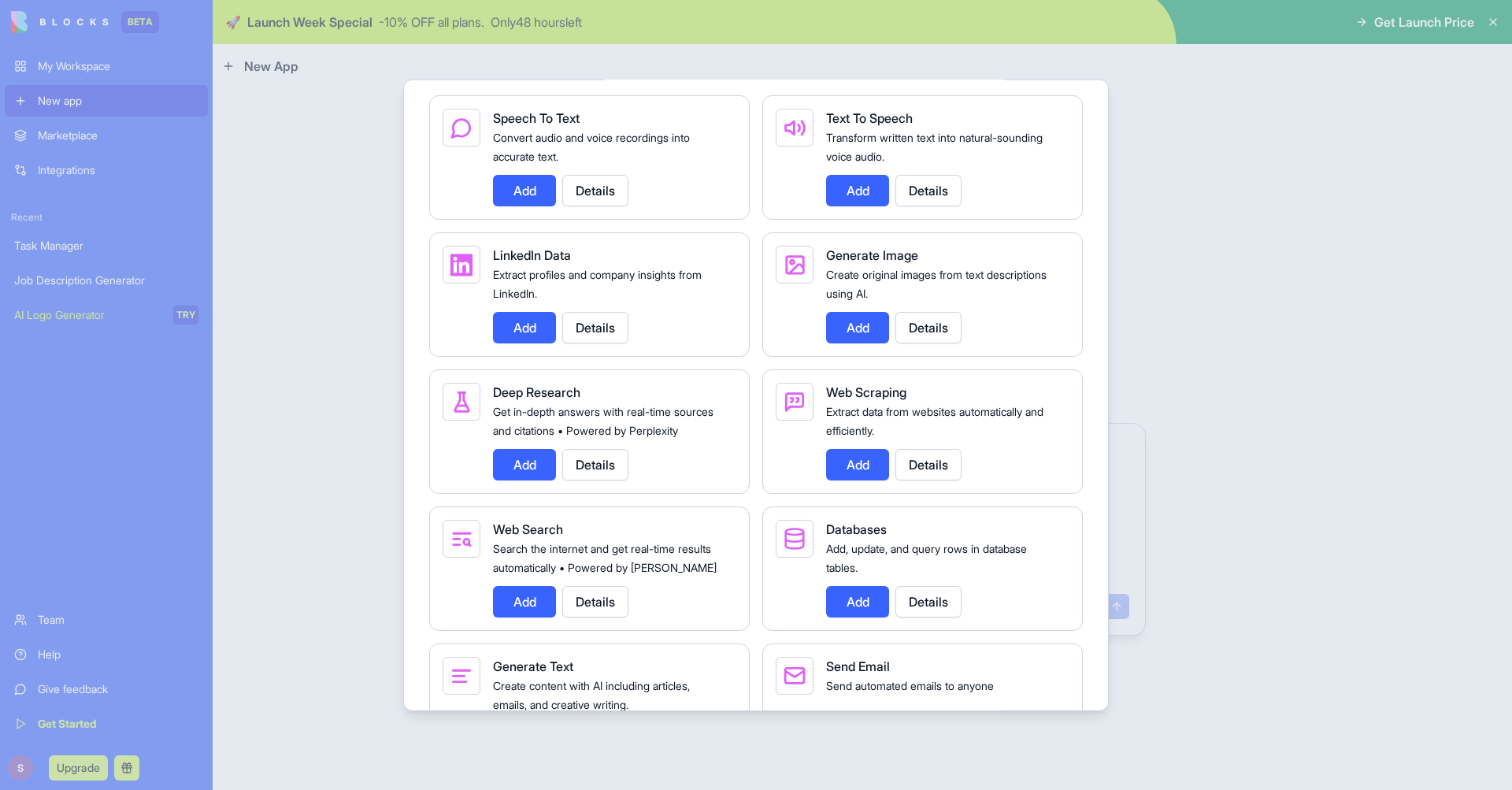
scroll to position [1779, 0]
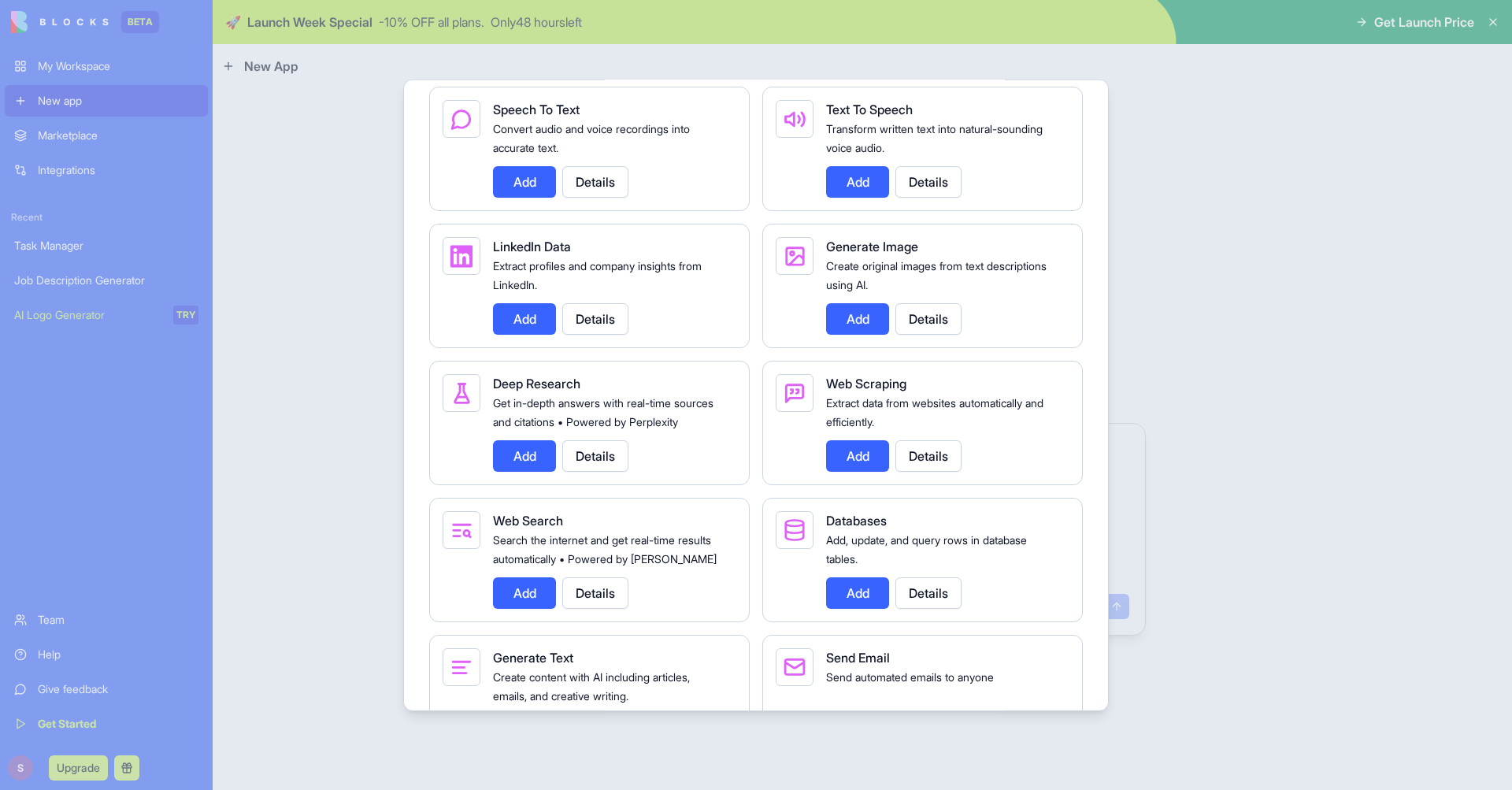
click at [853, 471] on button "Add" at bounding box center [857, 455] width 63 height 32
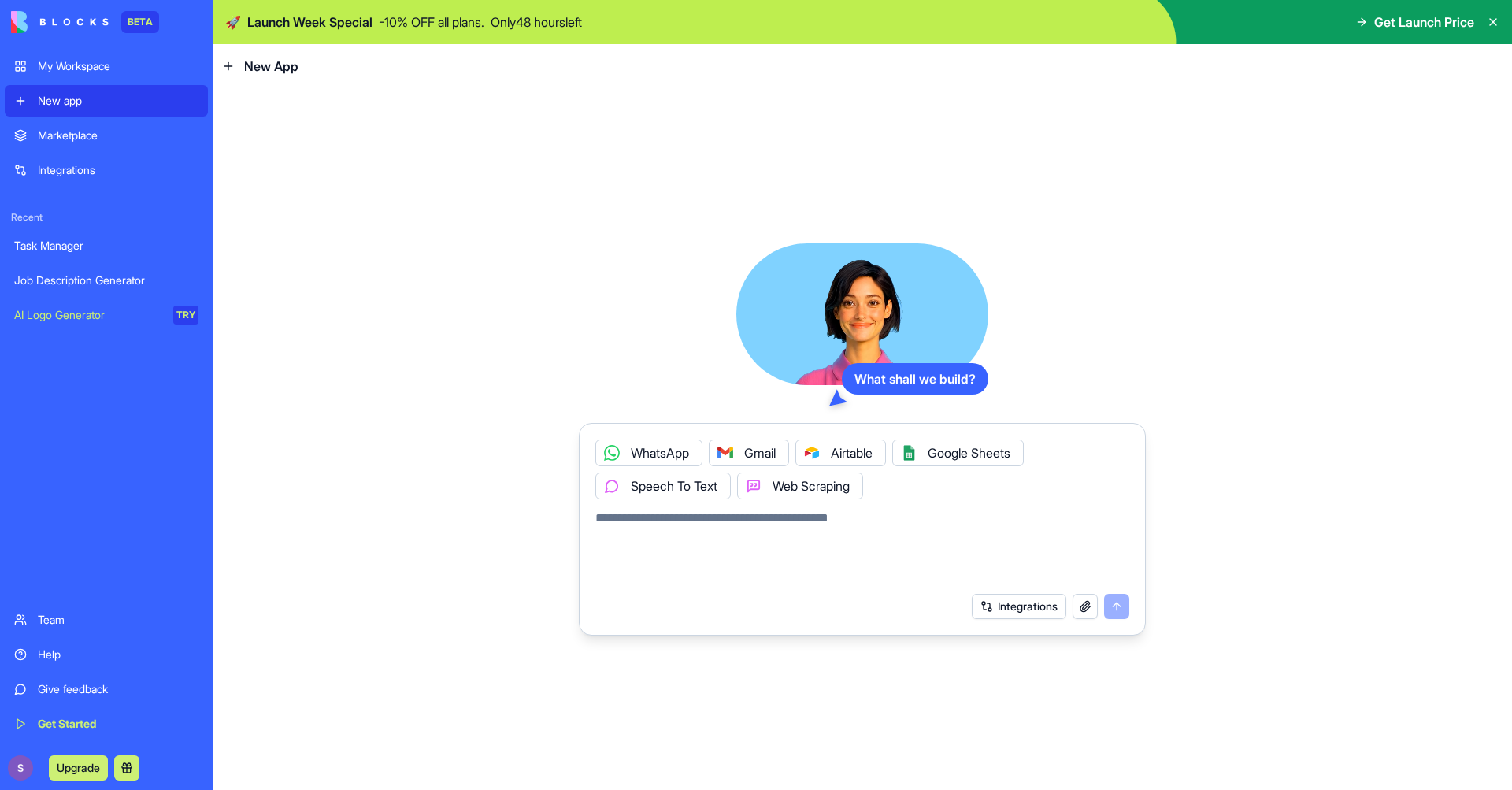
click at [1048, 606] on button "Integrations" at bounding box center [1019, 606] width 95 height 25
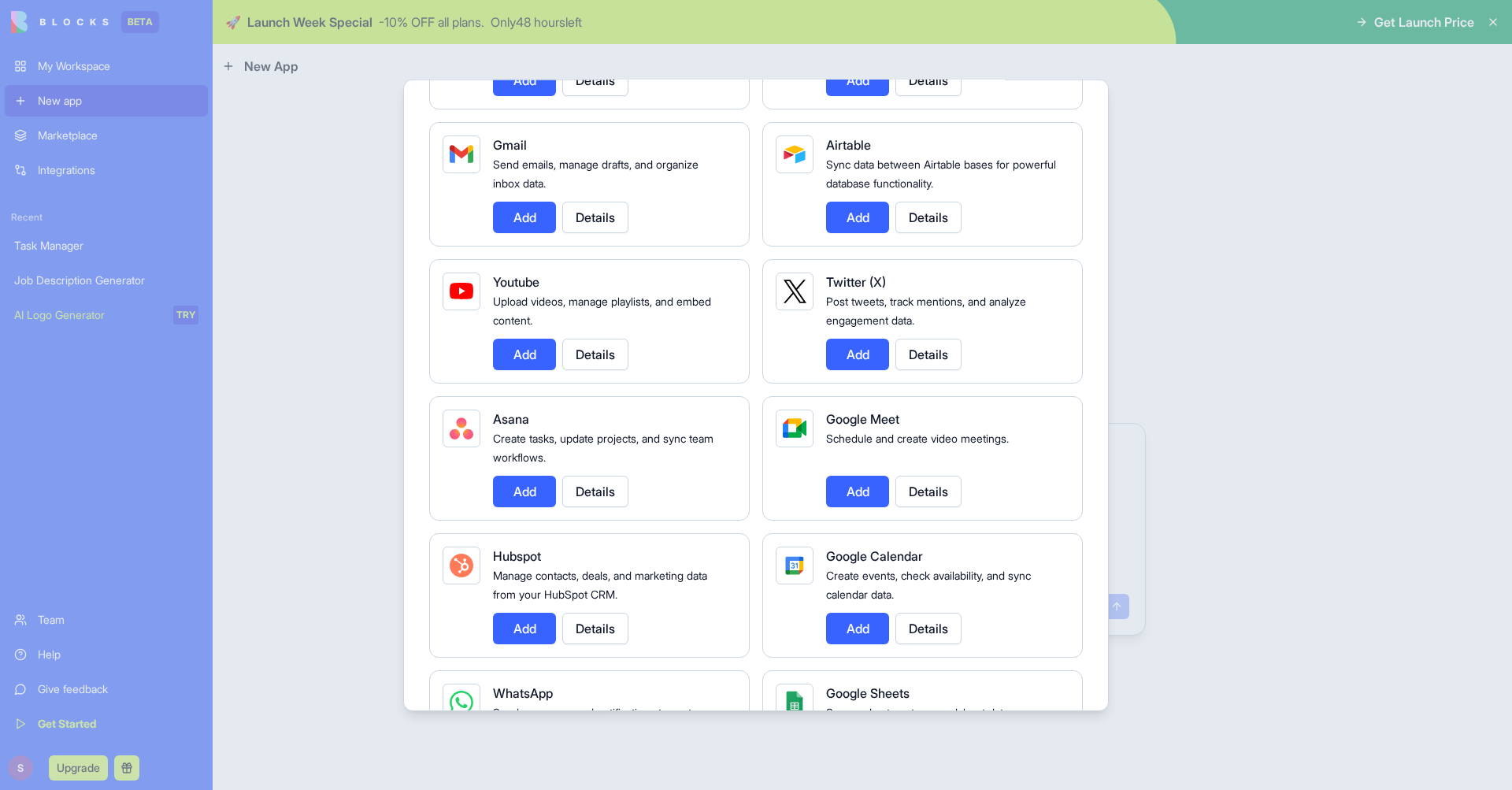
scroll to position [0, 0]
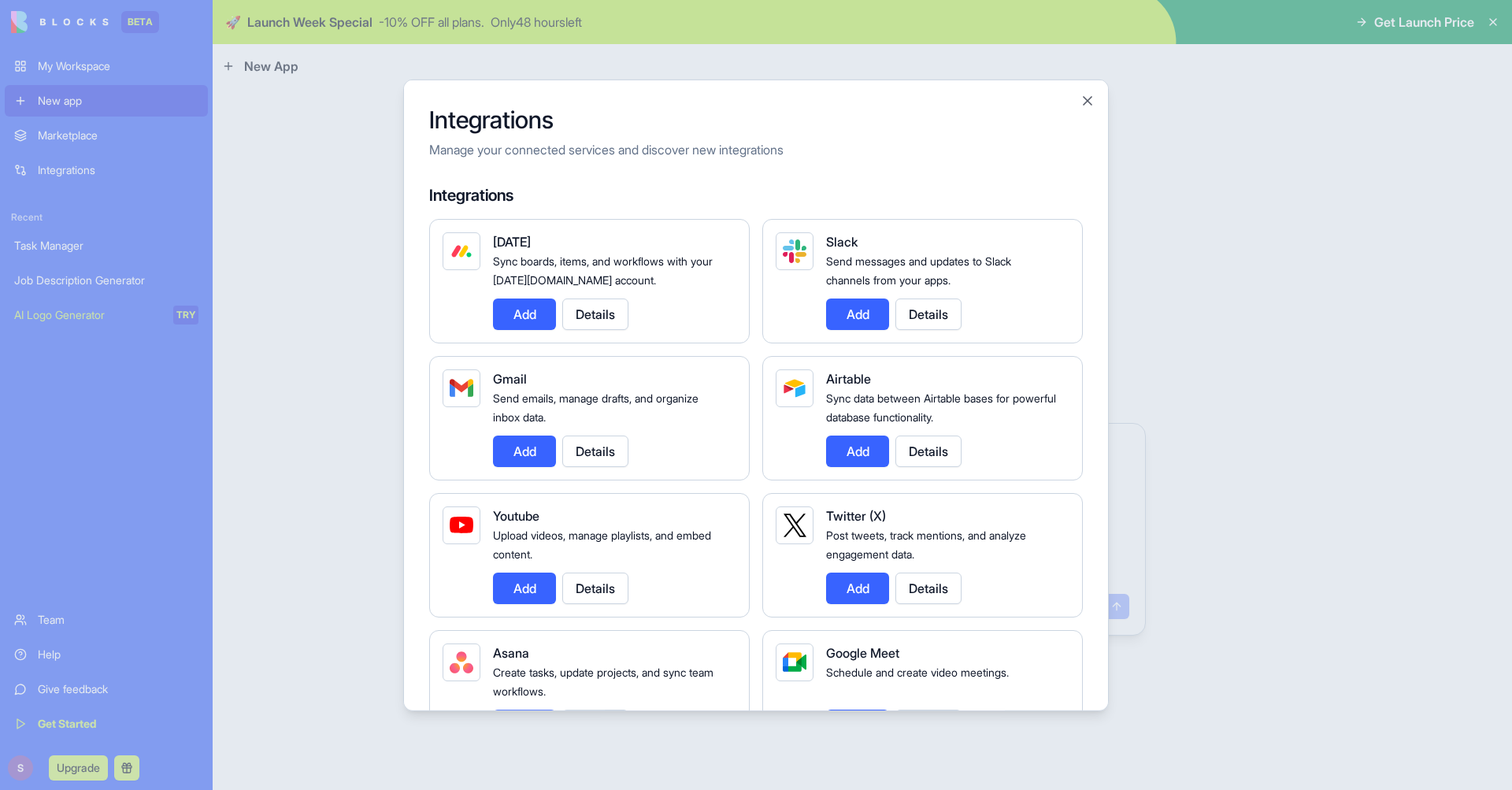
click at [530, 453] on button "Add" at bounding box center [523, 451] width 63 height 32
